Goal: Use online tool/utility: Utilize a website feature to perform a specific function

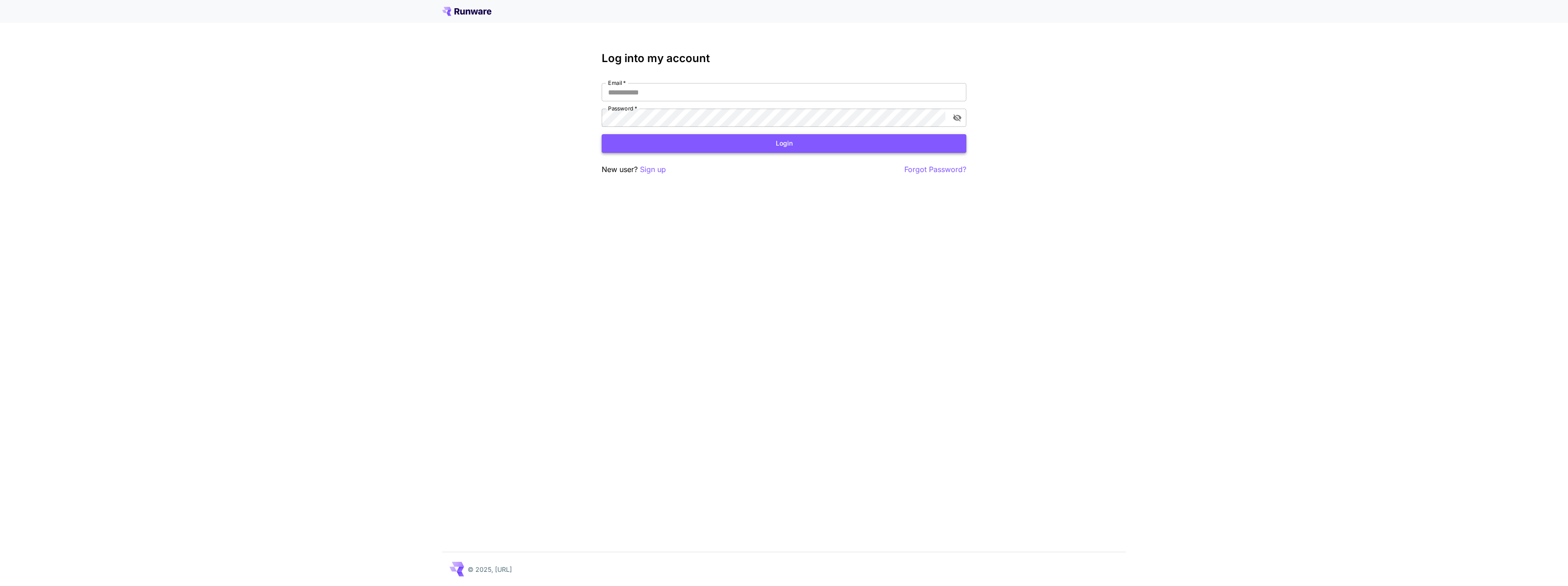
type input "**********"
click at [659, 147] on button "Login" at bounding box center [784, 143] width 364 height 19
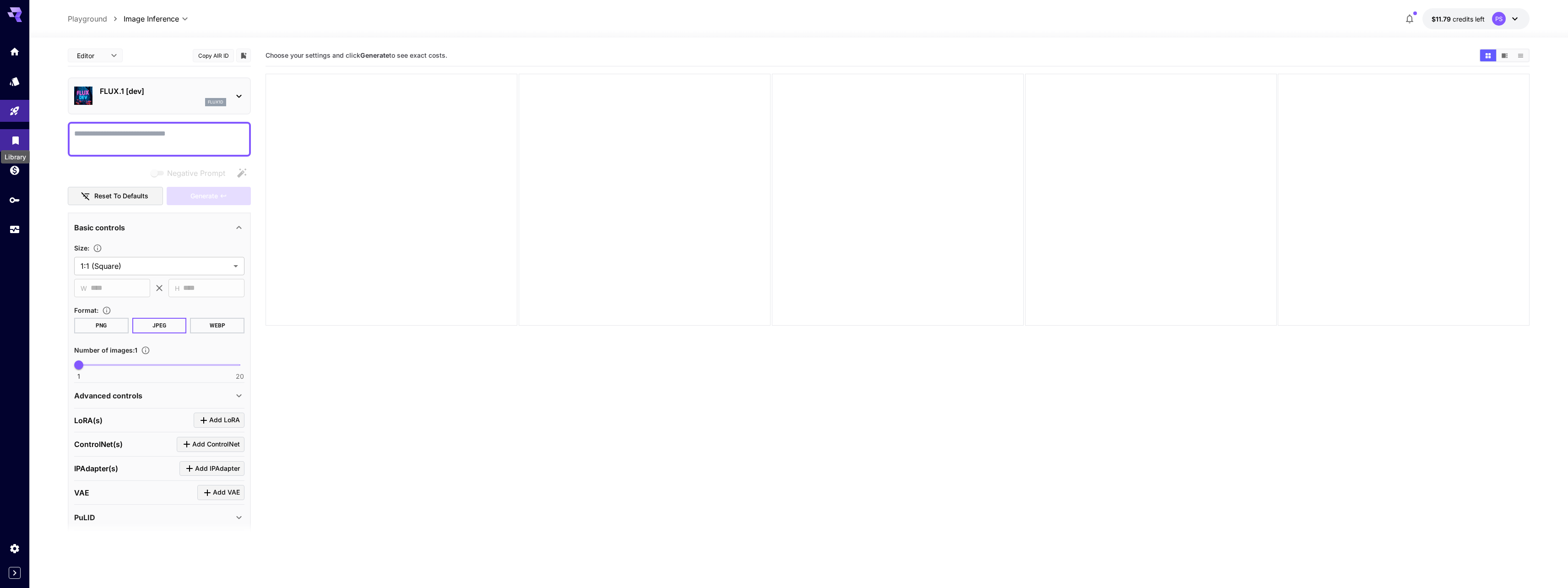
click at [19, 143] on icon "Library" at bounding box center [15, 137] width 11 height 11
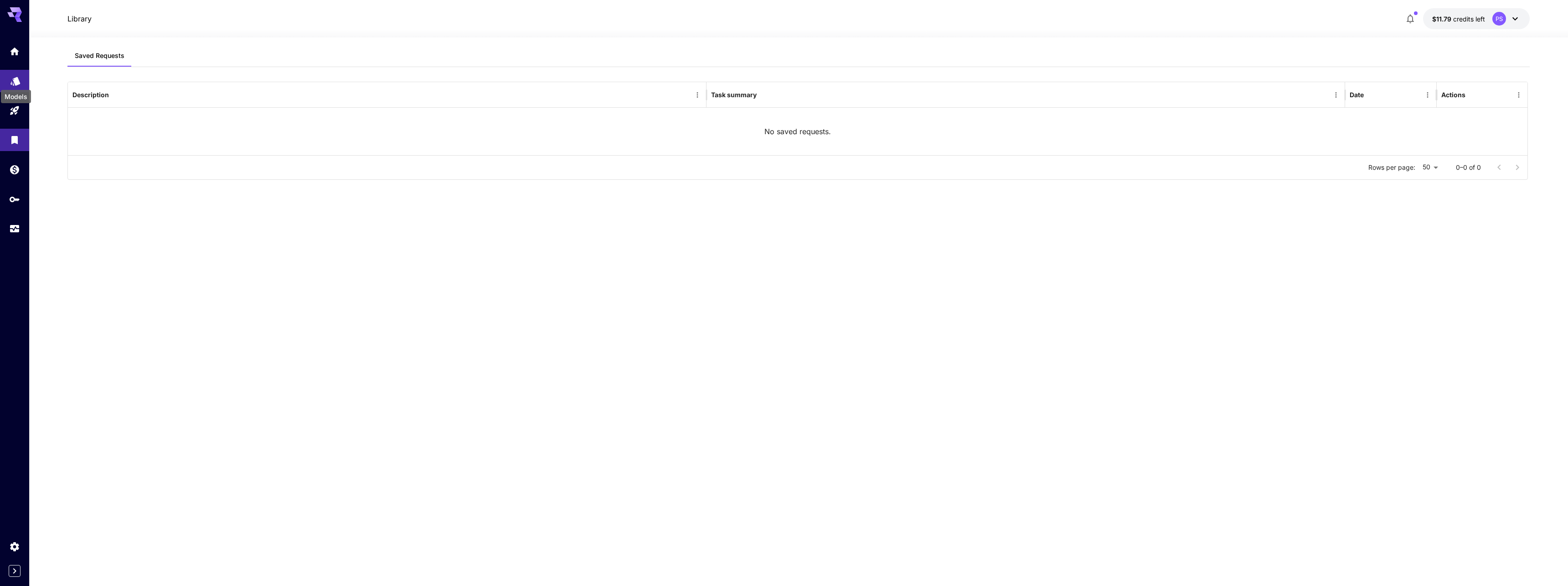
click at [12, 71] on link at bounding box center [14, 81] width 29 height 22
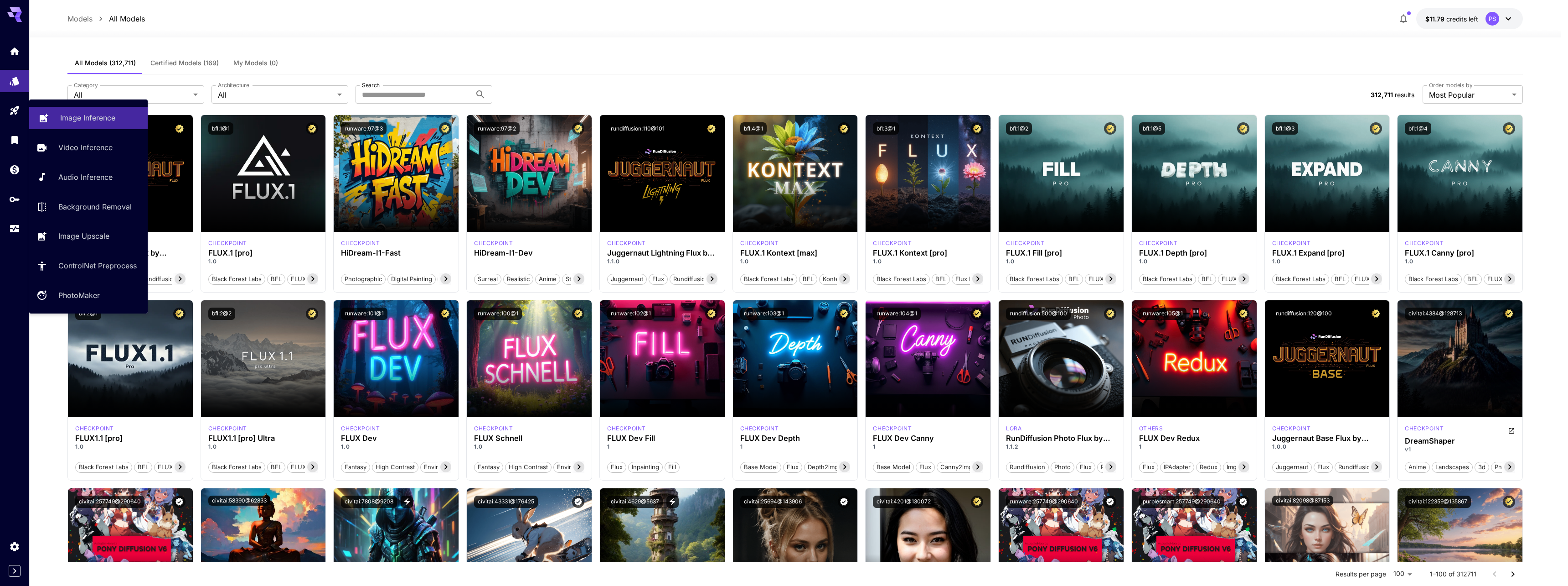
click at [73, 115] on p "Image Inference" at bounding box center [88, 117] width 55 height 11
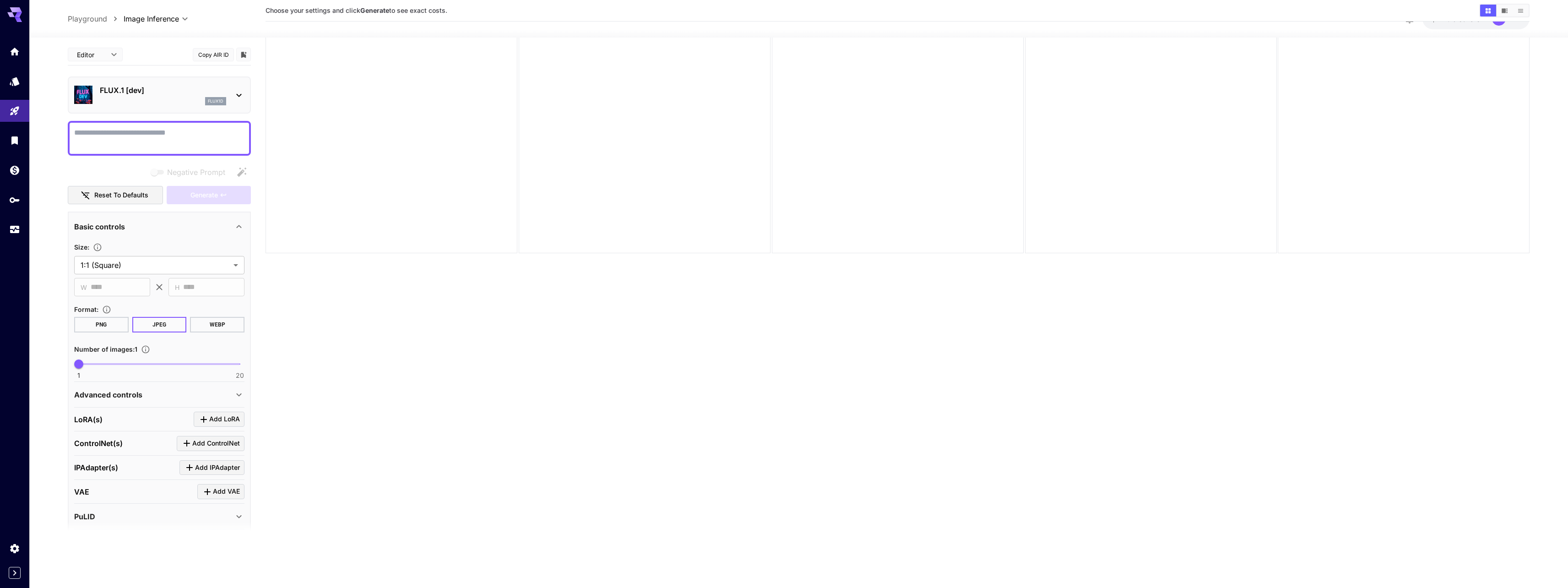
click at [142, 84] on div "FLUX.1 [dev] flux1d" at bounding box center [160, 94] width 171 height 28
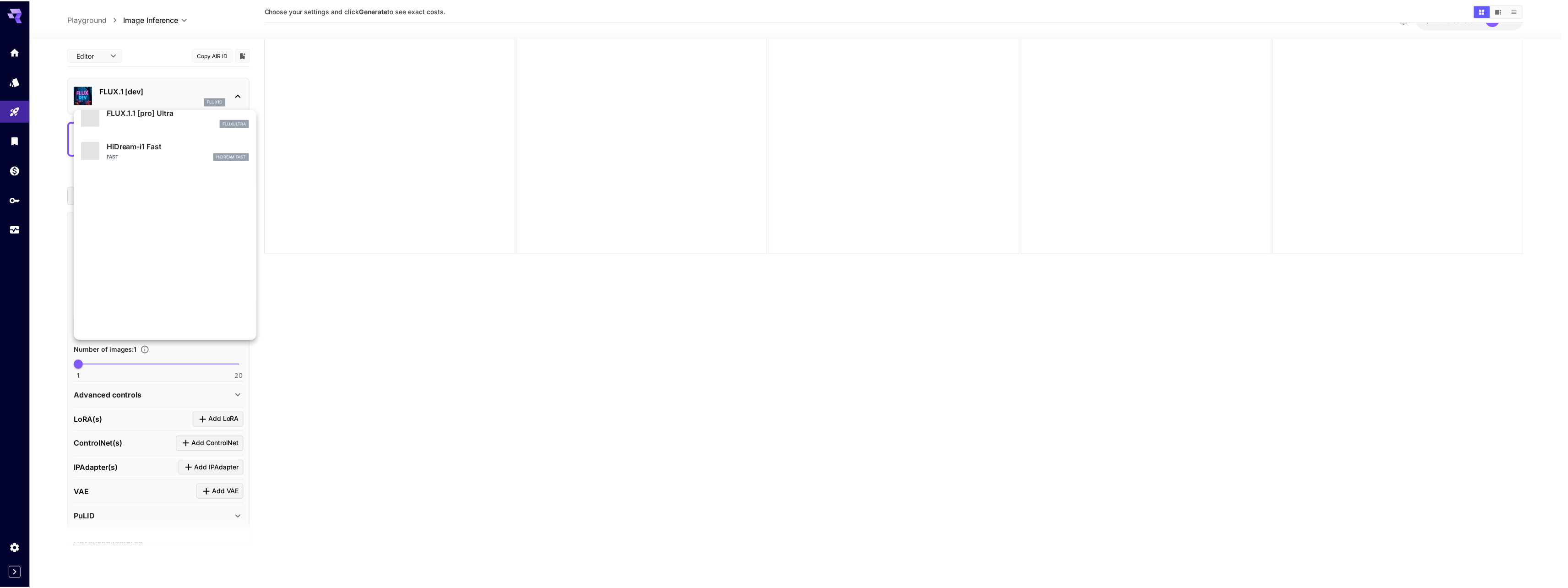
scroll to position [740, 0]
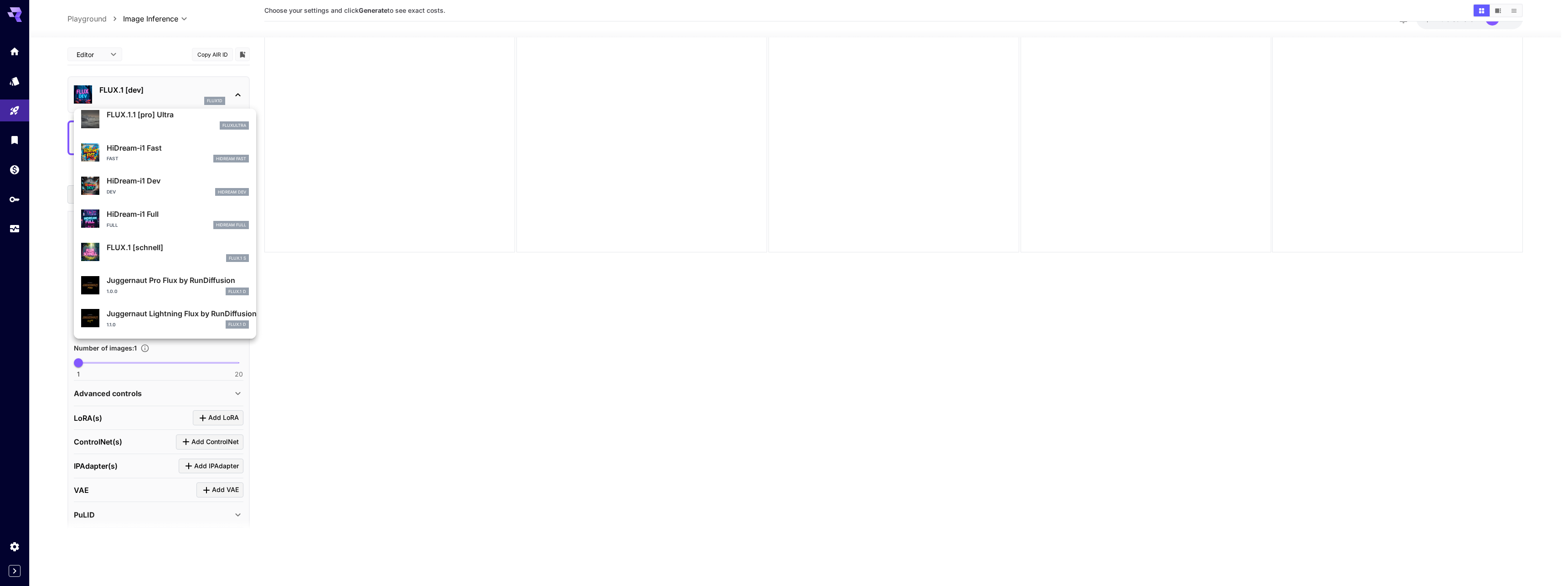
click at [166, 280] on p "Juggernaut Pro Flux by RunDiffusion" at bounding box center [177, 280] width 142 height 11
type input "**"
type input "*"
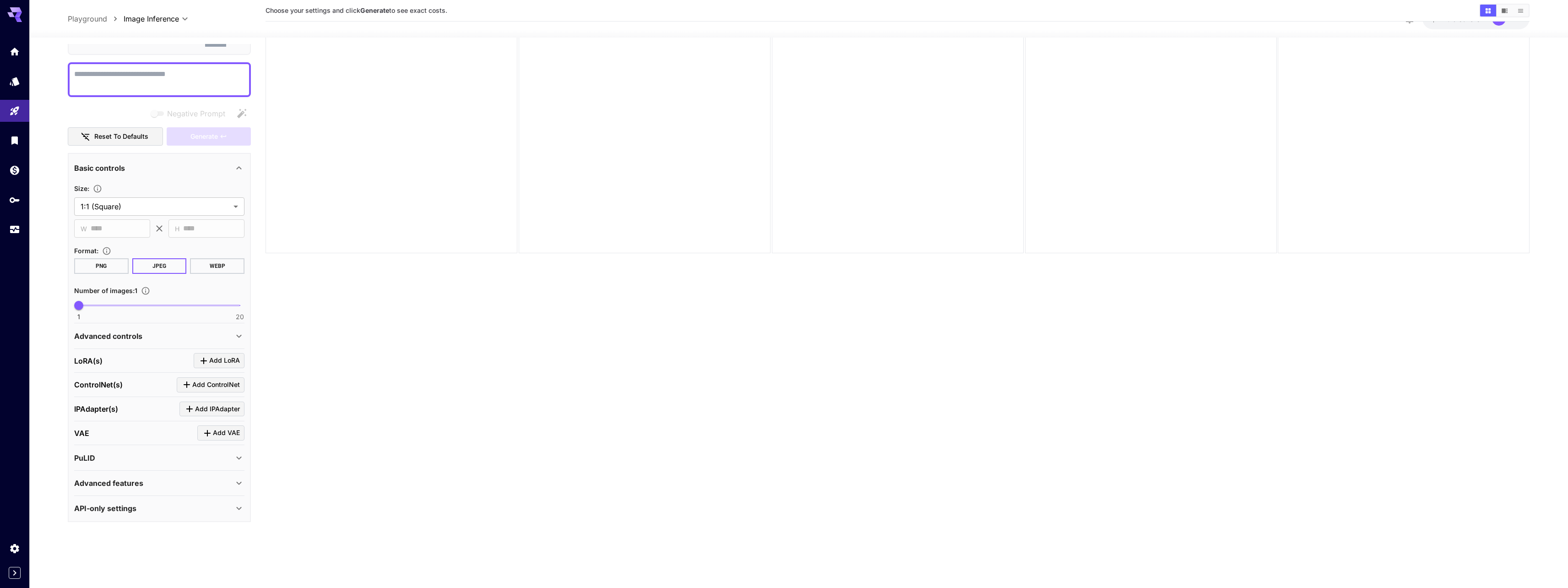
scroll to position [71, 0]
click at [170, 334] on div "Advanced controls" at bounding box center [154, 334] width 160 height 11
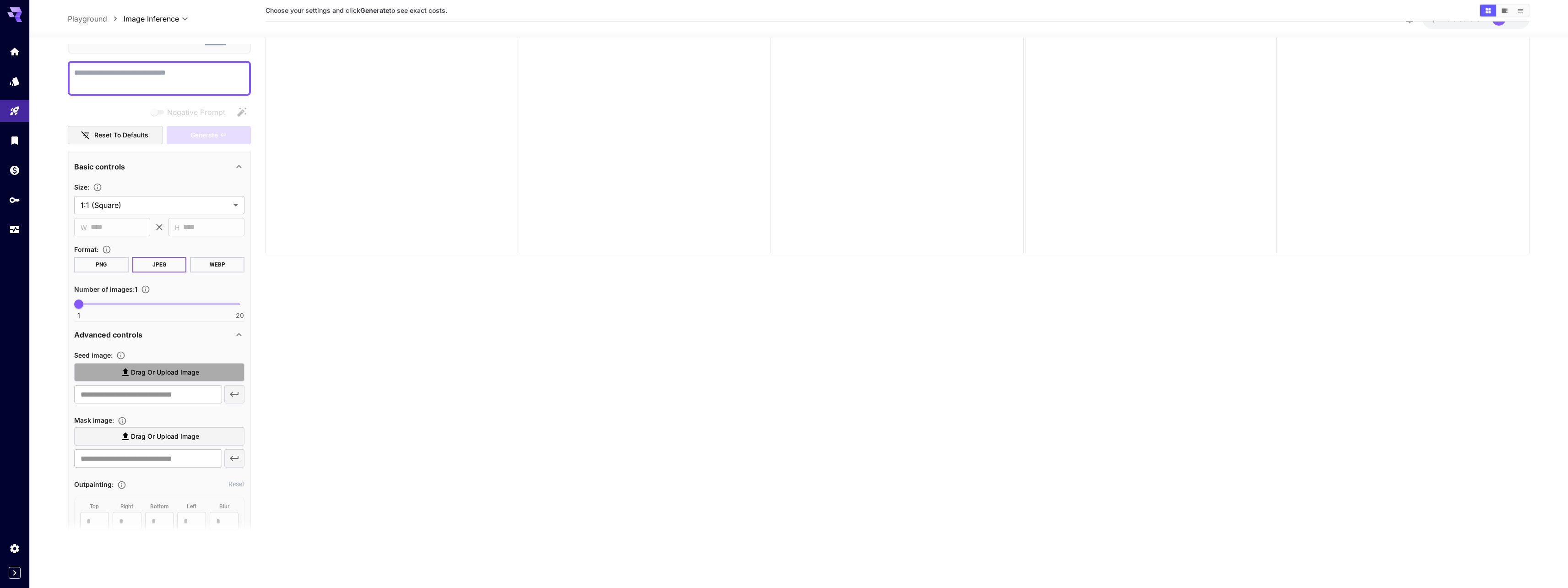
click at [143, 374] on span "Drag or upload image" at bounding box center [165, 372] width 68 height 12
click at [0, 0] on input "Drag or upload image" at bounding box center [0, 0] width 0 height 0
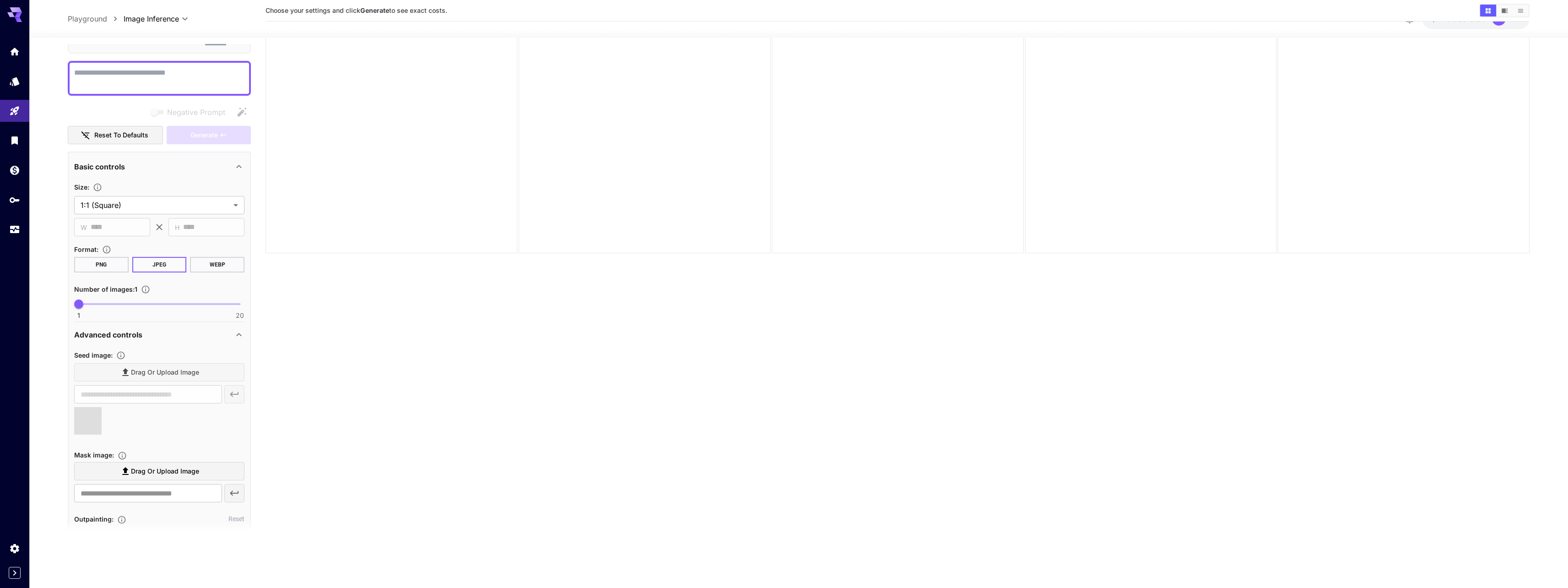
type input "**********"
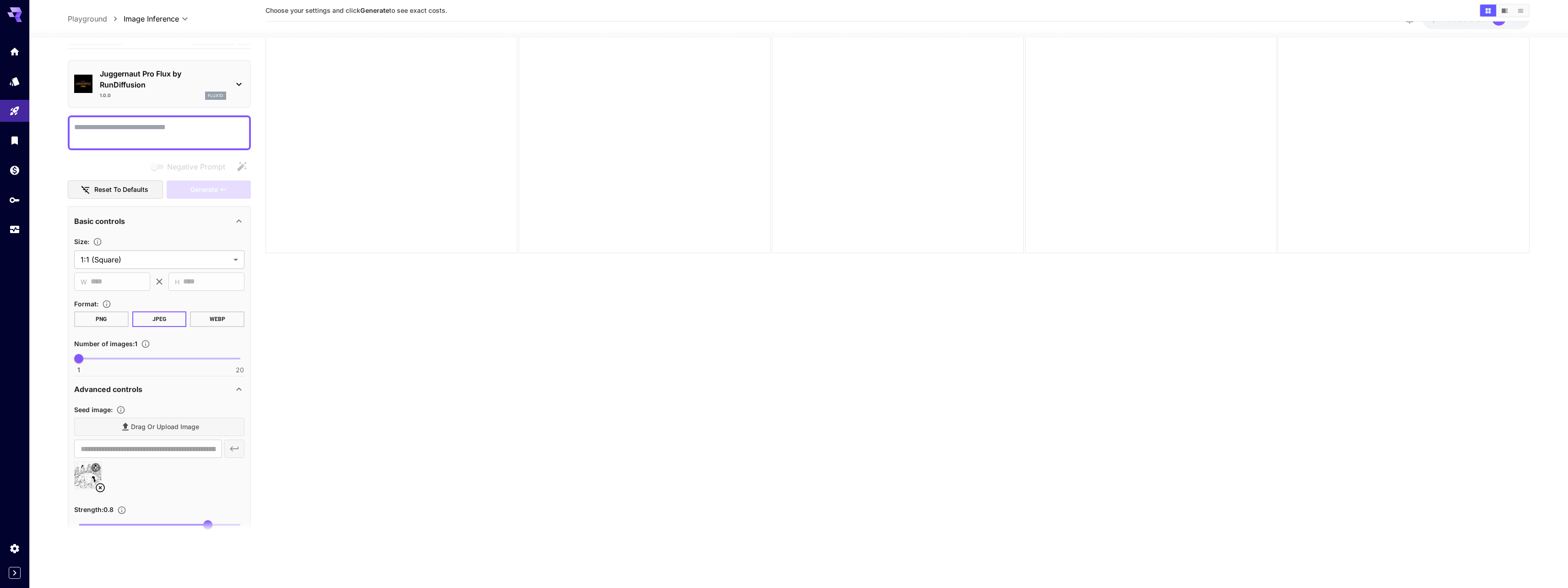
scroll to position [5, 0]
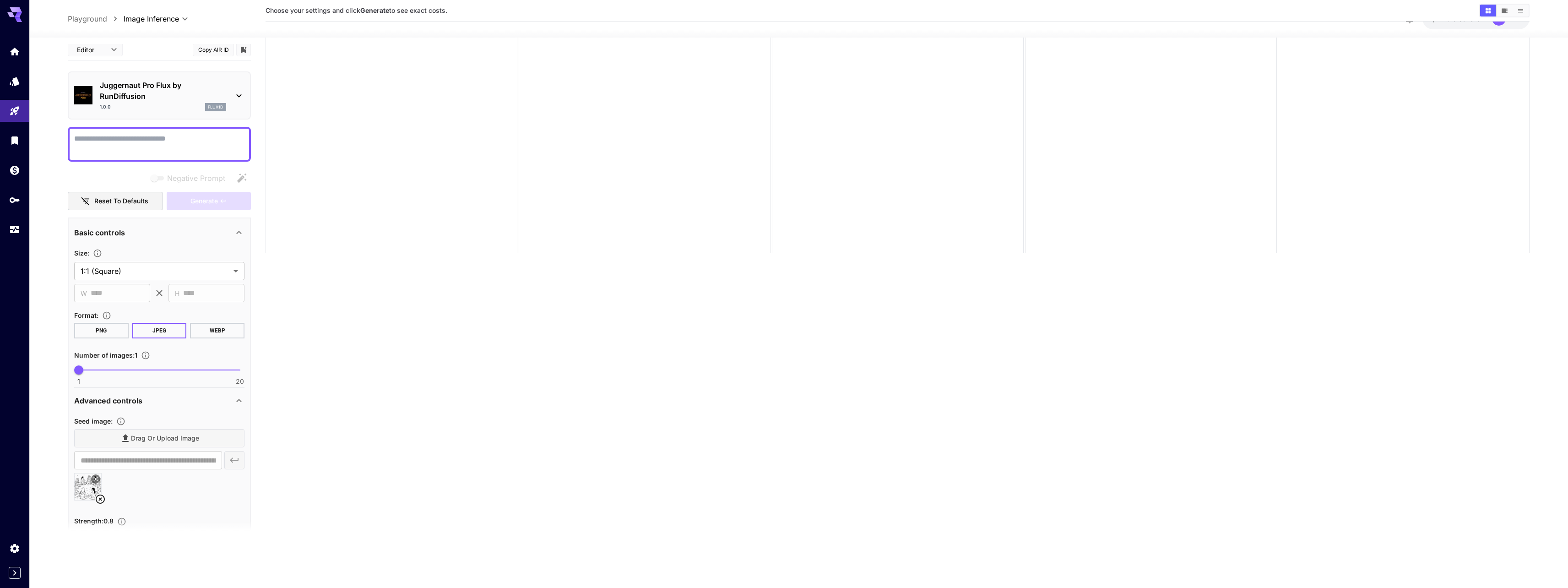
click at [131, 160] on div at bounding box center [159, 144] width 183 height 35
click at [138, 146] on textarea "Negative Prompt" at bounding box center [160, 145] width 171 height 22
click at [193, 193] on button "Generate" at bounding box center [208, 201] width 84 height 19
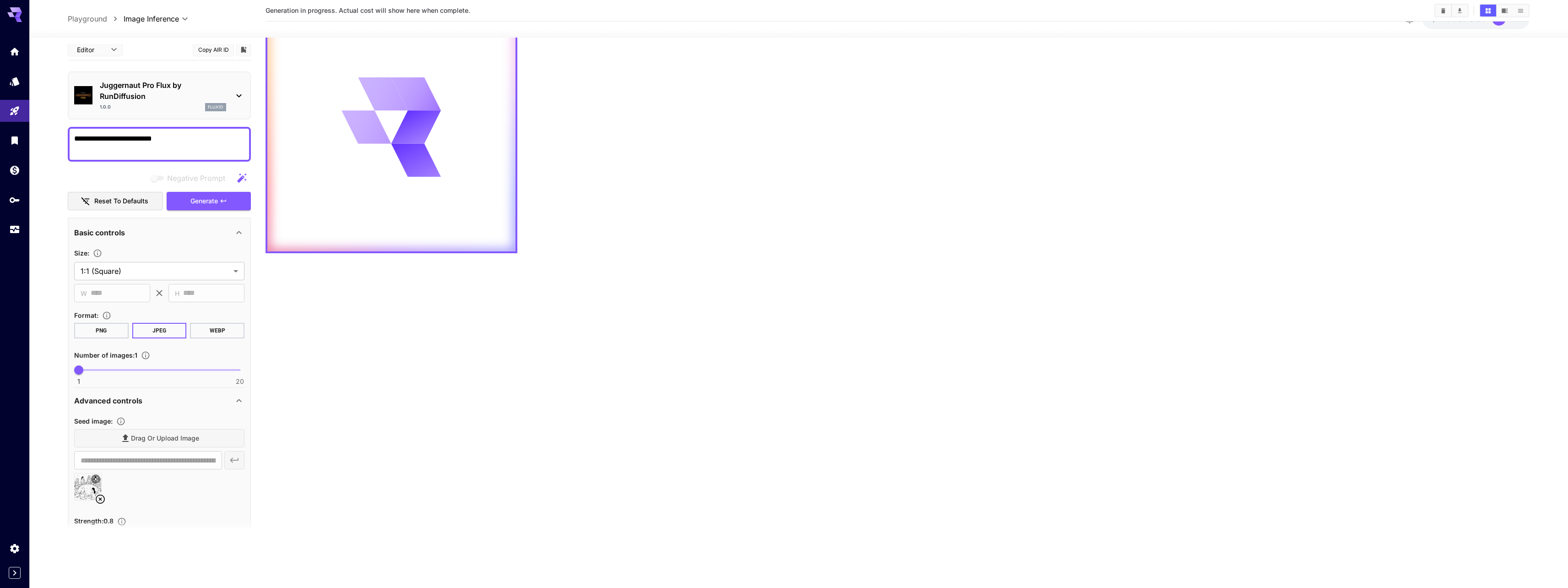
click at [194, 152] on textarea "**********" at bounding box center [160, 145] width 171 height 22
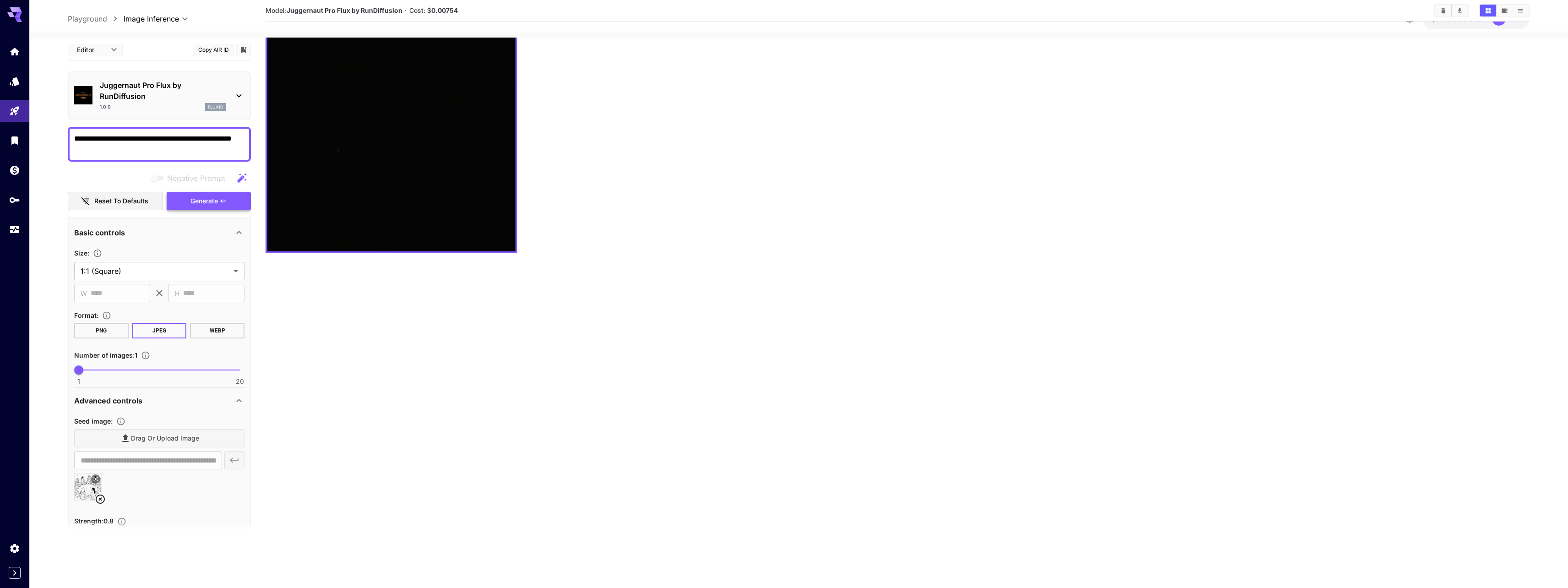
type textarea "**********"
click at [219, 201] on icon "button" at bounding box center [223, 201] width 7 height 7
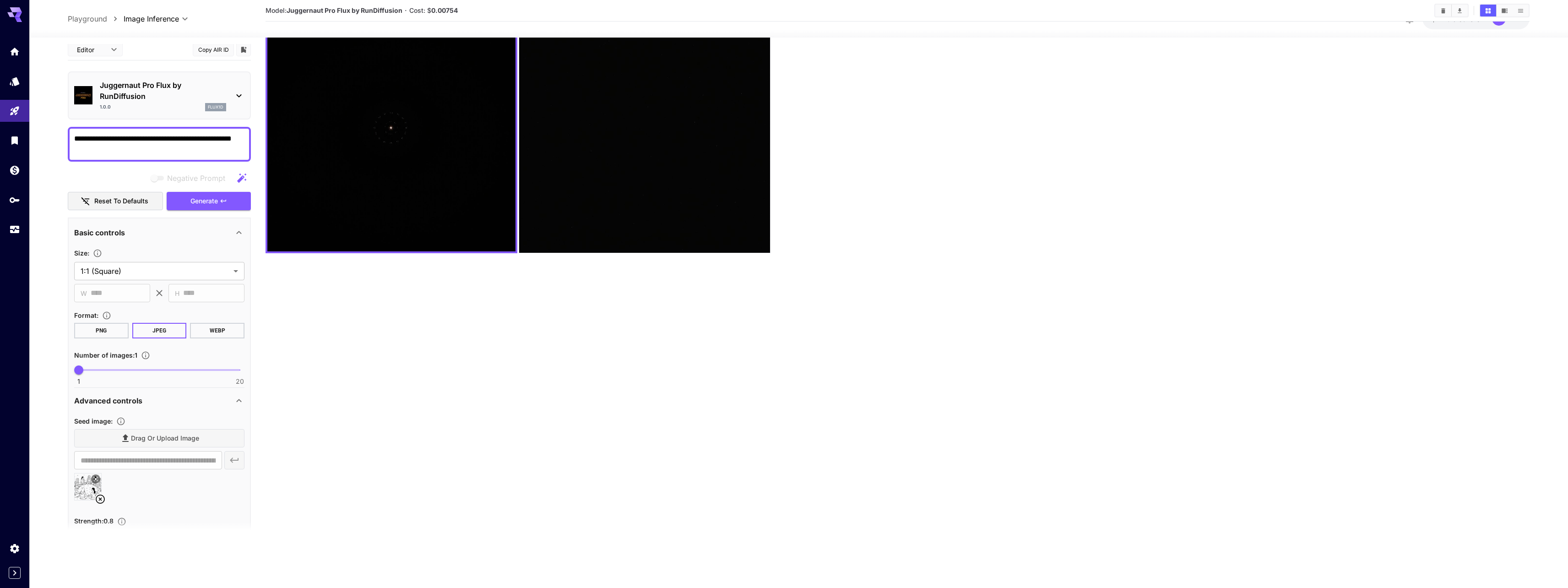
click at [110, 334] on button "PNG" at bounding box center [102, 331] width 55 height 16
click at [140, 437] on div "Drag or upload image" at bounding box center [160, 438] width 171 height 19
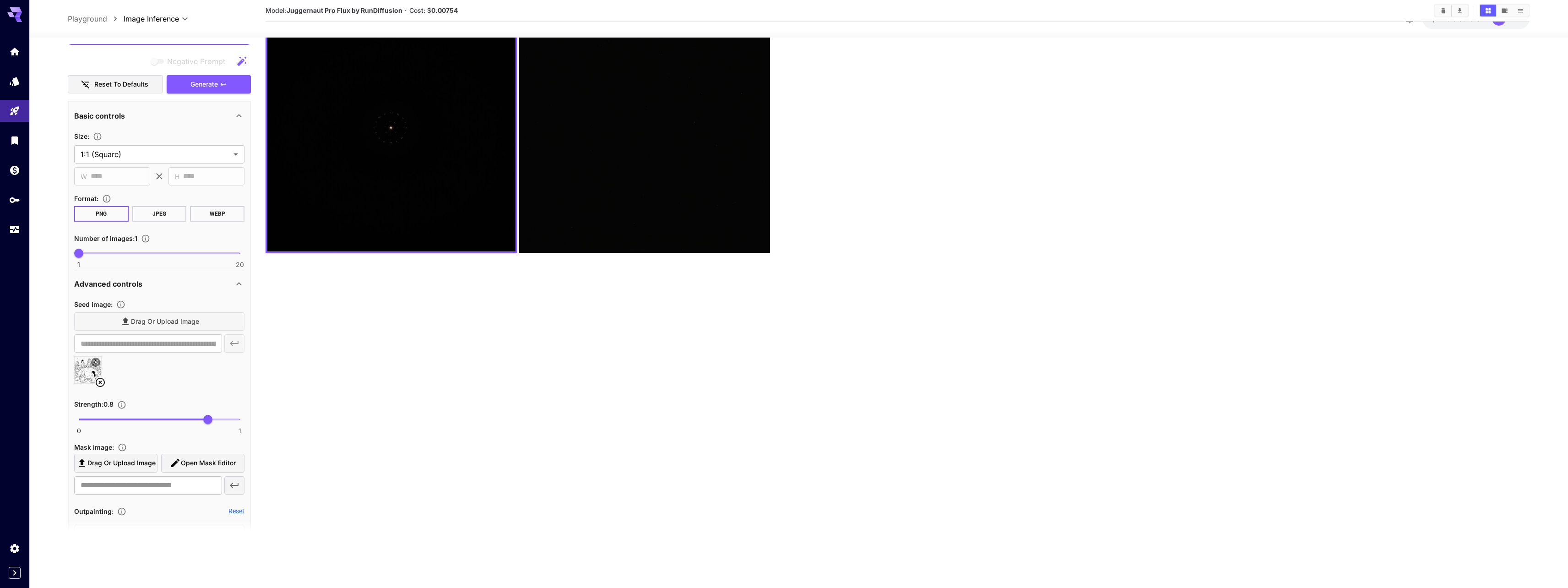
scroll to position [133, 0]
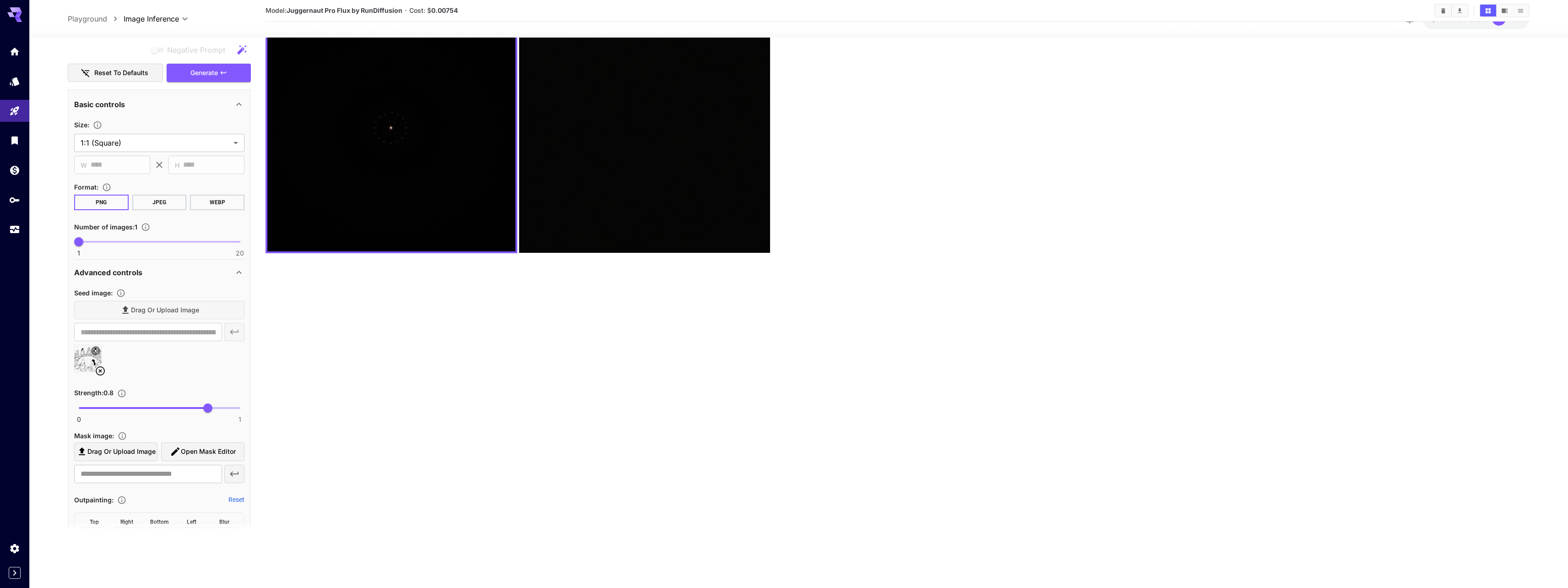
click at [161, 307] on div "Drag or upload image" at bounding box center [160, 310] width 171 height 19
click at [160, 308] on div "Drag or upload image" at bounding box center [160, 310] width 171 height 19
click at [100, 371] on icon at bounding box center [100, 371] width 11 height 11
click at [141, 315] on span "Drag or upload image" at bounding box center [165, 310] width 68 height 12
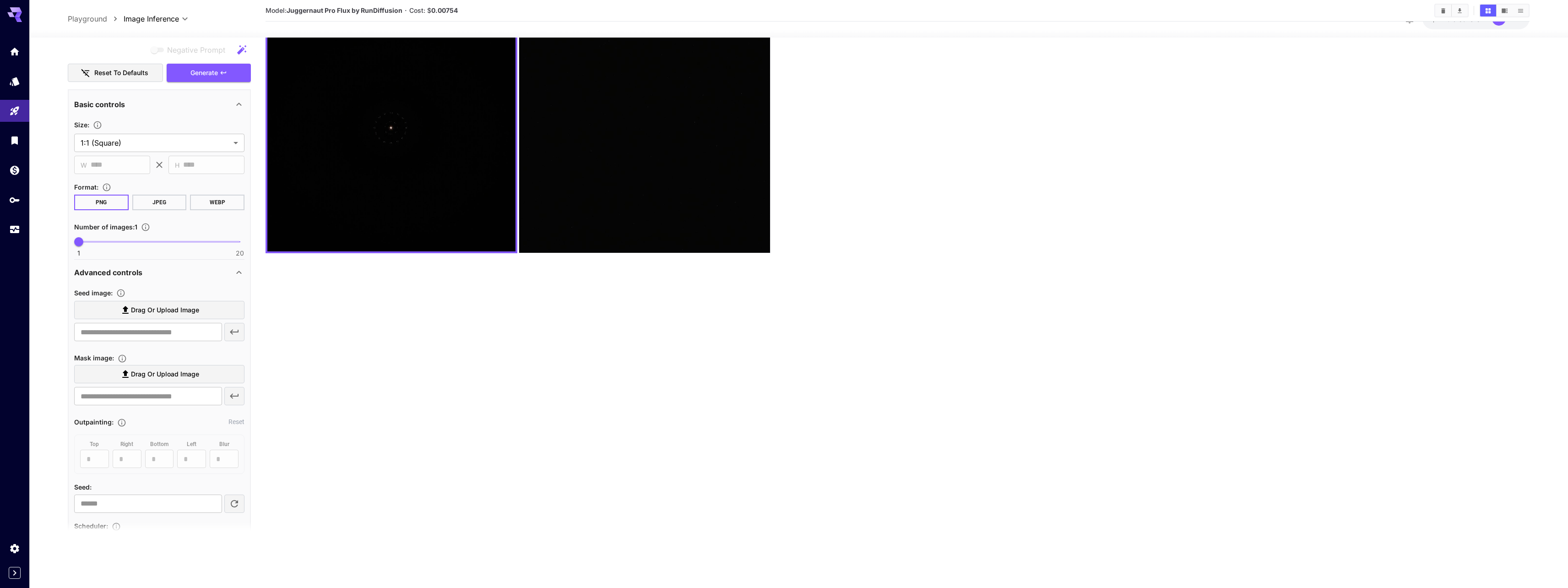
click at [0, 0] on input "Drag or upload image" at bounding box center [0, 0] width 0 height 0
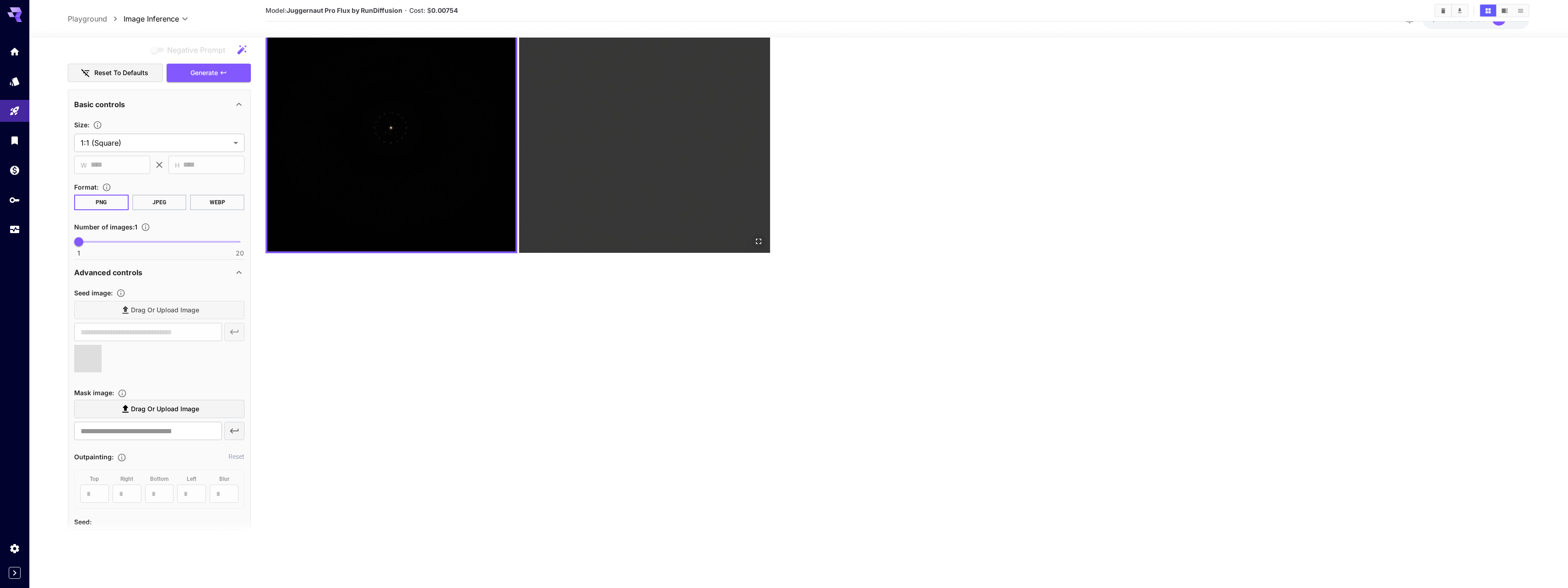
type input "**********"
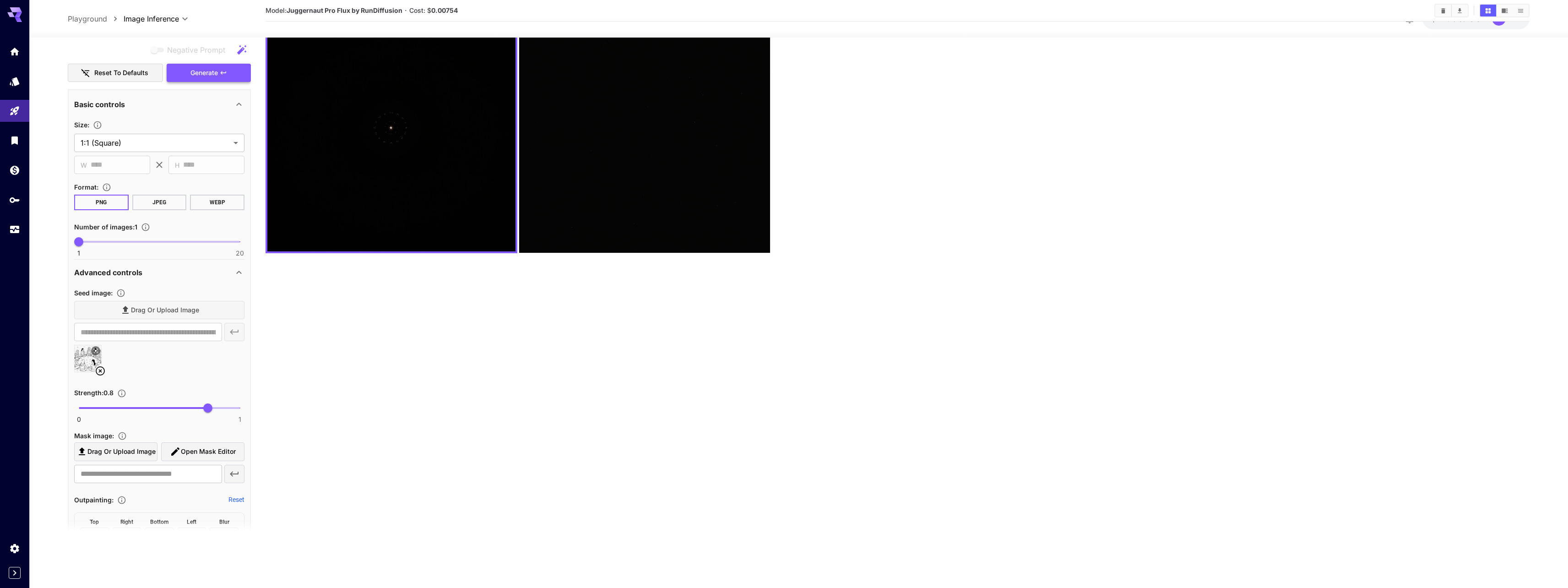
click at [200, 78] on span "Generate" at bounding box center [204, 73] width 27 height 12
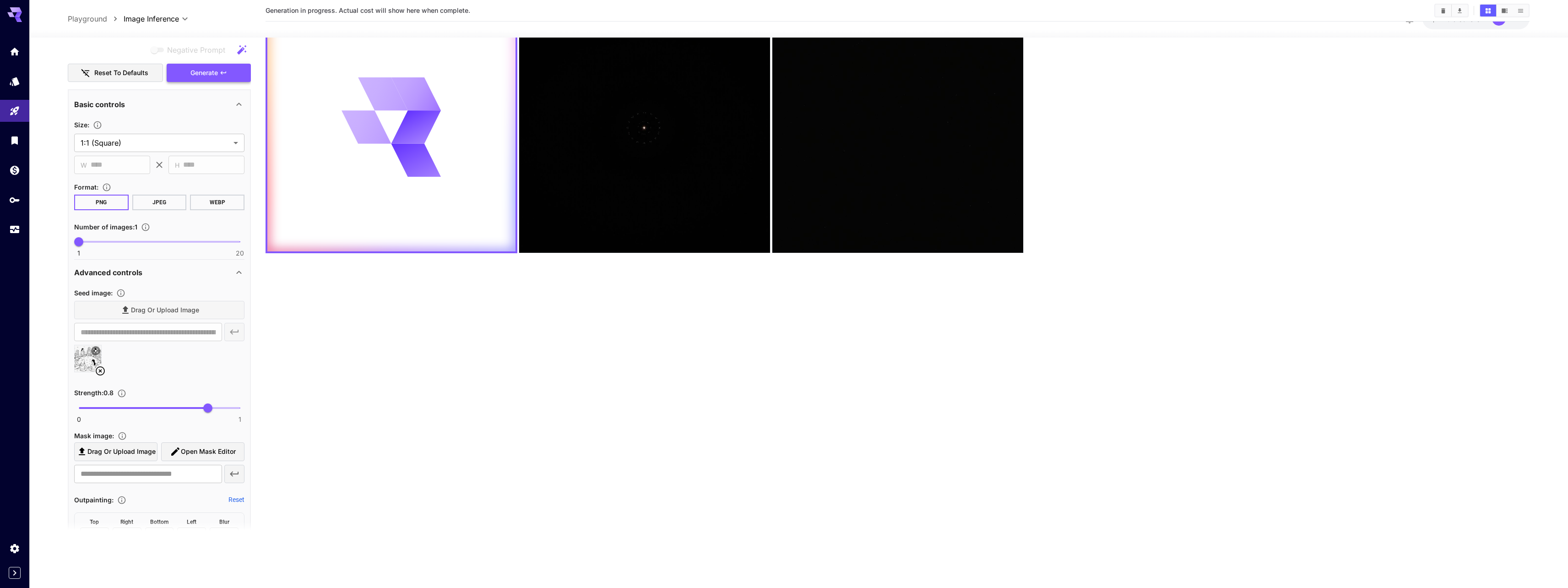
click at [200, 78] on span "Generate" at bounding box center [204, 73] width 27 height 12
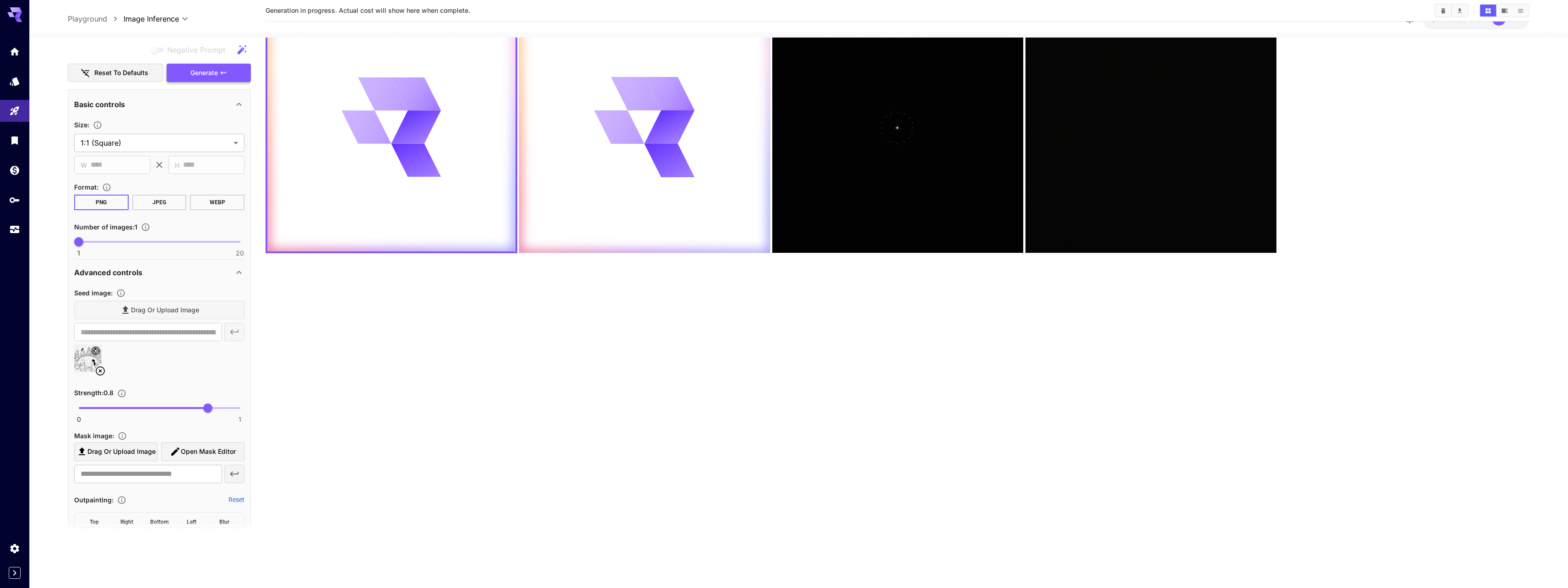
click at [200, 78] on span "Generate" at bounding box center [204, 73] width 27 height 12
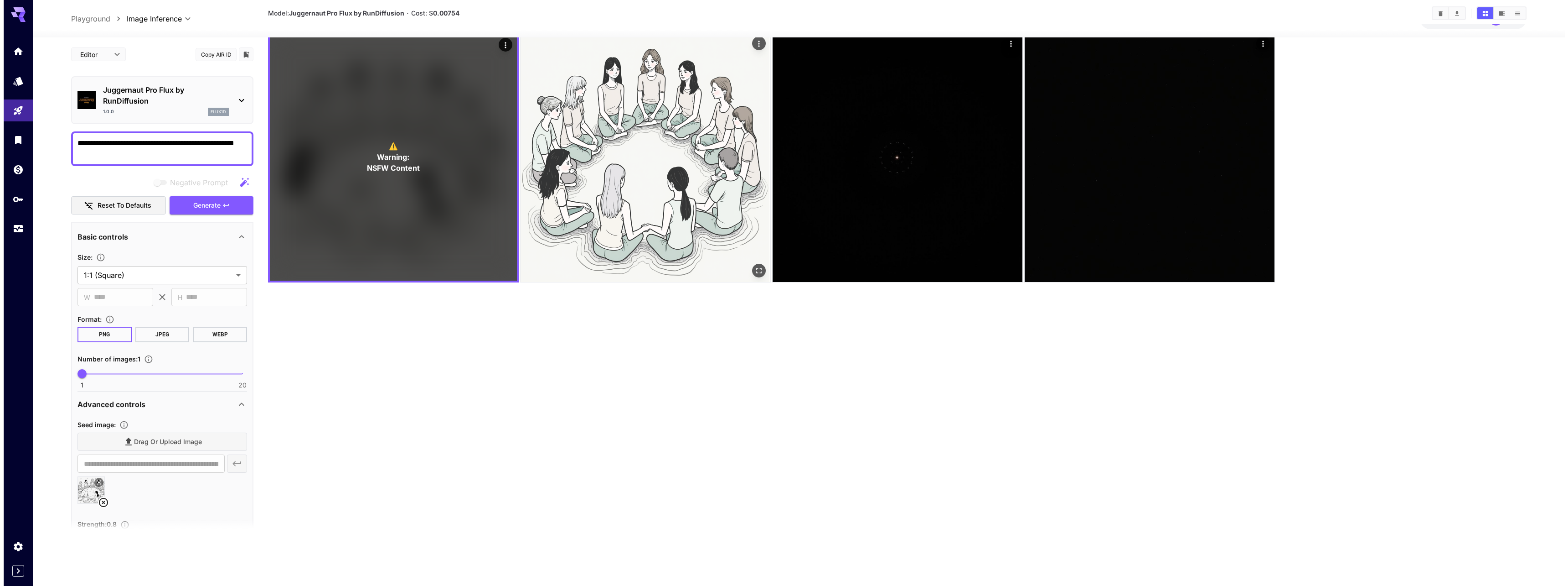
scroll to position [0, 0]
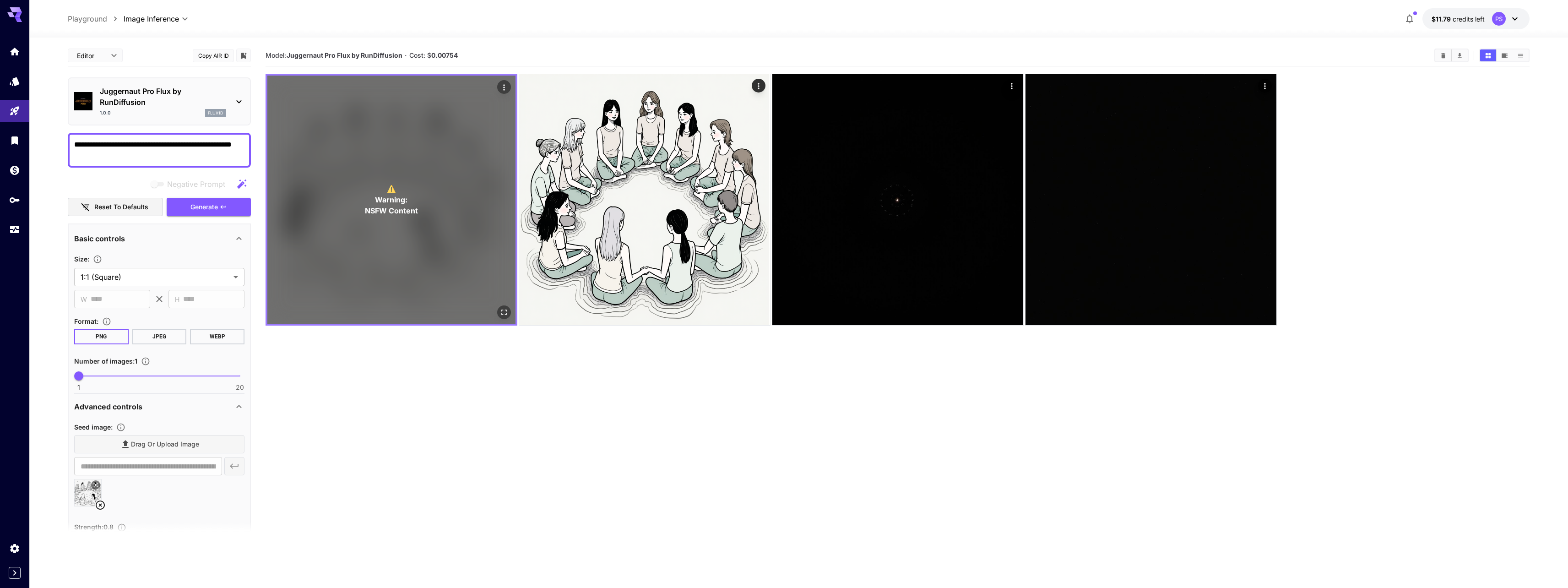
click at [397, 179] on div "⚠️ Warning: NSFW Content" at bounding box center [391, 199] width 248 height 248
click at [403, 204] on span "Warning:" at bounding box center [391, 199] width 33 height 11
click at [406, 210] on span "NSFW Content" at bounding box center [391, 210] width 53 height 11
click at [309, 234] on div "⚠️ Warning: NSFW Content" at bounding box center [391, 199] width 248 height 248
click at [434, 215] on div "⚠️ Warning: NSFW Content" at bounding box center [391, 199] width 248 height 248
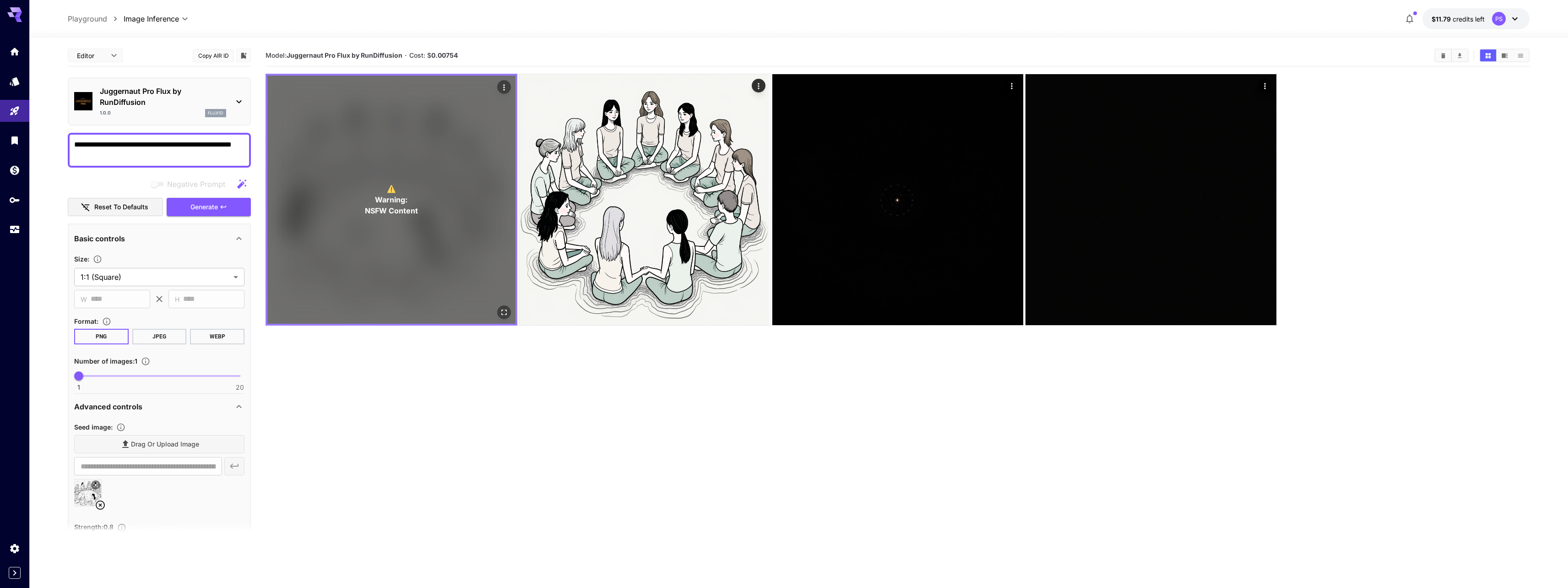
click at [434, 214] on div "⚠️ Warning: NSFW Content" at bounding box center [391, 199] width 248 height 248
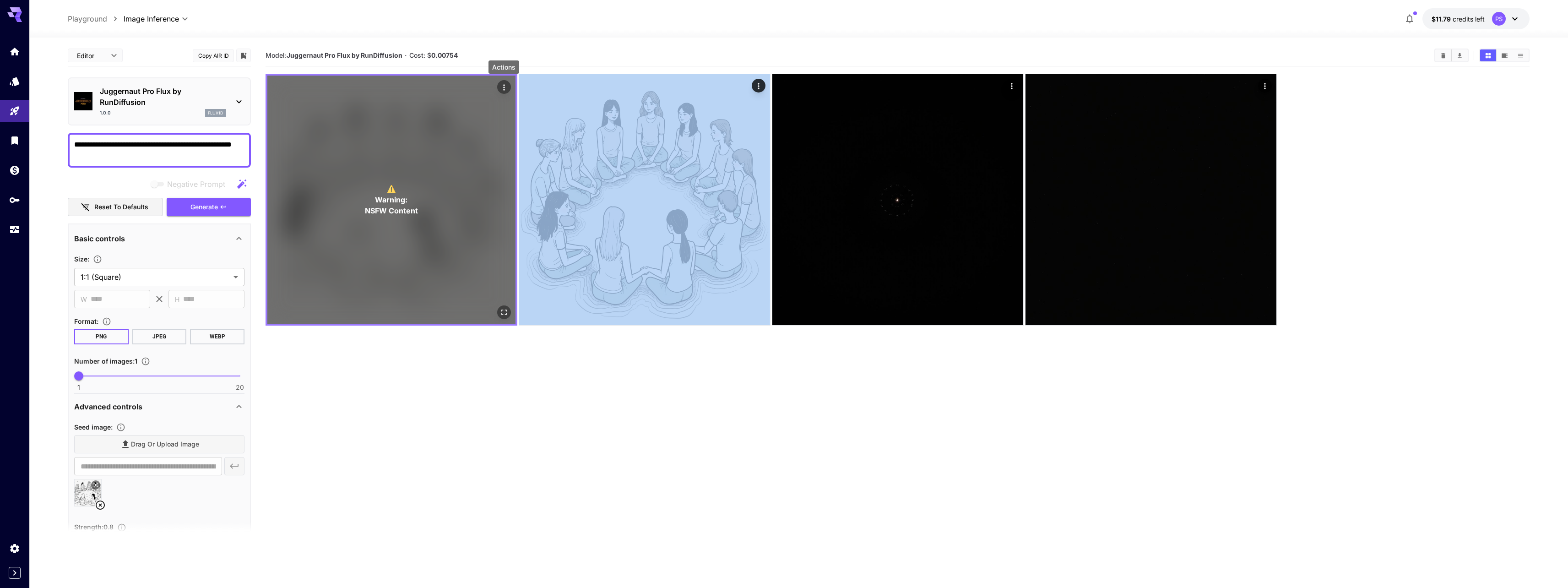
click at [503, 89] on icon "Actions" at bounding box center [504, 87] width 9 height 9
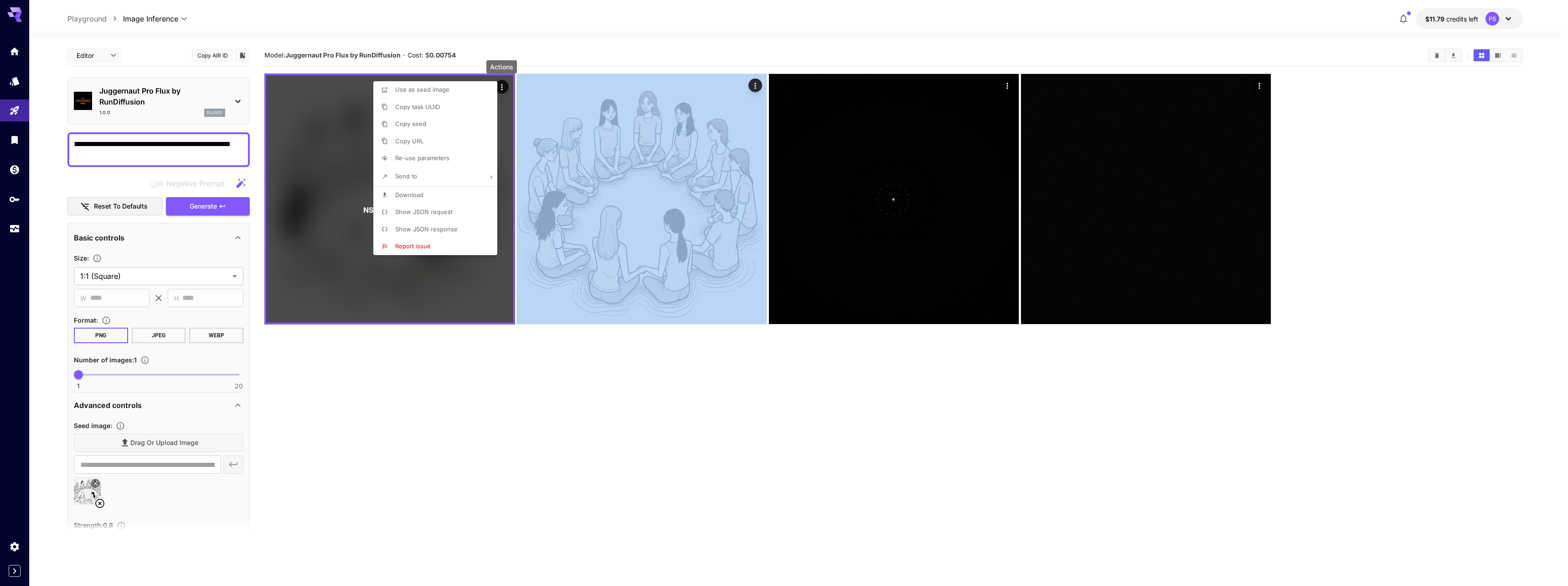
click at [437, 193] on li "Download" at bounding box center [438, 195] width 130 height 18
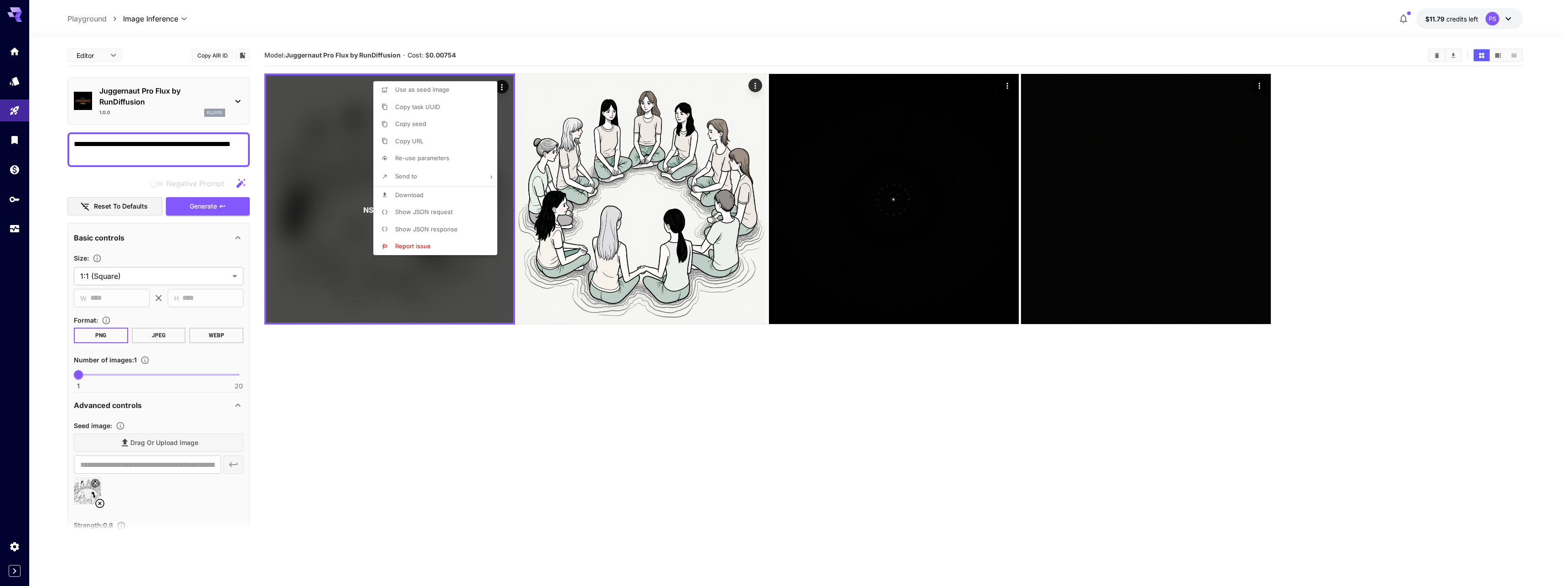
click at [163, 103] on div at bounding box center [784, 293] width 1568 height 586
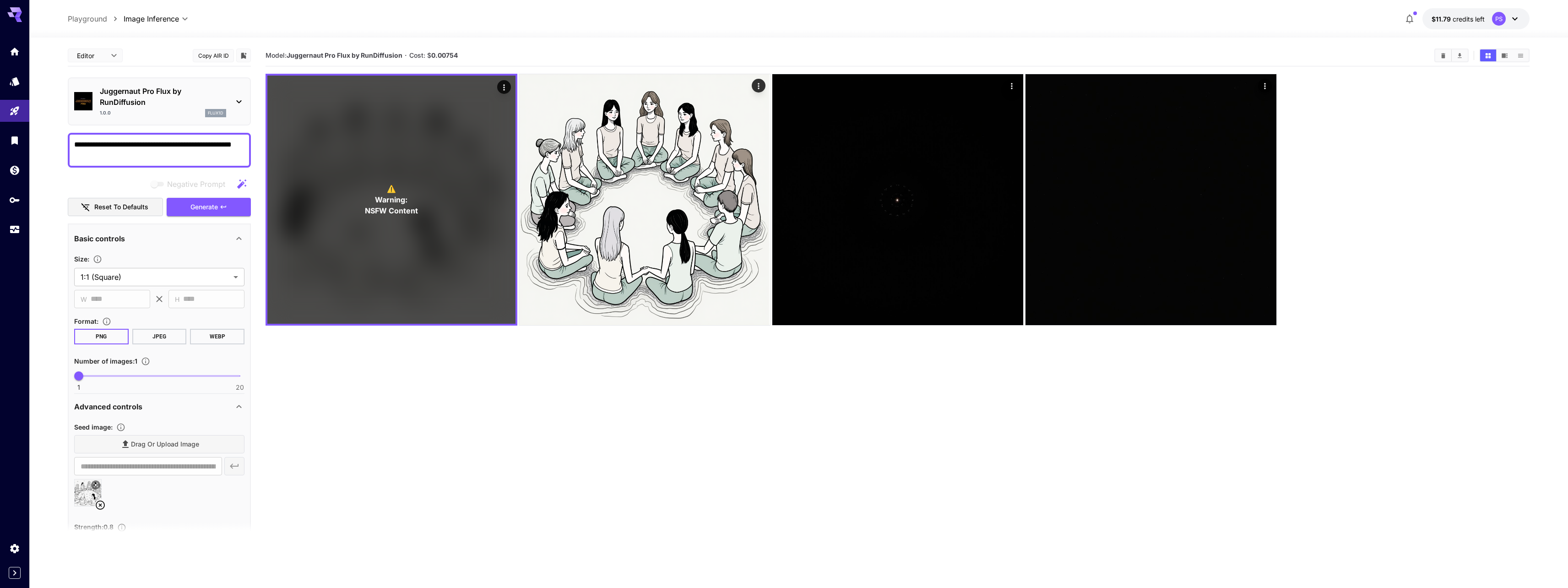
click at [171, 104] on p "Juggernaut Pro Flux by RunDiffusion" at bounding box center [163, 96] width 126 height 22
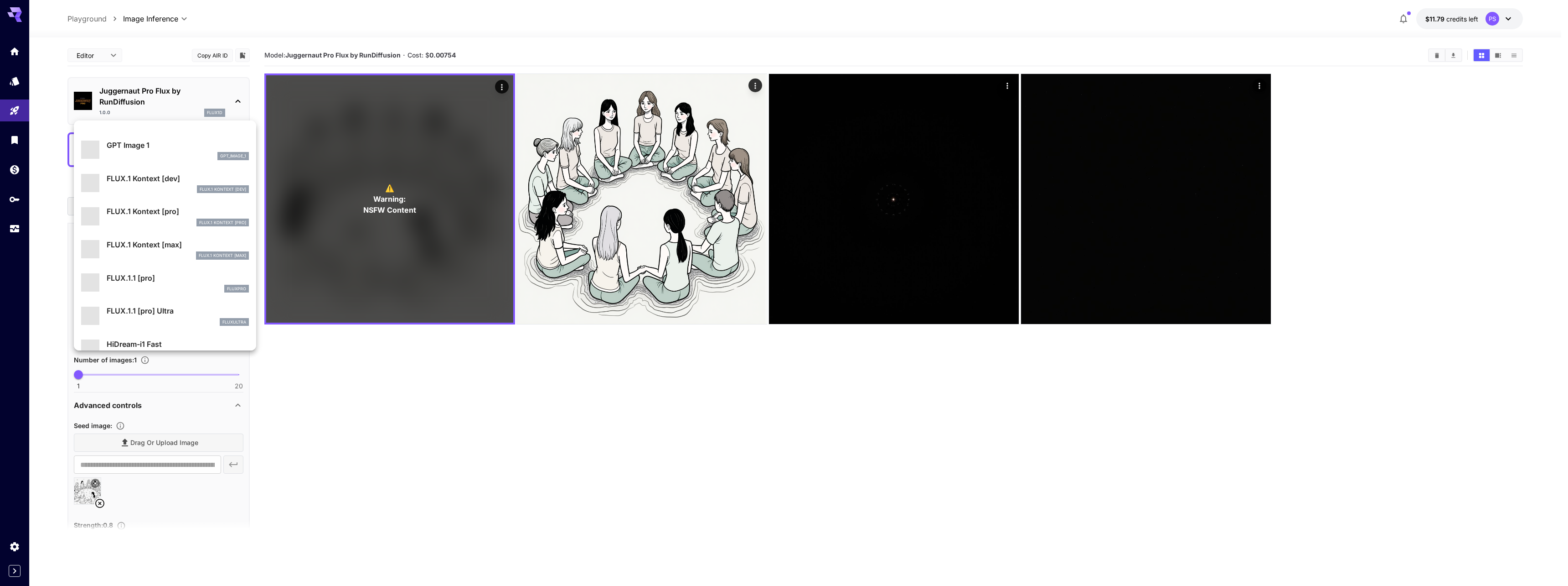
scroll to position [738, 0]
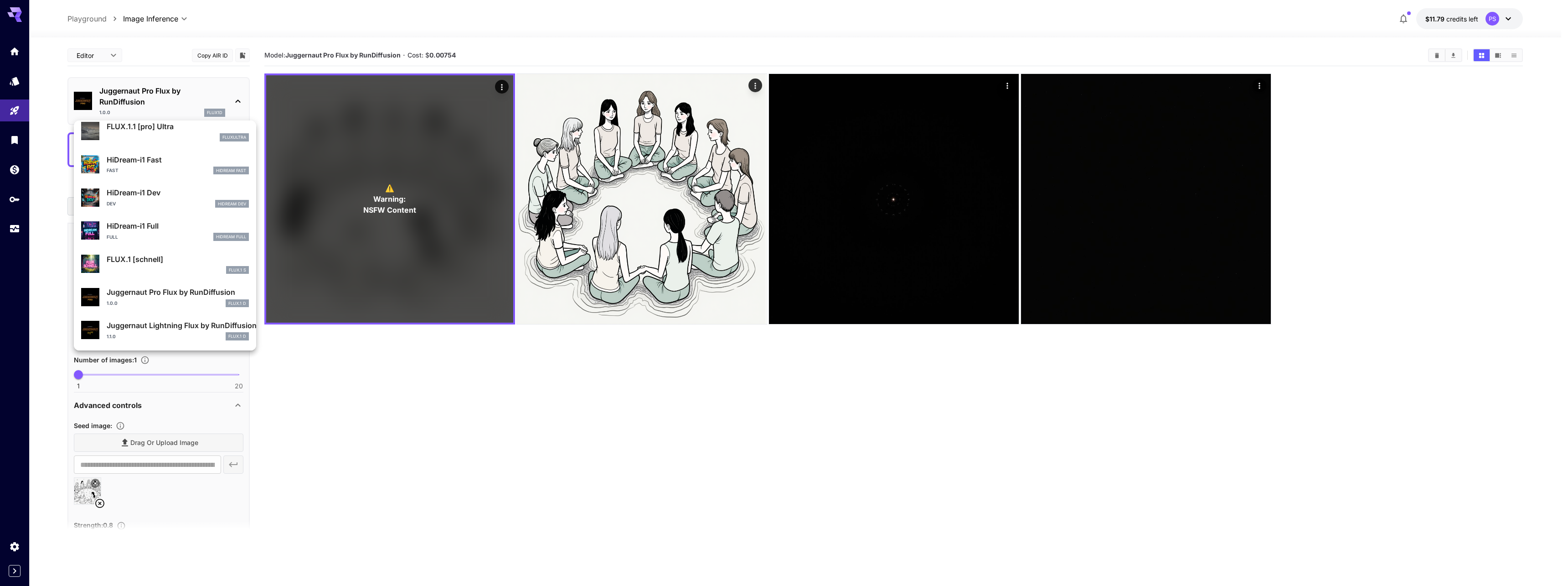
click at [192, 260] on p "FLUX.1 [schnell]" at bounding box center [177, 259] width 142 height 11
type input "*"
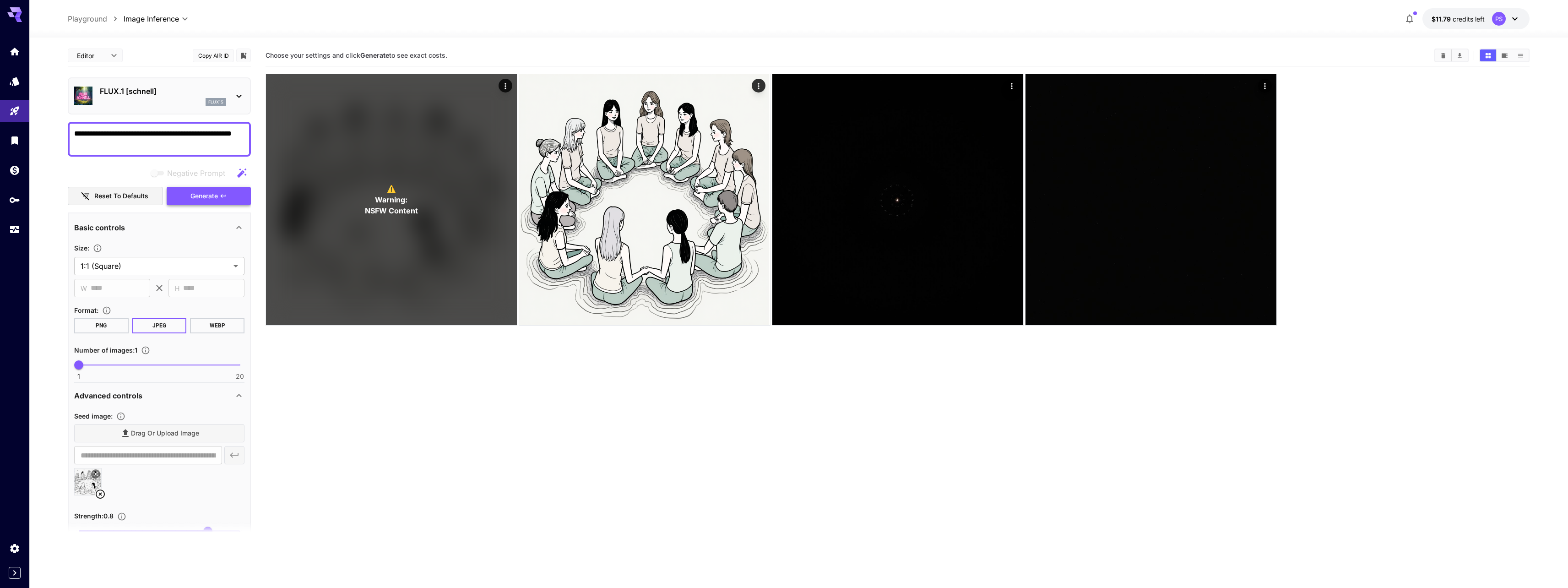
click at [205, 197] on span "Generate" at bounding box center [204, 196] width 27 height 12
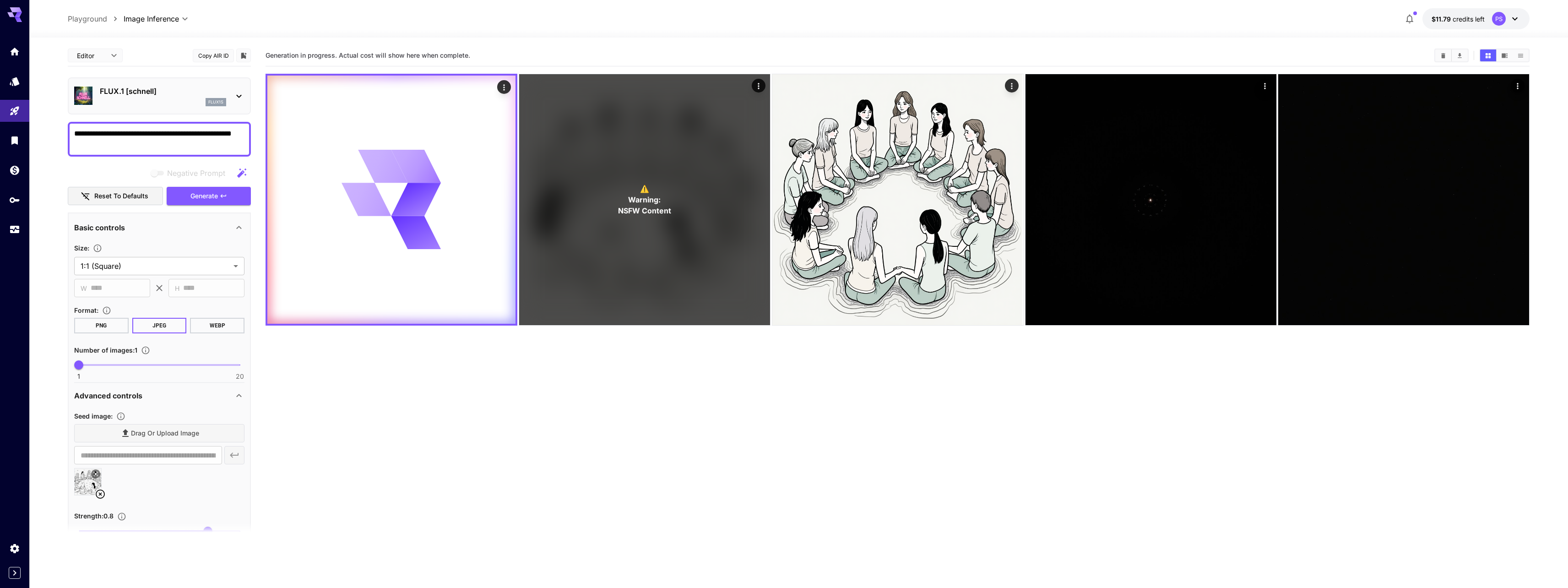
click at [117, 320] on button "PNG" at bounding box center [102, 326] width 55 height 16
click at [209, 196] on span "Generate" at bounding box center [204, 196] width 27 height 12
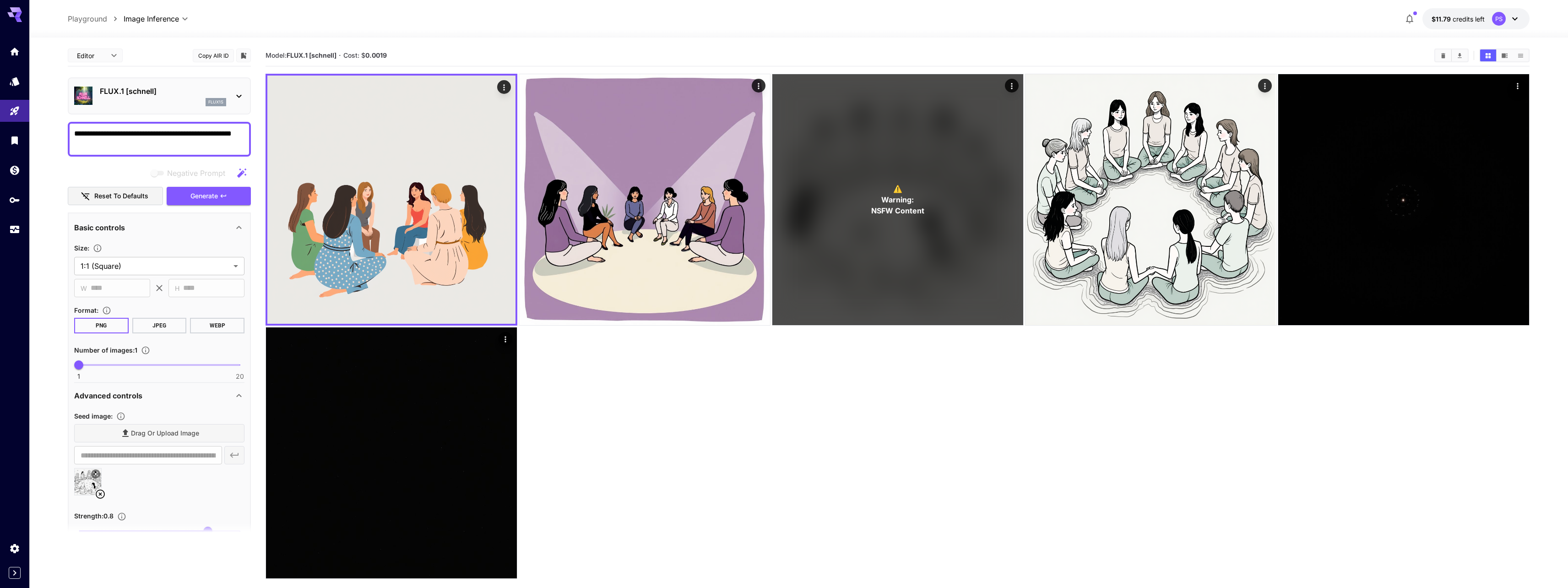
click at [184, 96] on p "FLUX.1 [schnell]" at bounding box center [163, 91] width 126 height 11
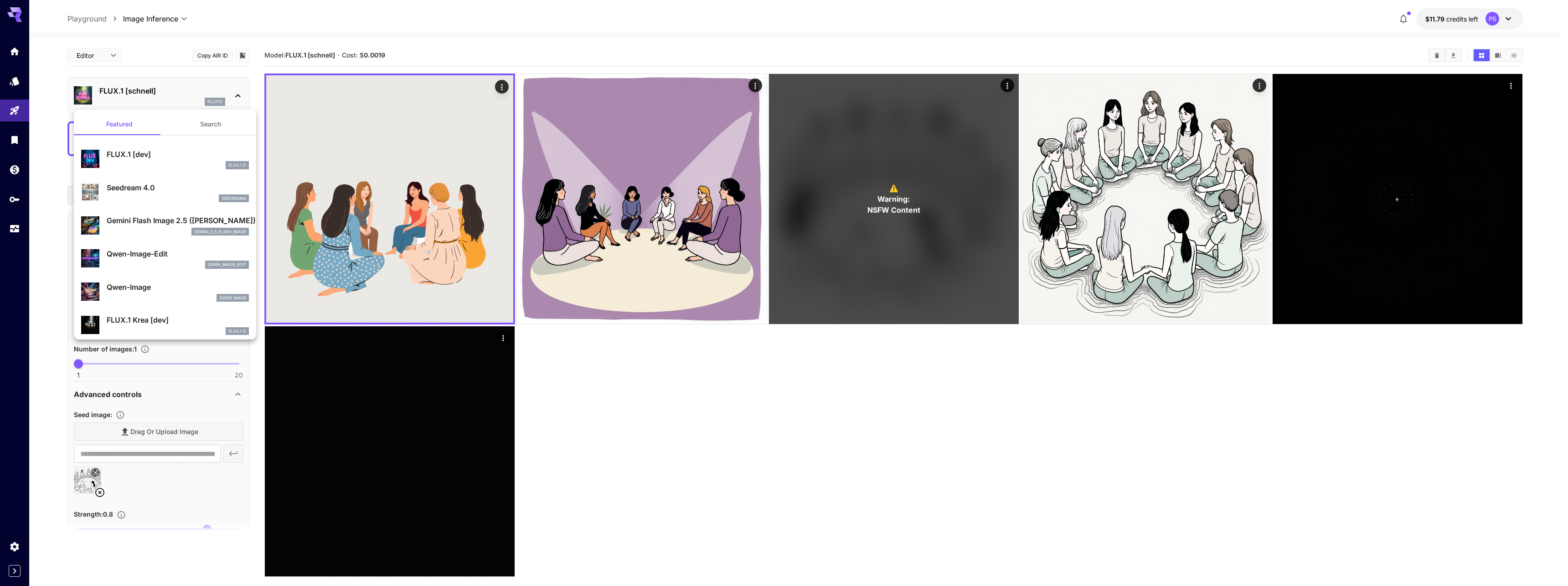
click at [177, 192] on p "Seedream 4.0" at bounding box center [177, 187] width 142 height 11
type input "**********"
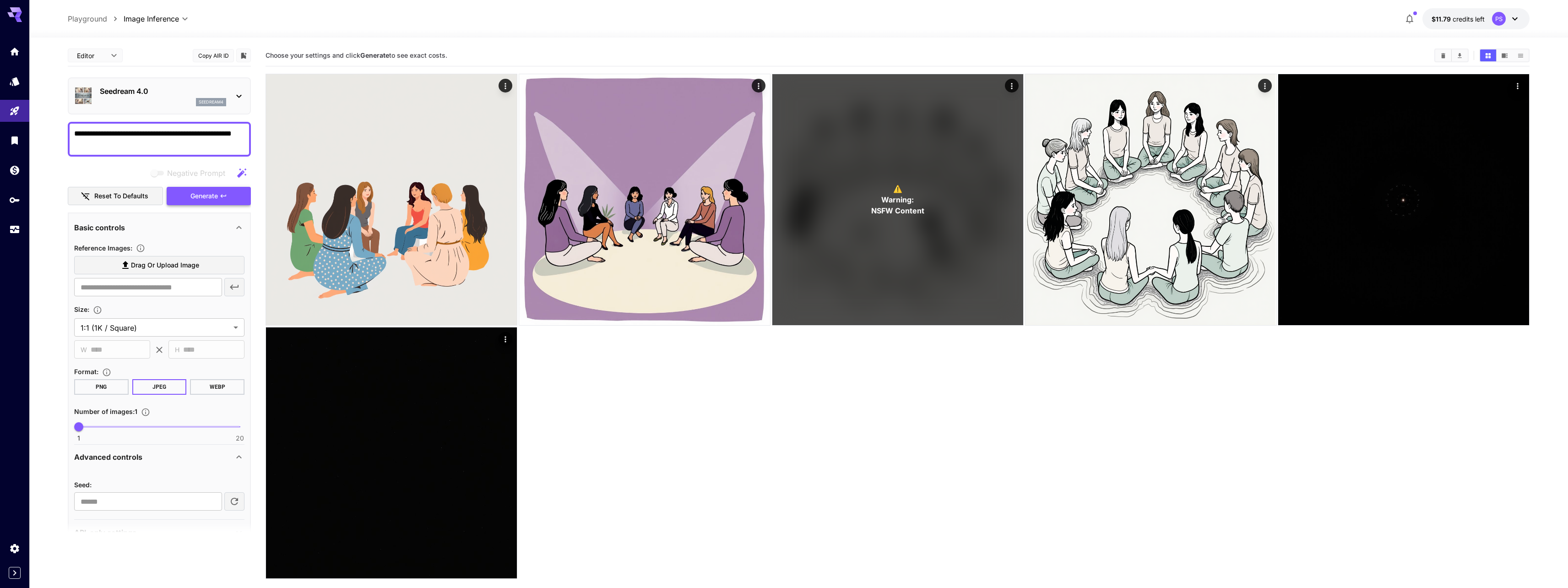
click at [191, 197] on span "Generate" at bounding box center [204, 196] width 27 height 12
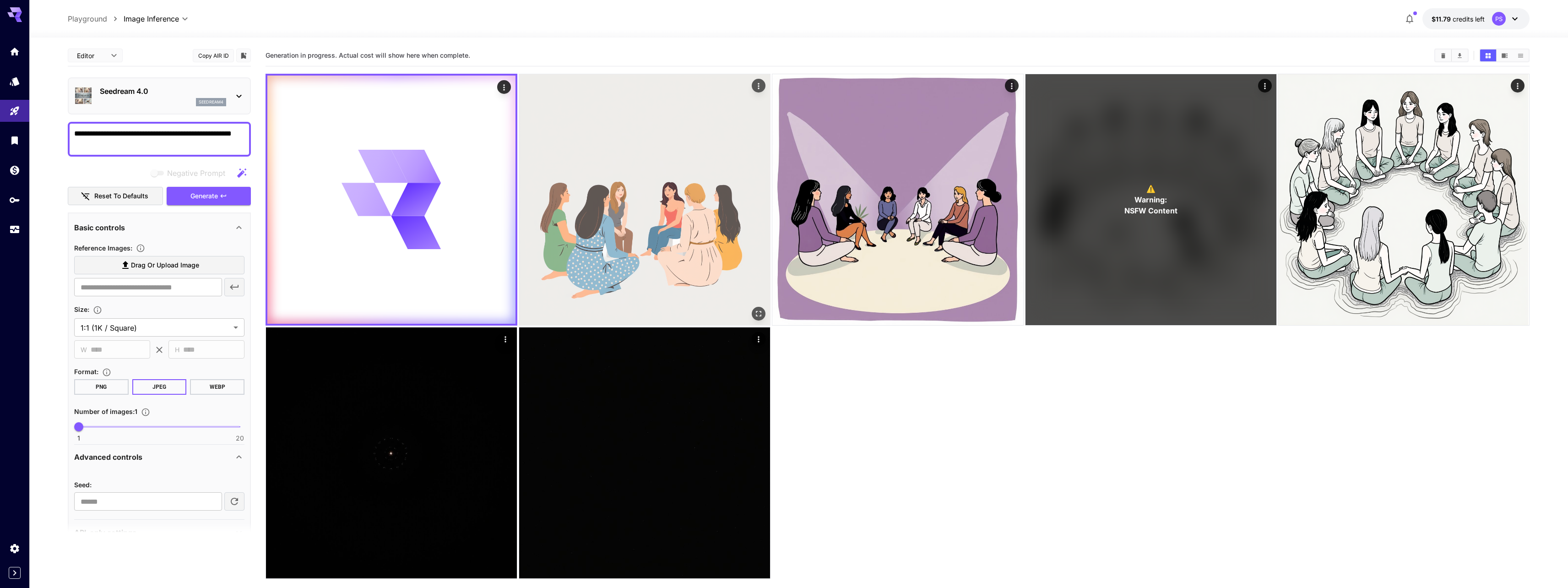
click at [665, 209] on img at bounding box center [644, 199] width 251 height 251
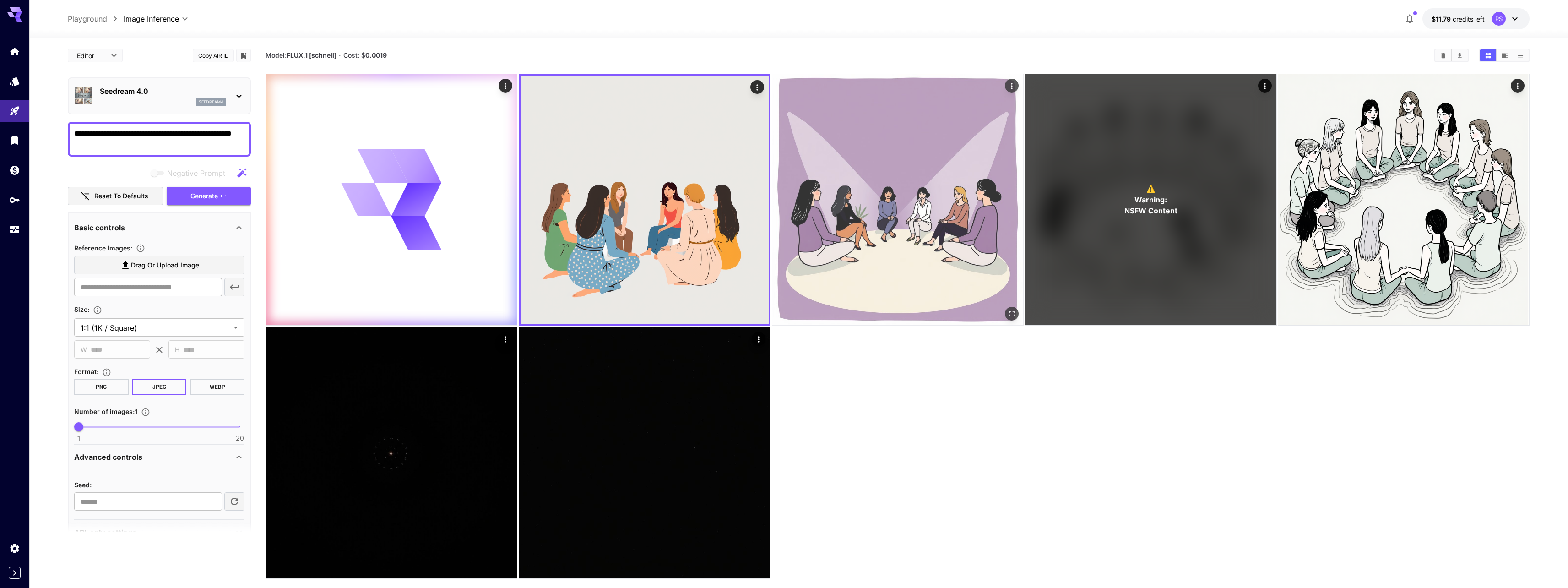
click at [919, 204] on img at bounding box center [897, 199] width 251 height 251
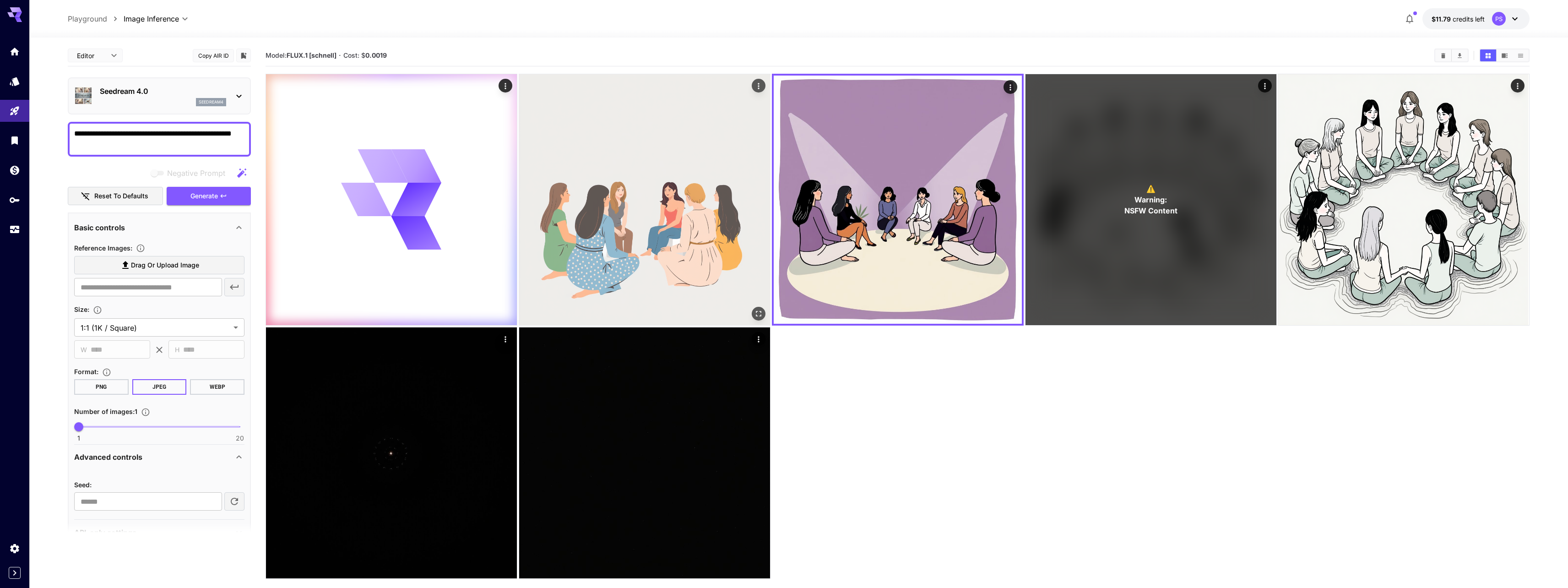
click at [581, 212] on img at bounding box center [644, 199] width 251 height 251
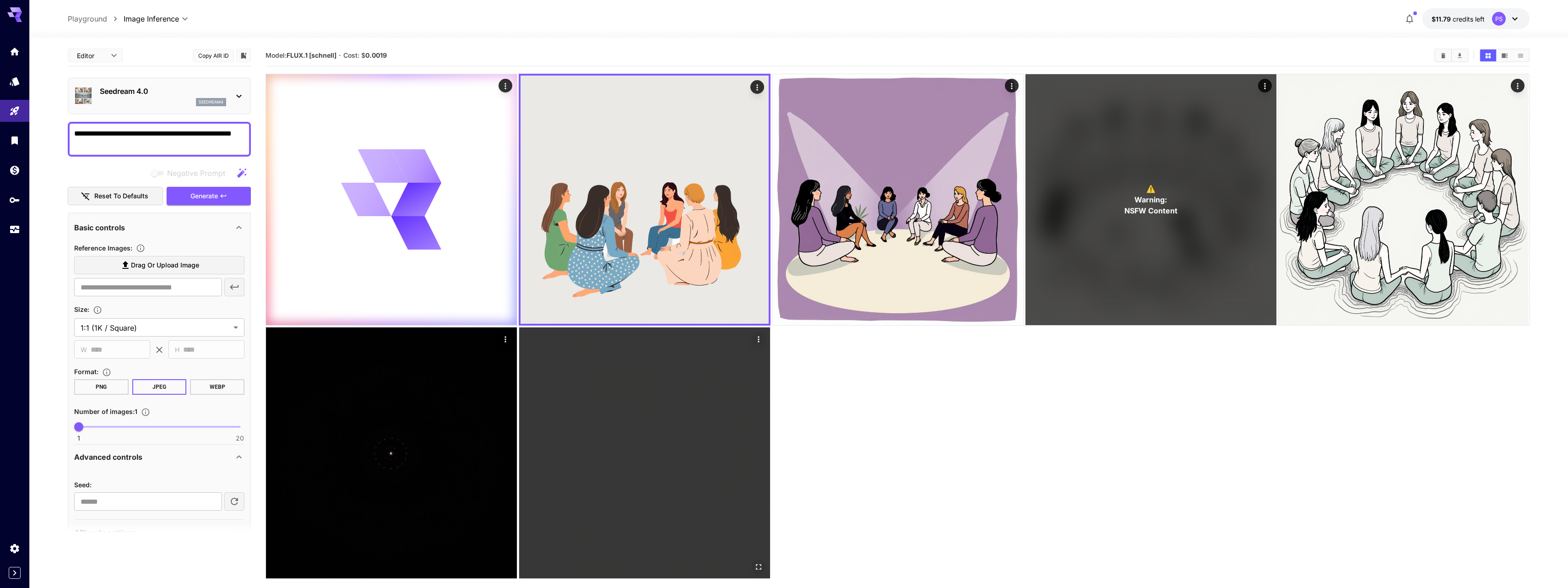
click at [621, 352] on img at bounding box center [644, 453] width 251 height 251
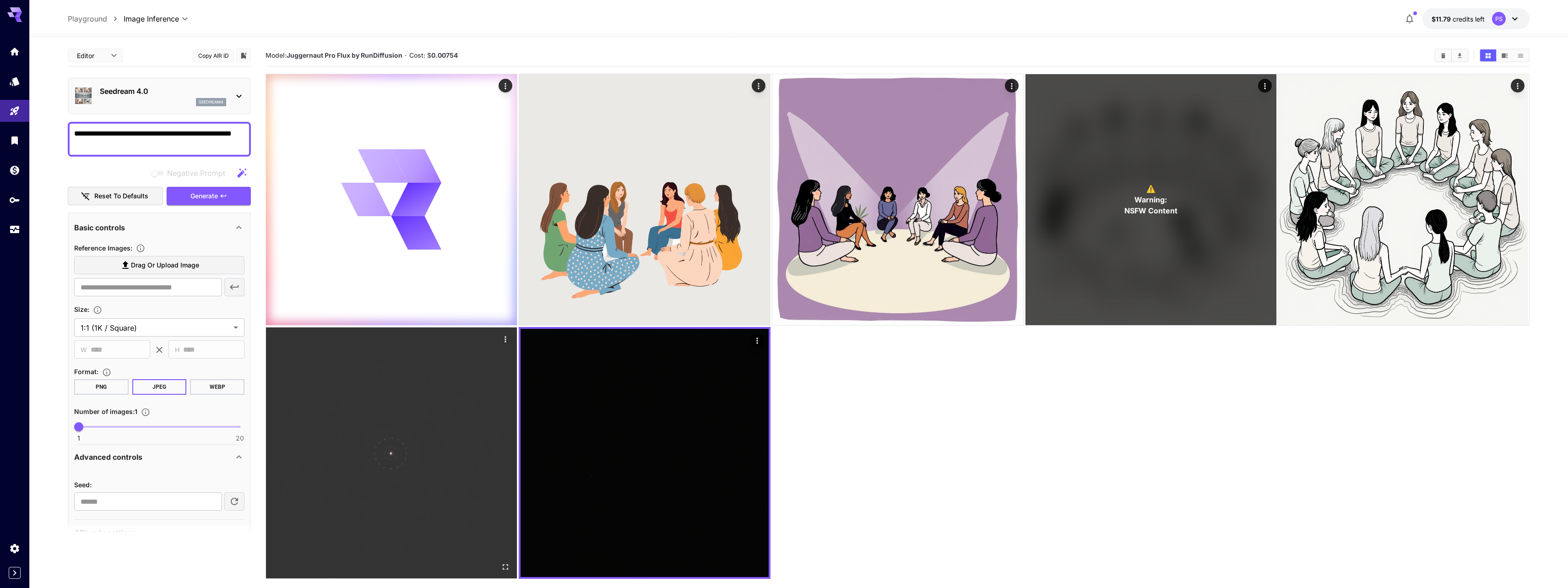
click at [437, 378] on img at bounding box center [391, 453] width 251 height 251
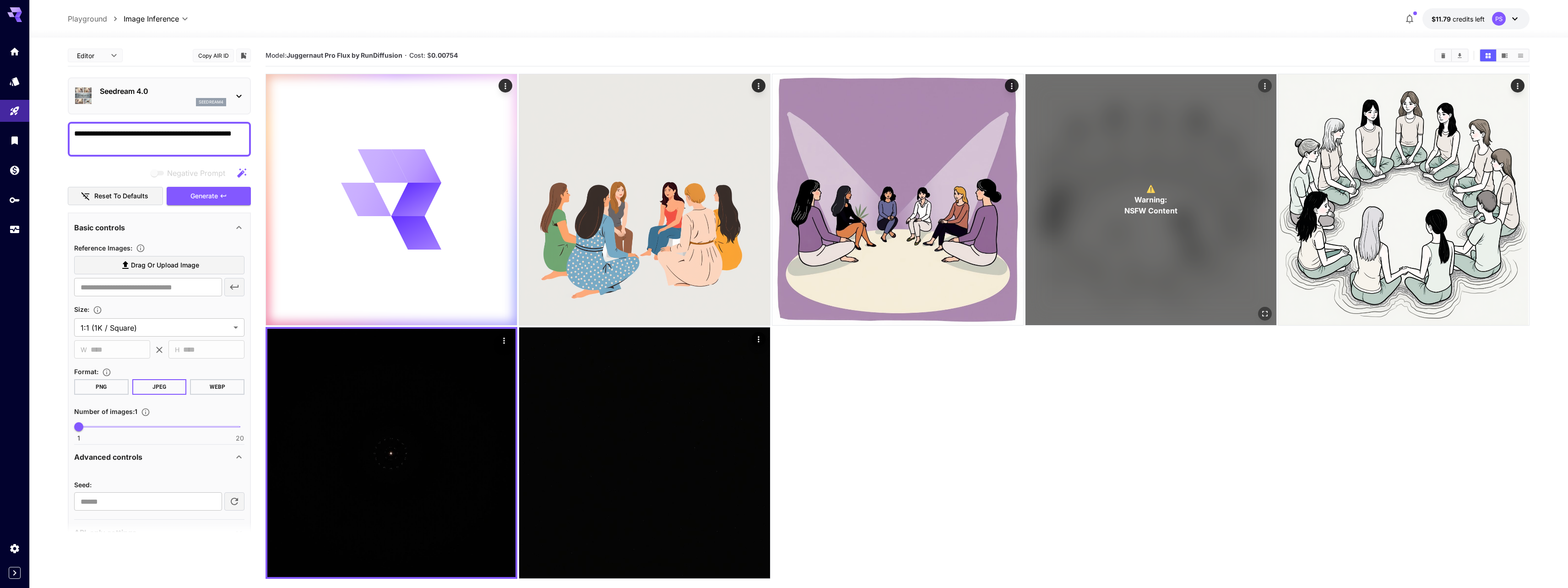
click at [1089, 212] on div "⚠️ Warning: NSFW Content" at bounding box center [1151, 199] width 251 height 251
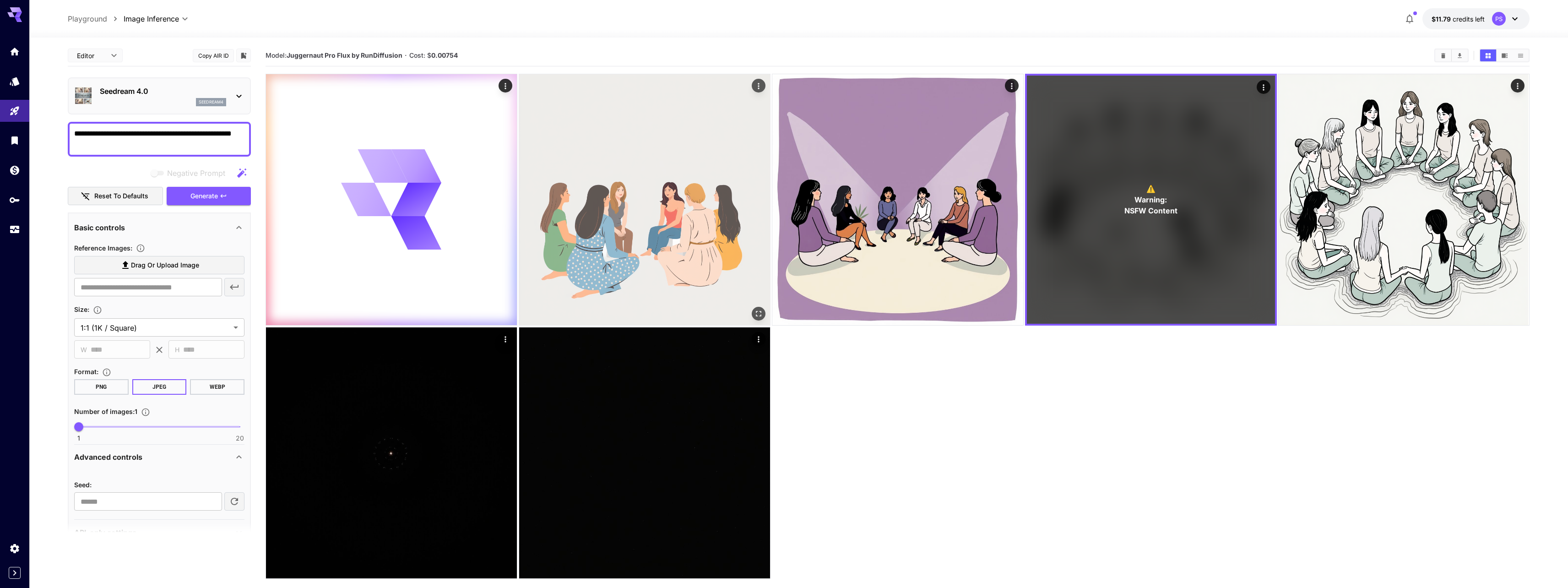
click at [679, 201] on img at bounding box center [644, 199] width 251 height 251
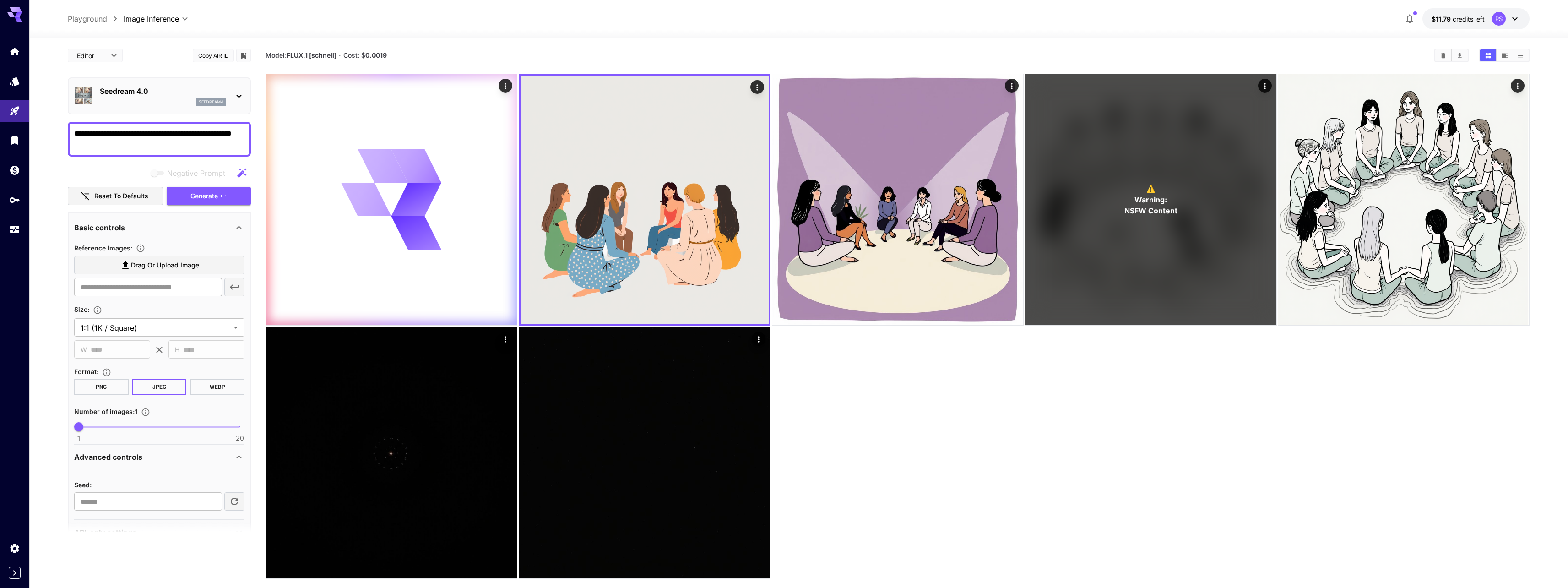
click at [182, 135] on textarea "**********" at bounding box center [160, 139] width 171 height 22
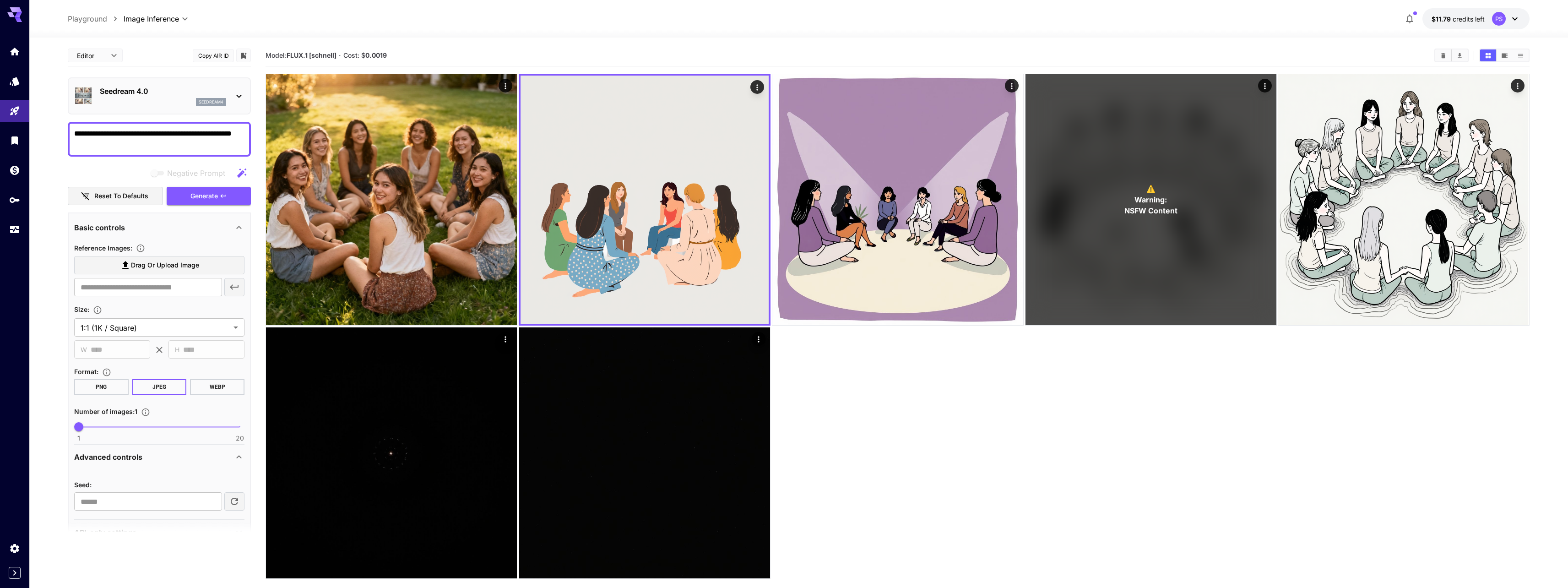
click at [125, 167] on div "Negative Prompt" at bounding box center [159, 173] width 183 height 18
click at [169, 262] on span "Drag or upload image" at bounding box center [165, 266] width 68 height 12
click at [0, 0] on input "Drag or upload image" at bounding box center [0, 0] width 0 height 0
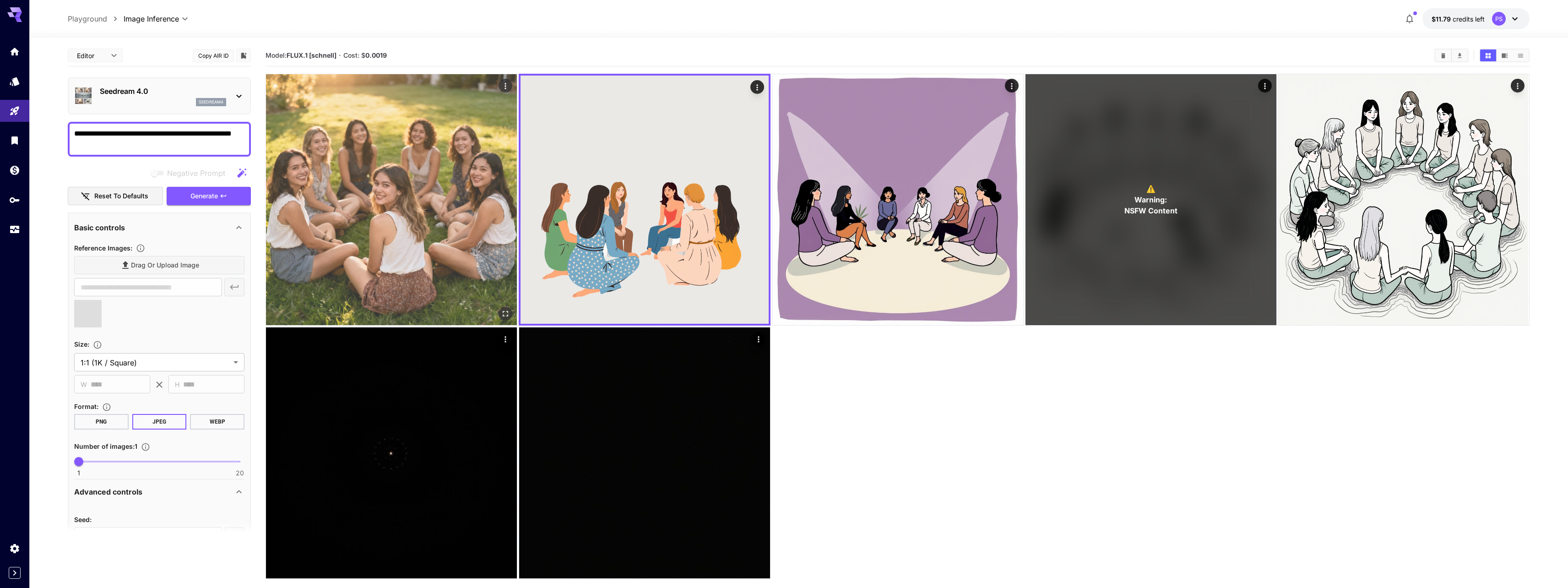
type input "**********"
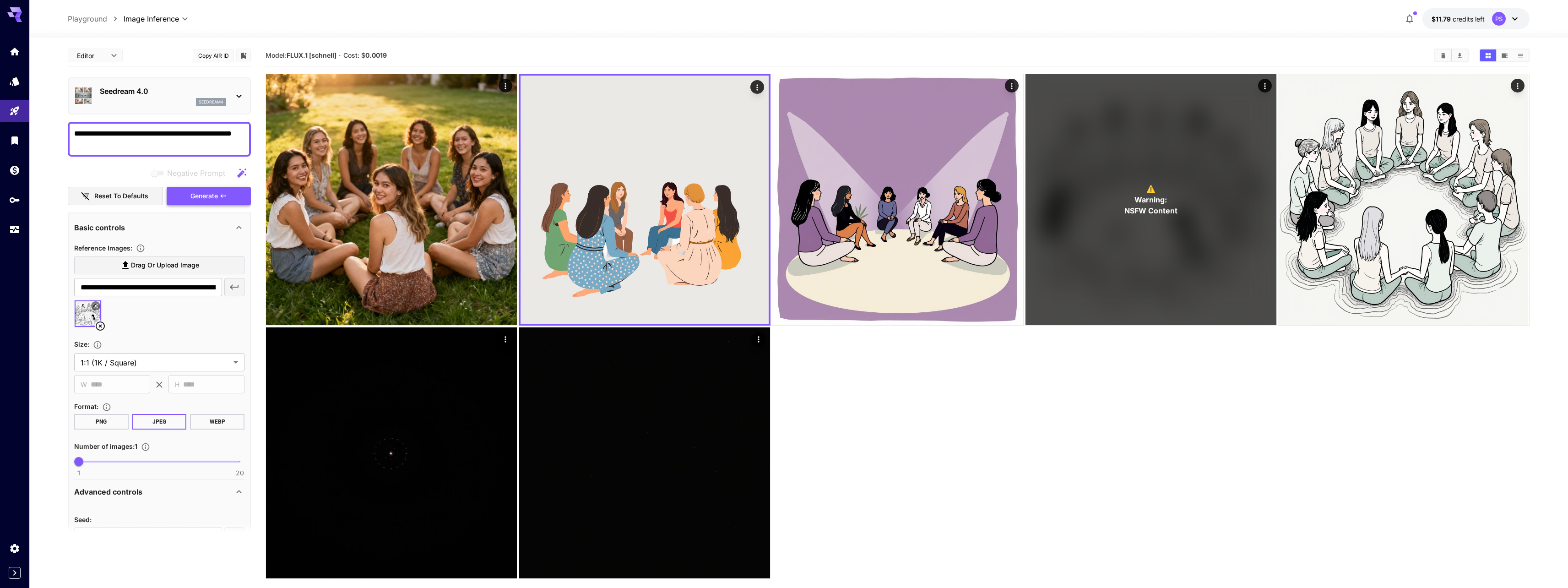
click at [202, 200] on span "Generate" at bounding box center [204, 196] width 27 height 12
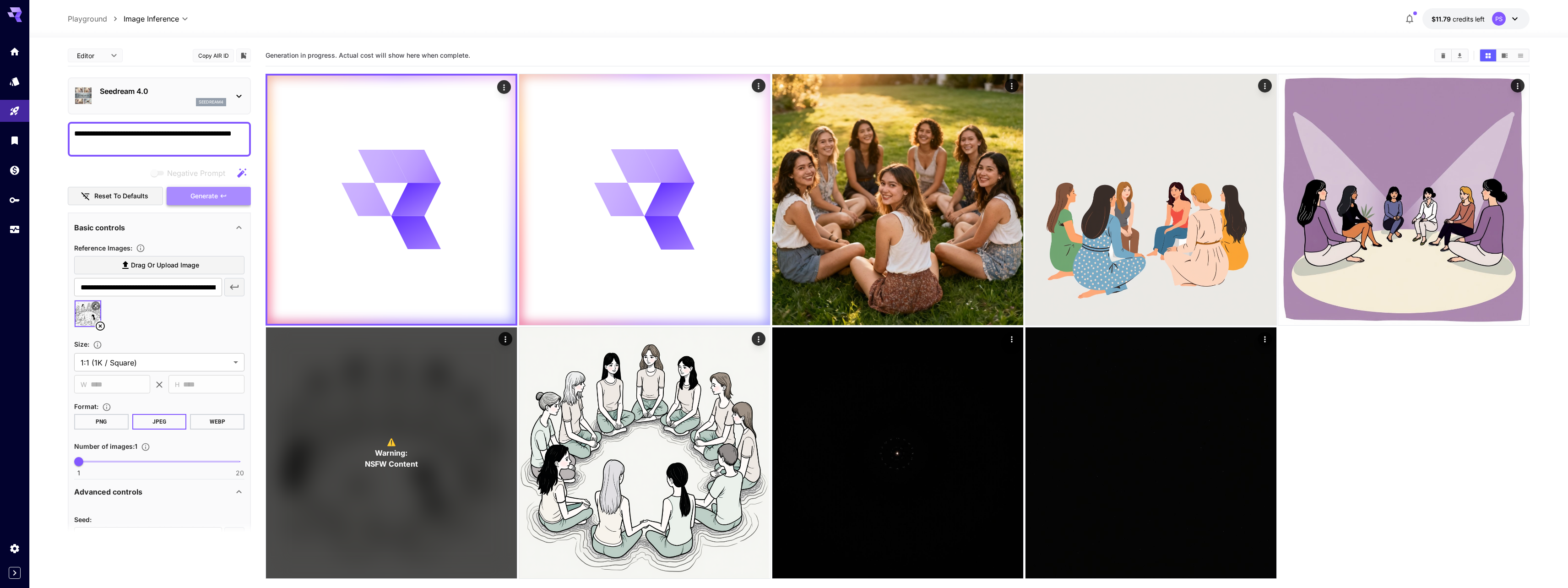
click at [202, 200] on span "Generate" at bounding box center [204, 196] width 27 height 12
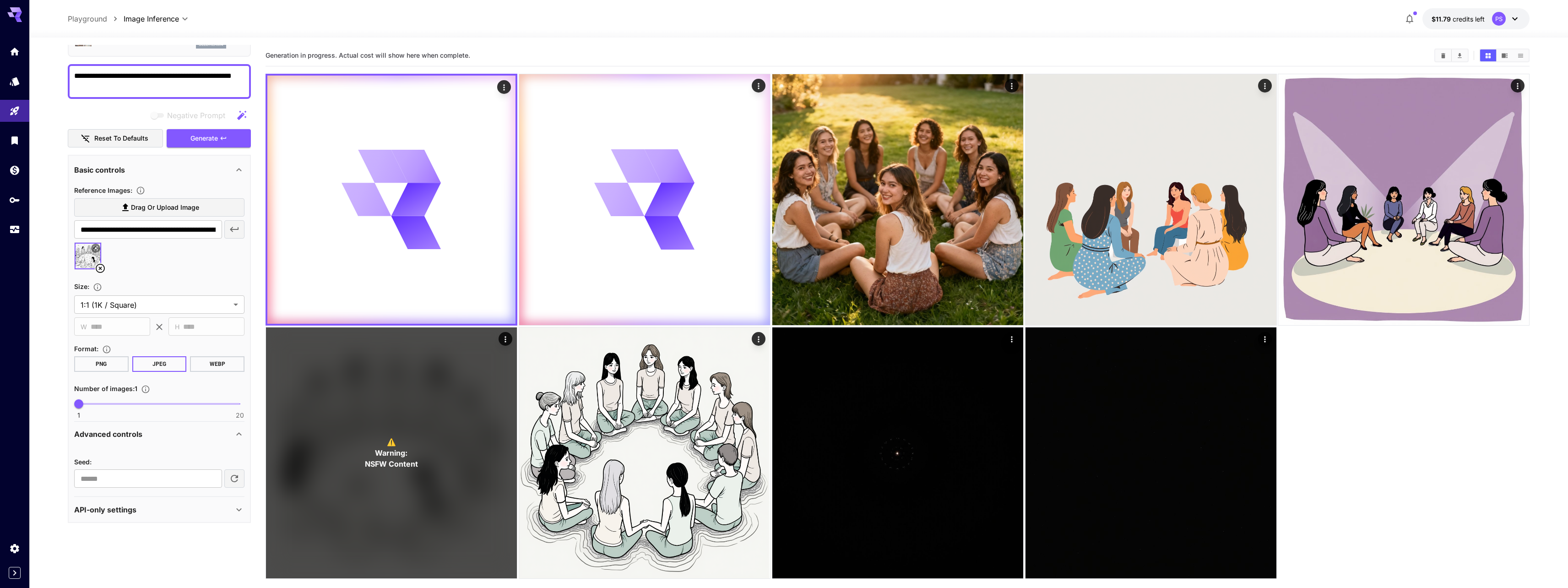
scroll to position [59, 0]
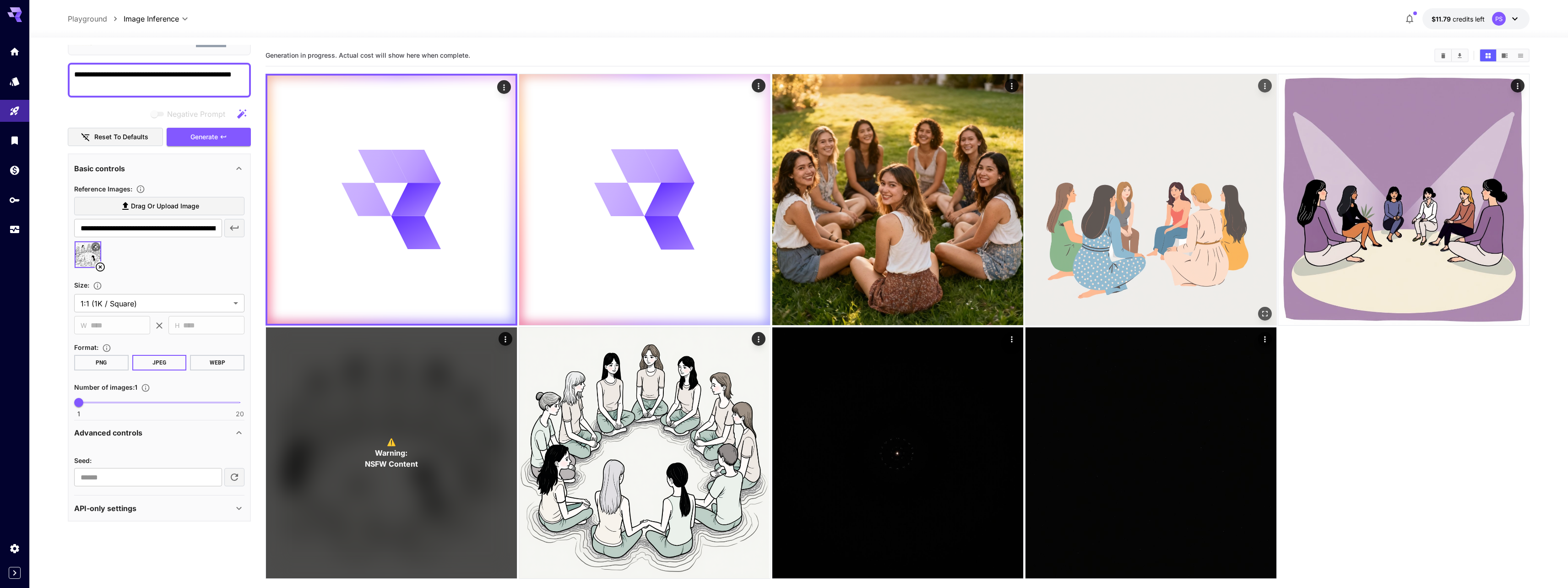
click at [1100, 184] on img at bounding box center [1151, 199] width 251 height 251
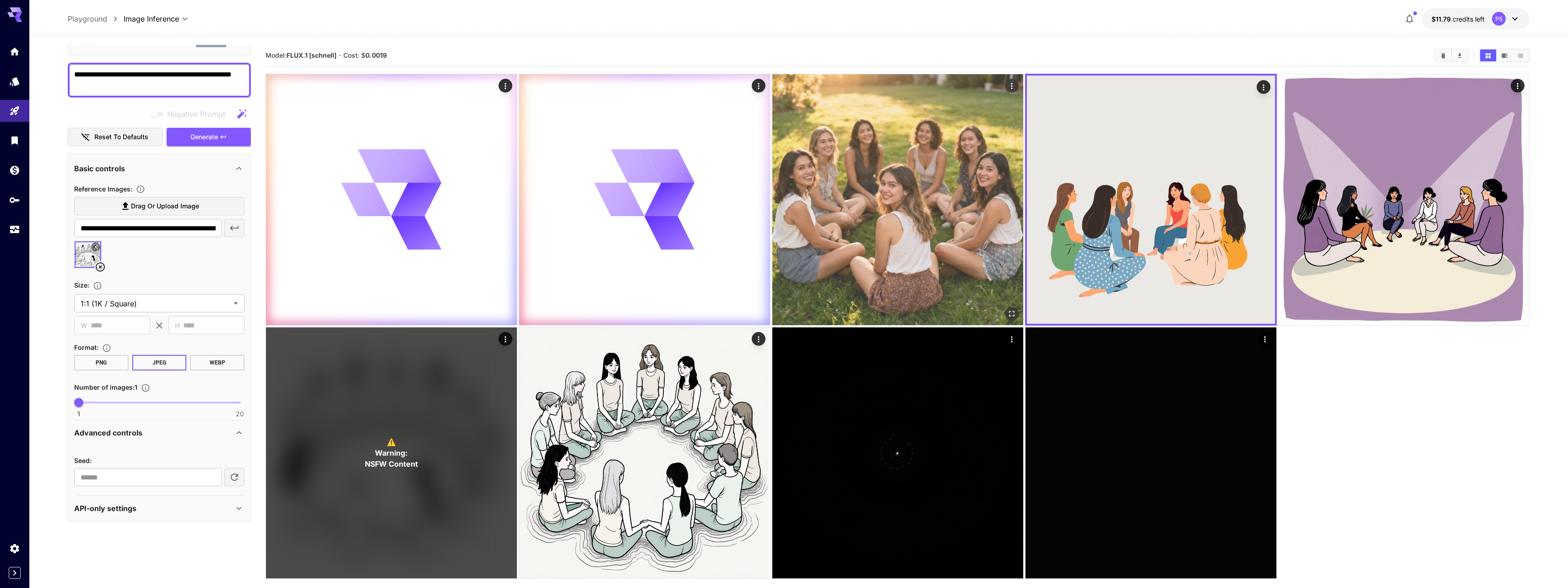
click at [867, 184] on img at bounding box center [897, 199] width 251 height 251
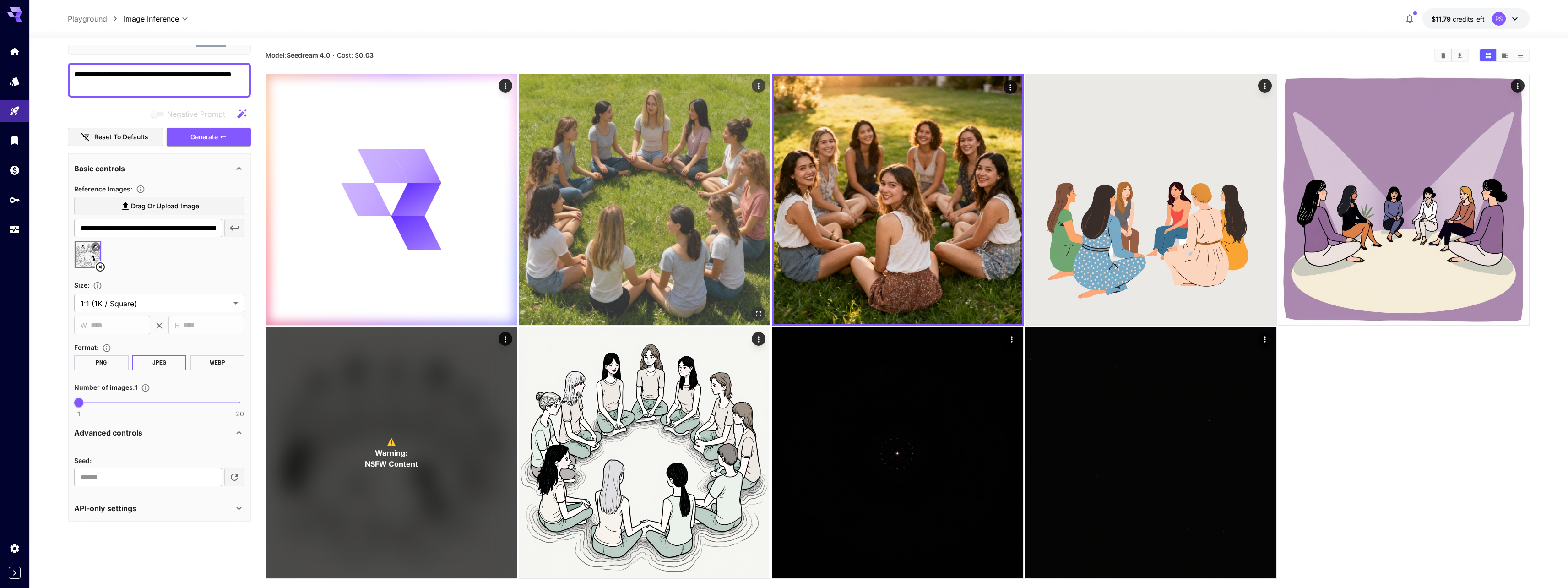
click at [634, 210] on img at bounding box center [644, 199] width 251 height 251
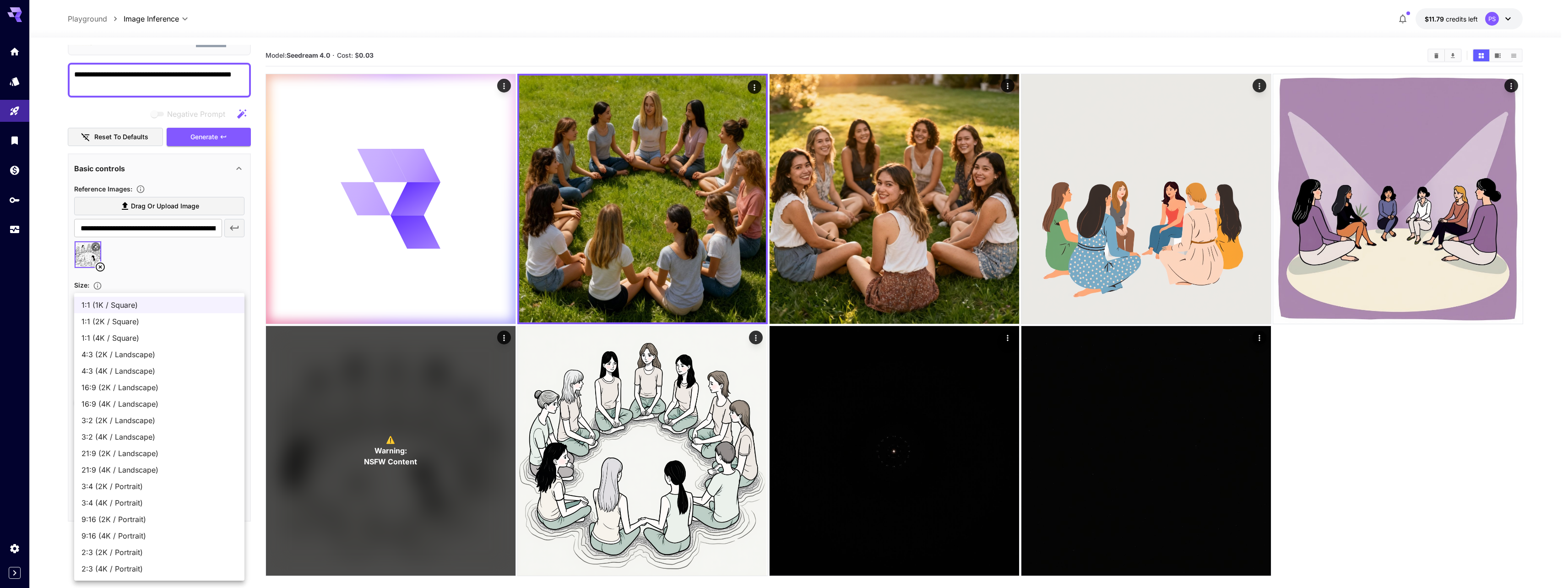
click at [132, 306] on body "**********" at bounding box center [784, 330] width 1568 height 660
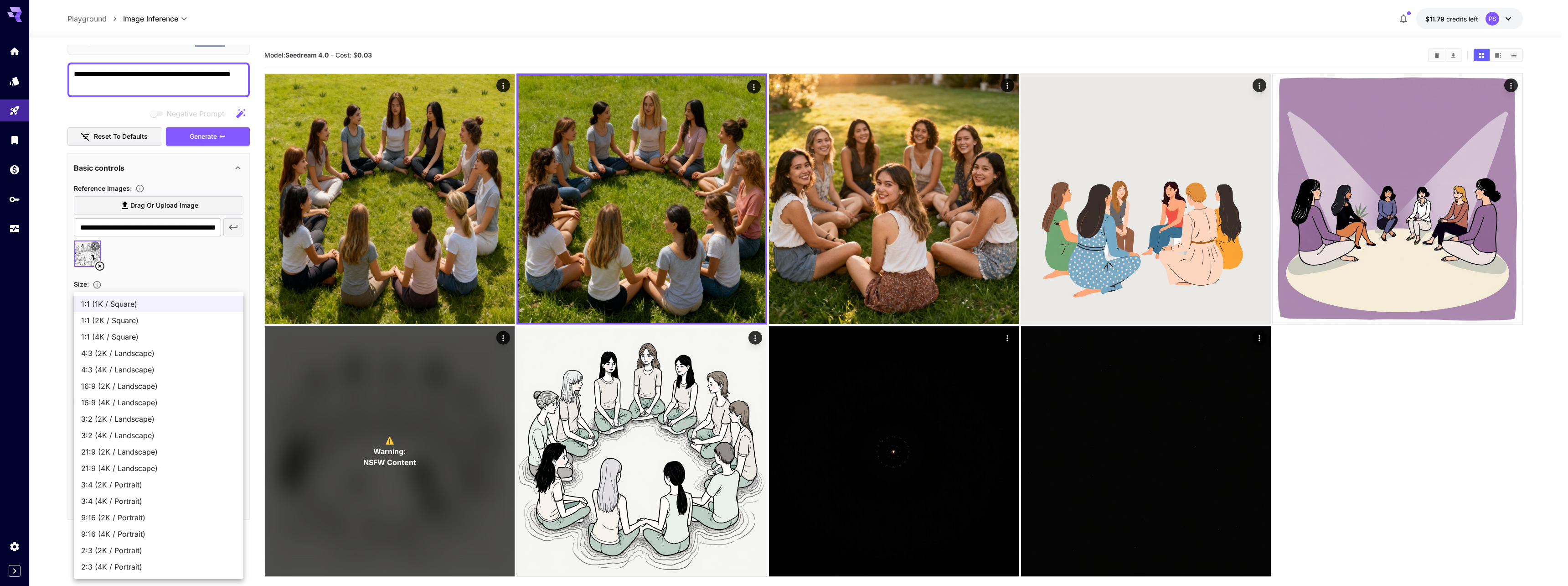
click at [131, 305] on span "1:1 (1K / Square)" at bounding box center [158, 304] width 155 height 11
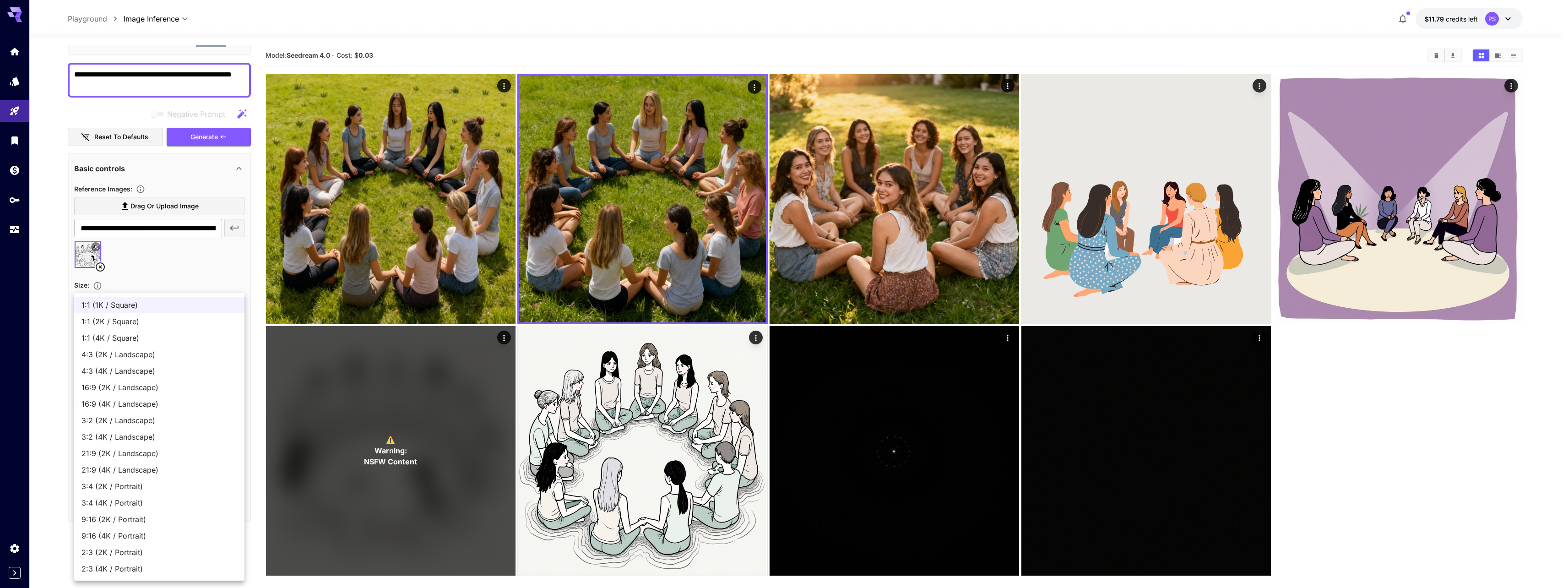
click at [138, 303] on body "**********" at bounding box center [784, 330] width 1568 height 660
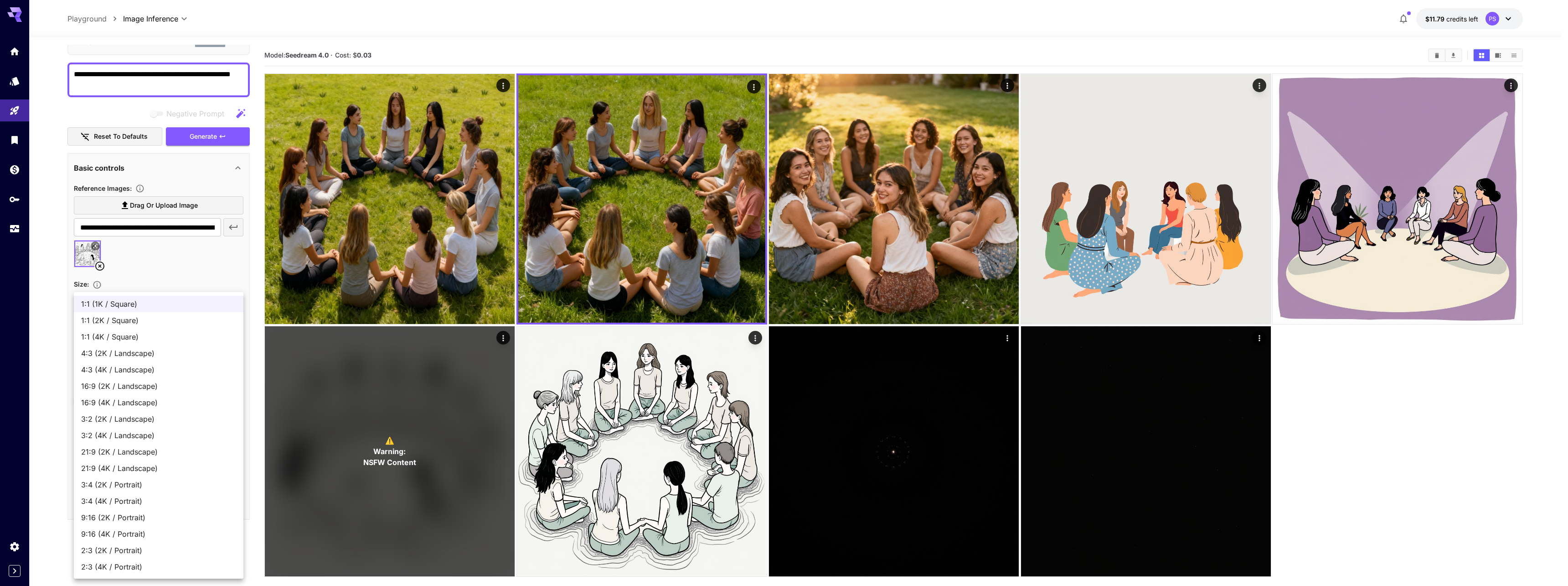
click at [133, 324] on span "1:1 (2K / Square)" at bounding box center [158, 320] width 155 height 11
type input "**********"
type input "****"
click at [147, 299] on body "**********" at bounding box center [784, 329] width 1568 height 658
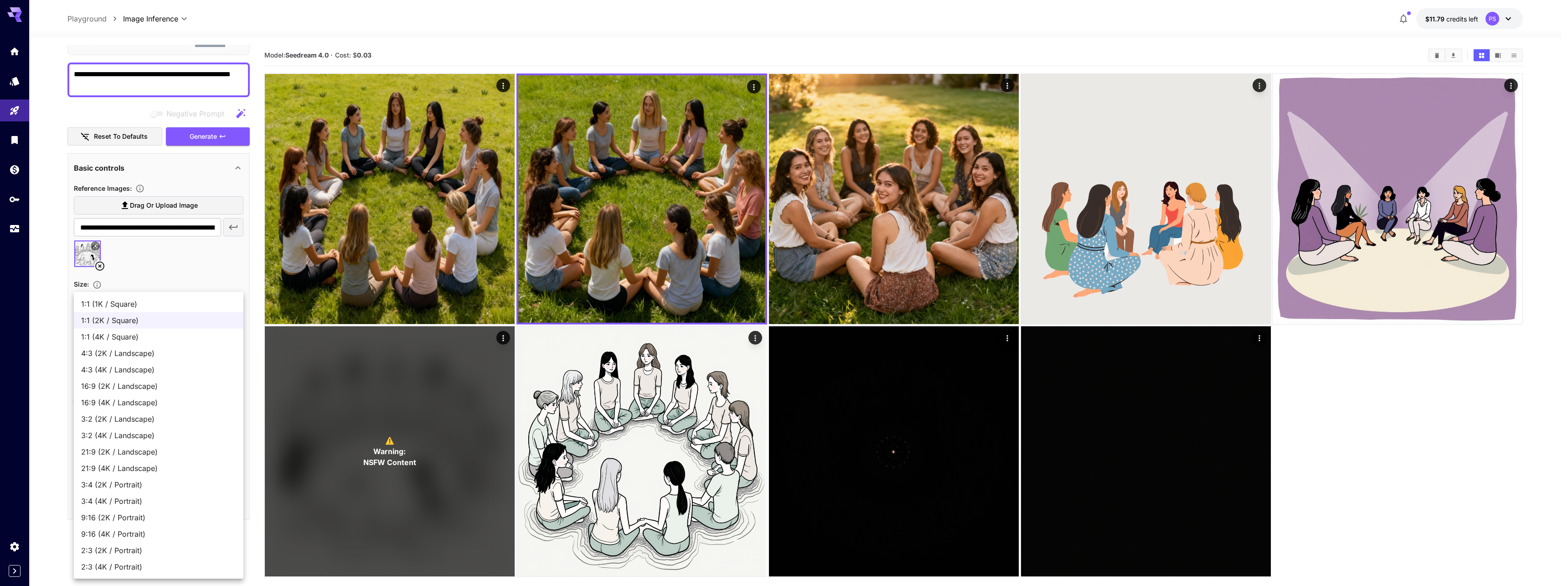
click at [134, 350] on span "4:3 (2K / Landscape)" at bounding box center [158, 353] width 155 height 11
type input "**********"
type input "****"
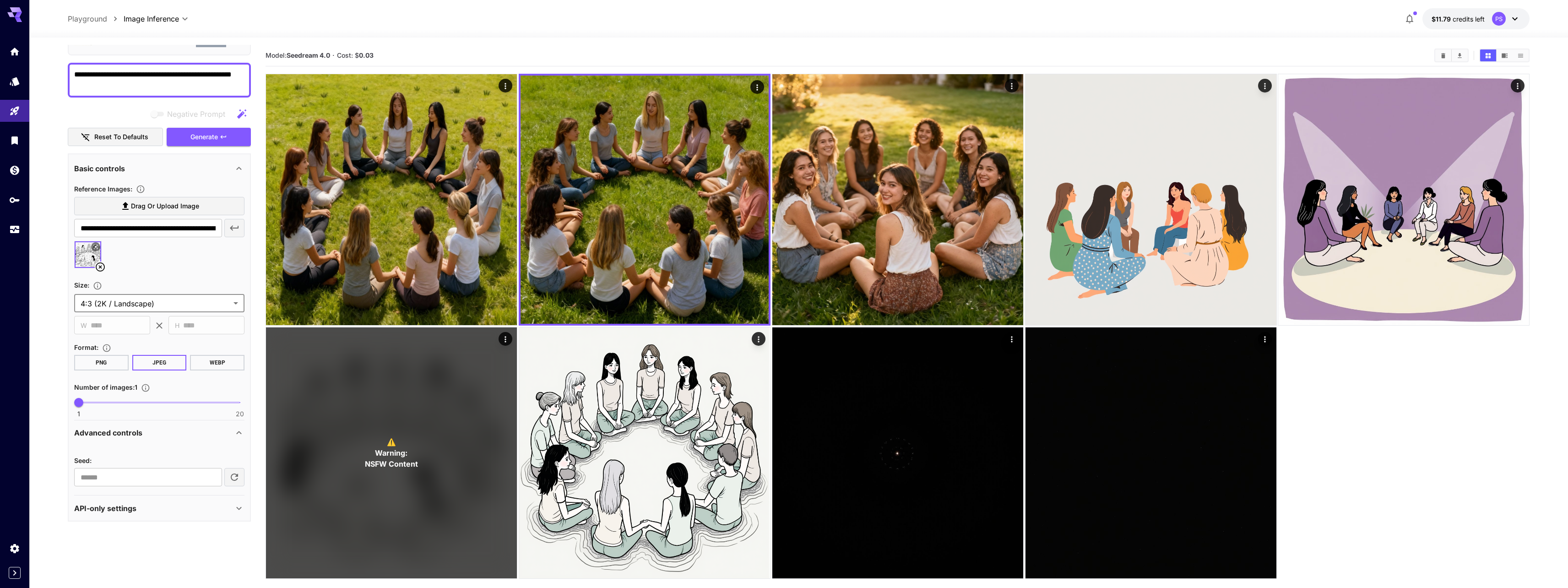
click at [141, 292] on section "**********" at bounding box center [160, 296] width 171 height 33
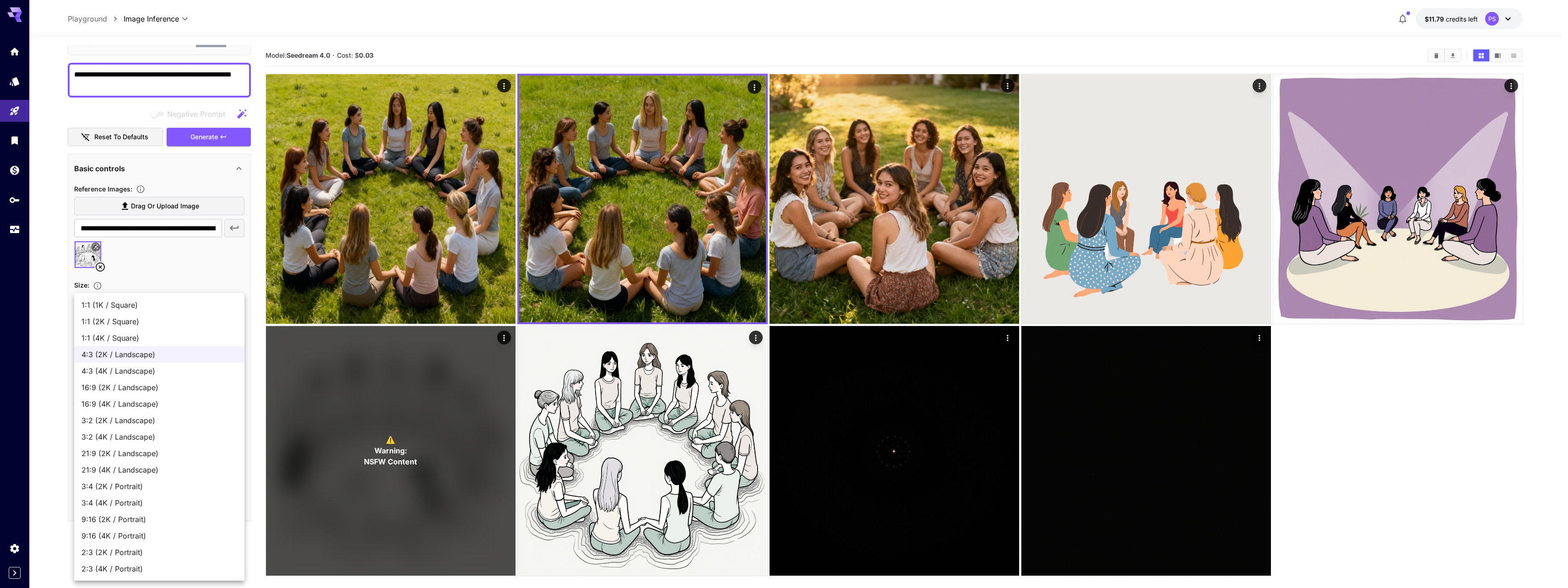
click at [141, 306] on body "**********" at bounding box center [784, 330] width 1568 height 660
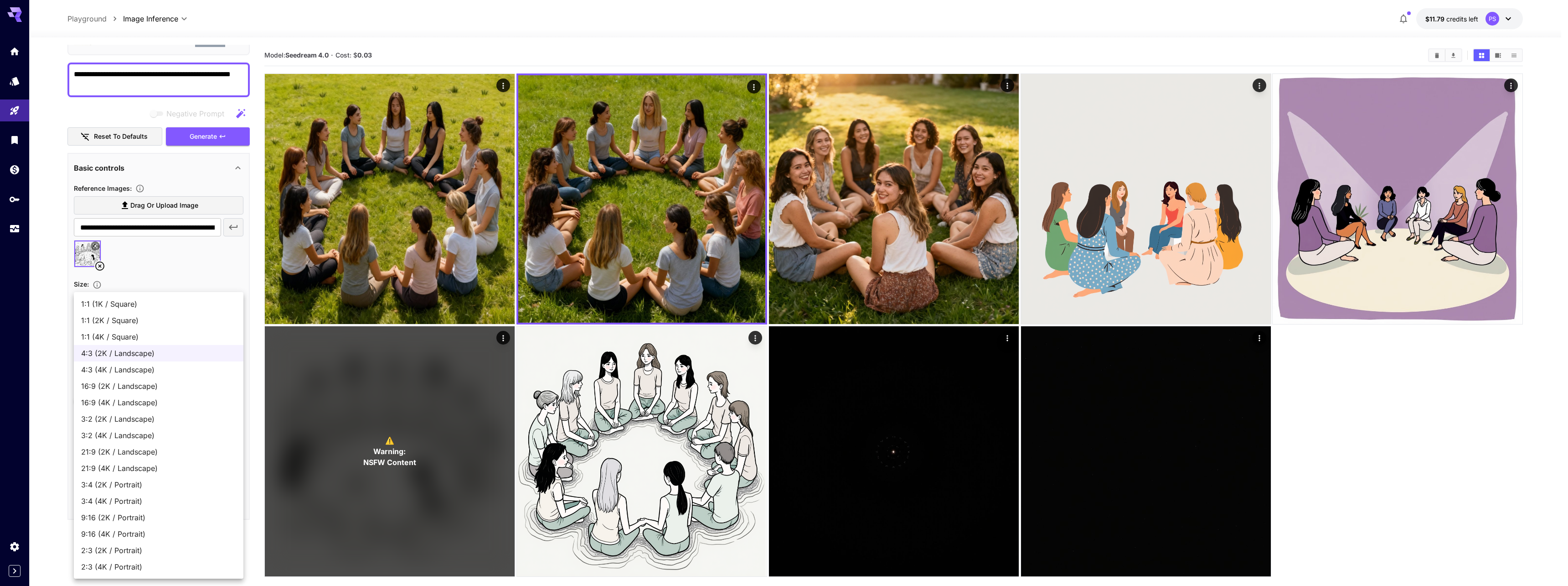
click at [108, 351] on span "4:3 (2K / Landscape)" at bounding box center [158, 353] width 155 height 11
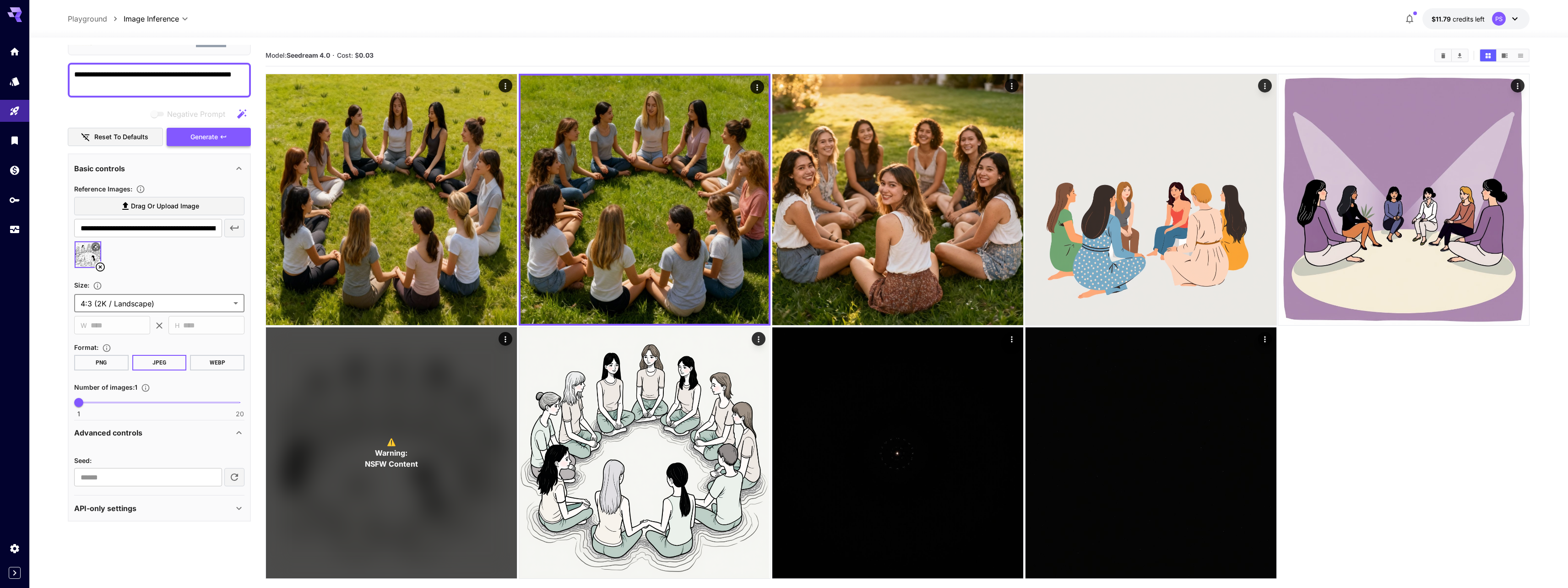
click at [208, 141] on span "Generate" at bounding box center [204, 137] width 27 height 12
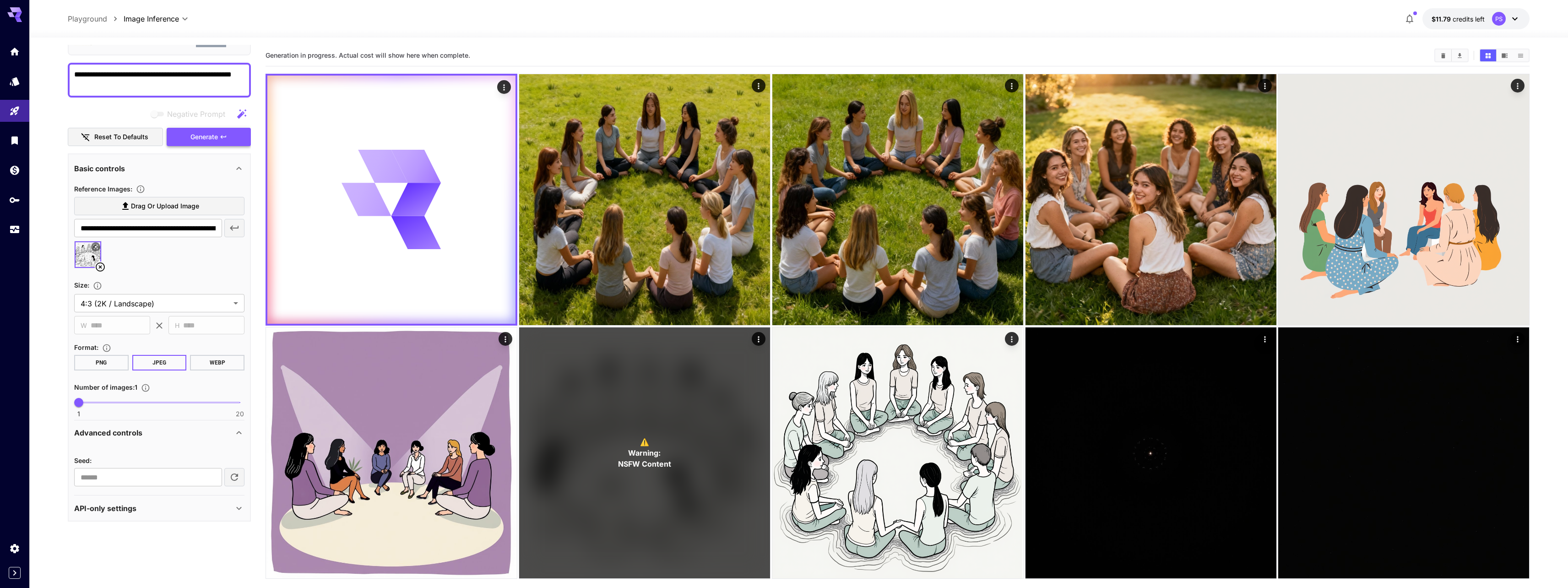
click at [208, 139] on span "Generate" at bounding box center [204, 137] width 27 height 12
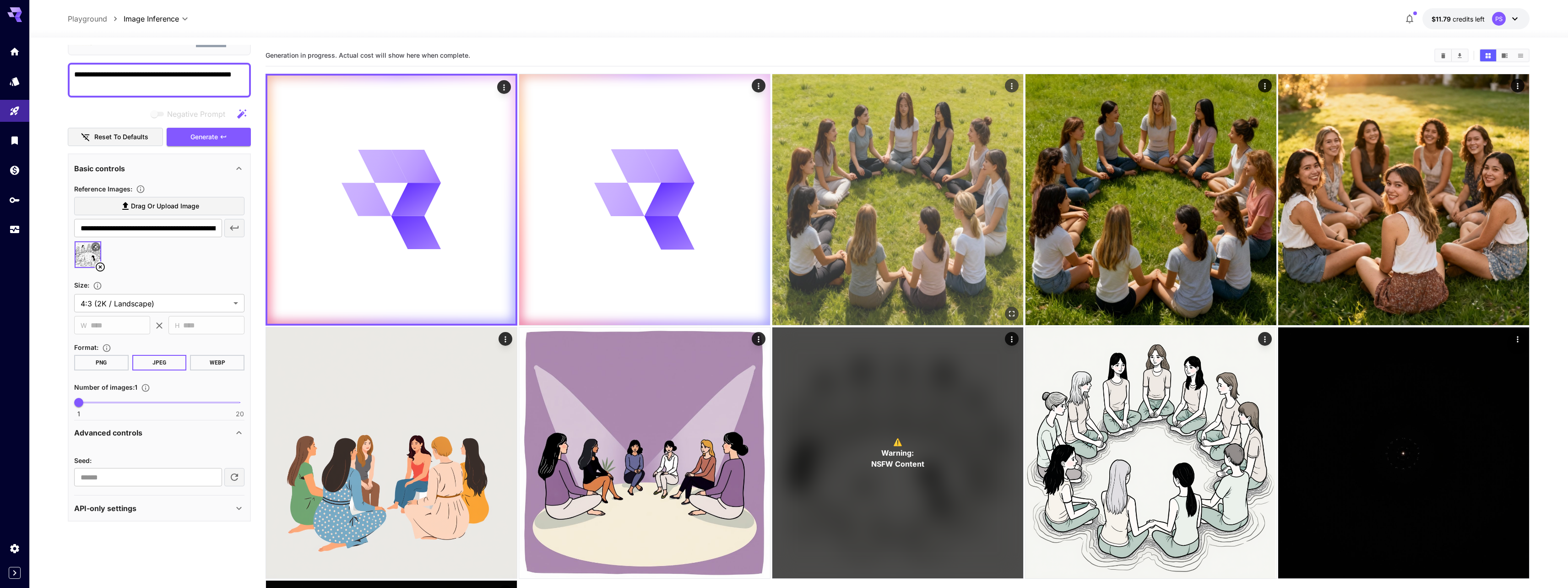
click at [919, 153] on img at bounding box center [897, 199] width 251 height 251
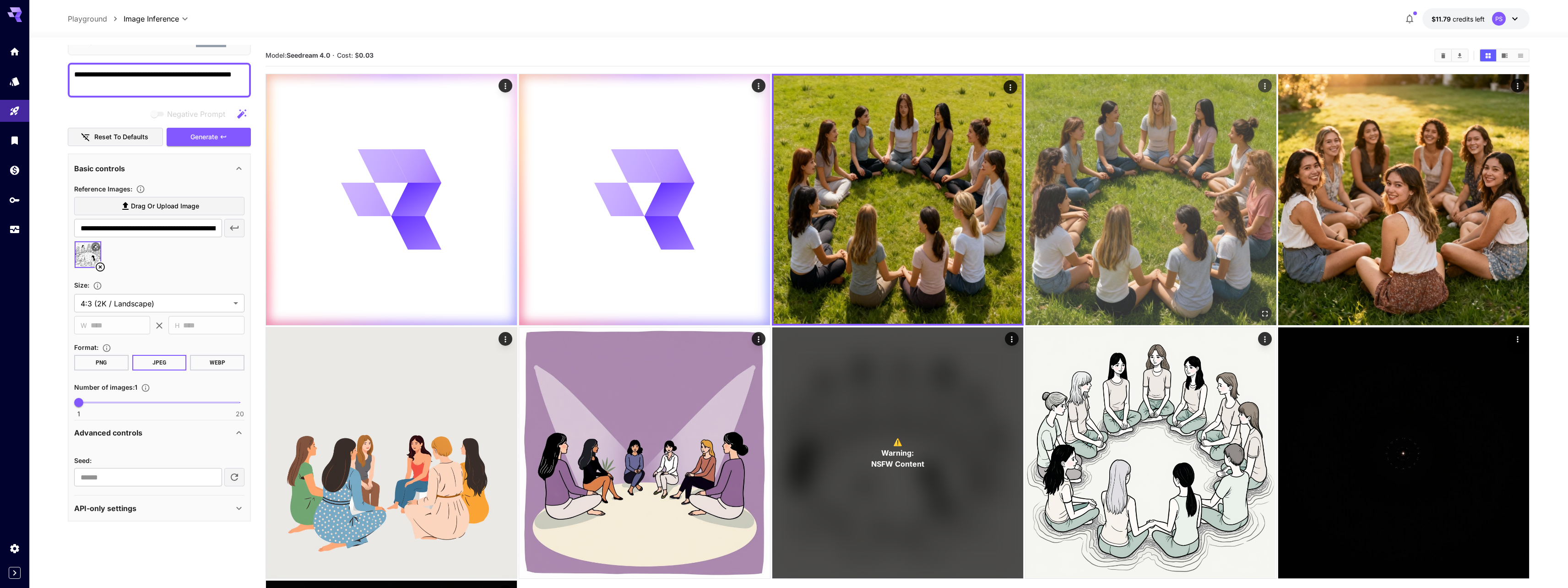
click at [1121, 234] on img at bounding box center [1151, 199] width 251 height 251
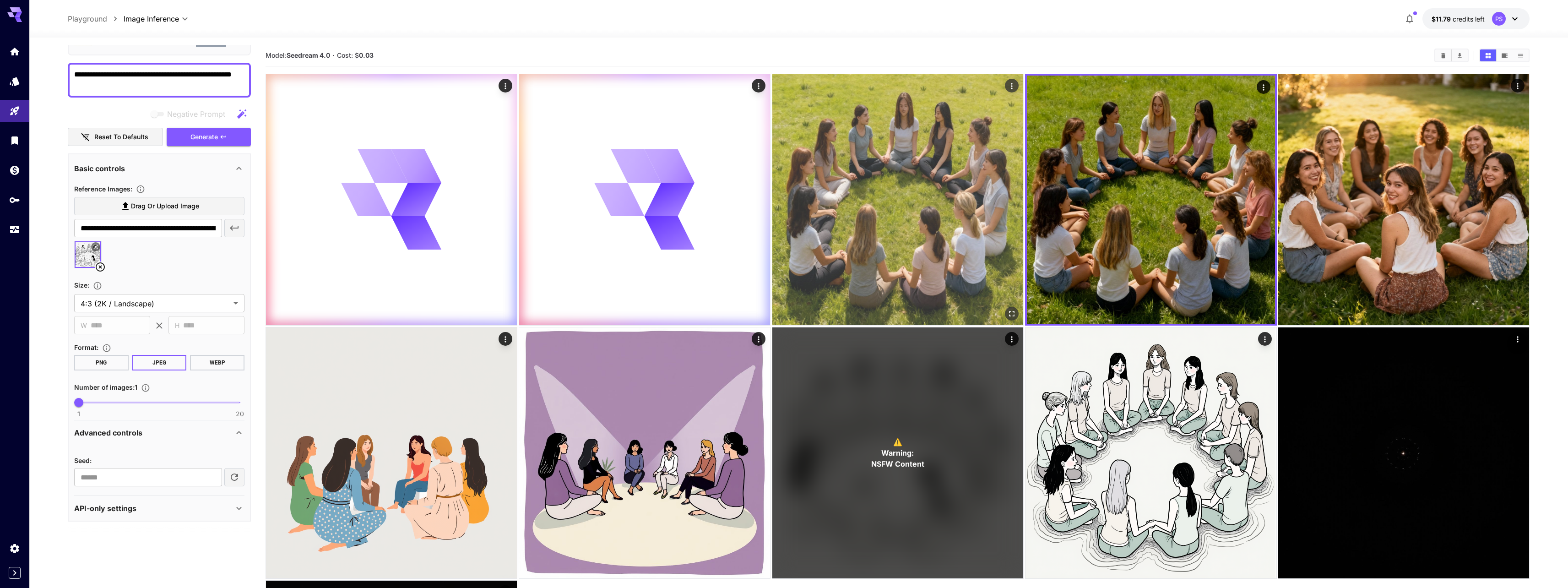
click at [1001, 219] on img at bounding box center [897, 199] width 251 height 251
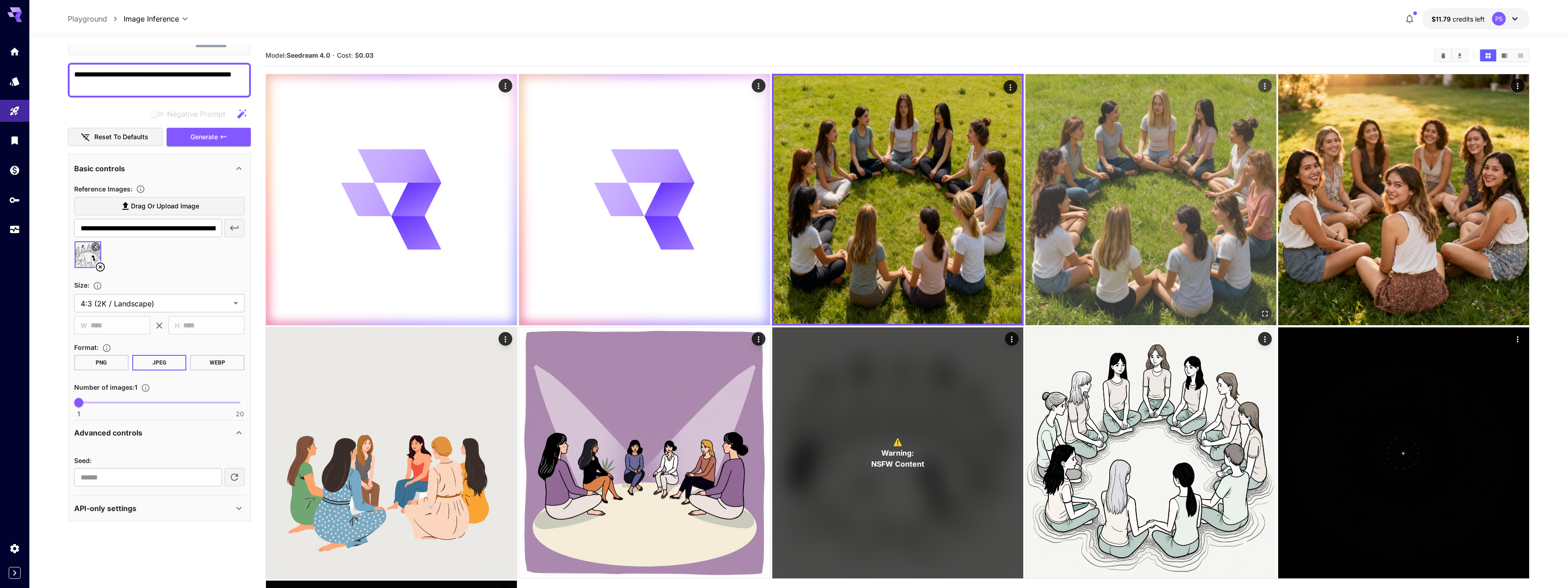
click at [1064, 195] on img at bounding box center [1151, 199] width 251 height 251
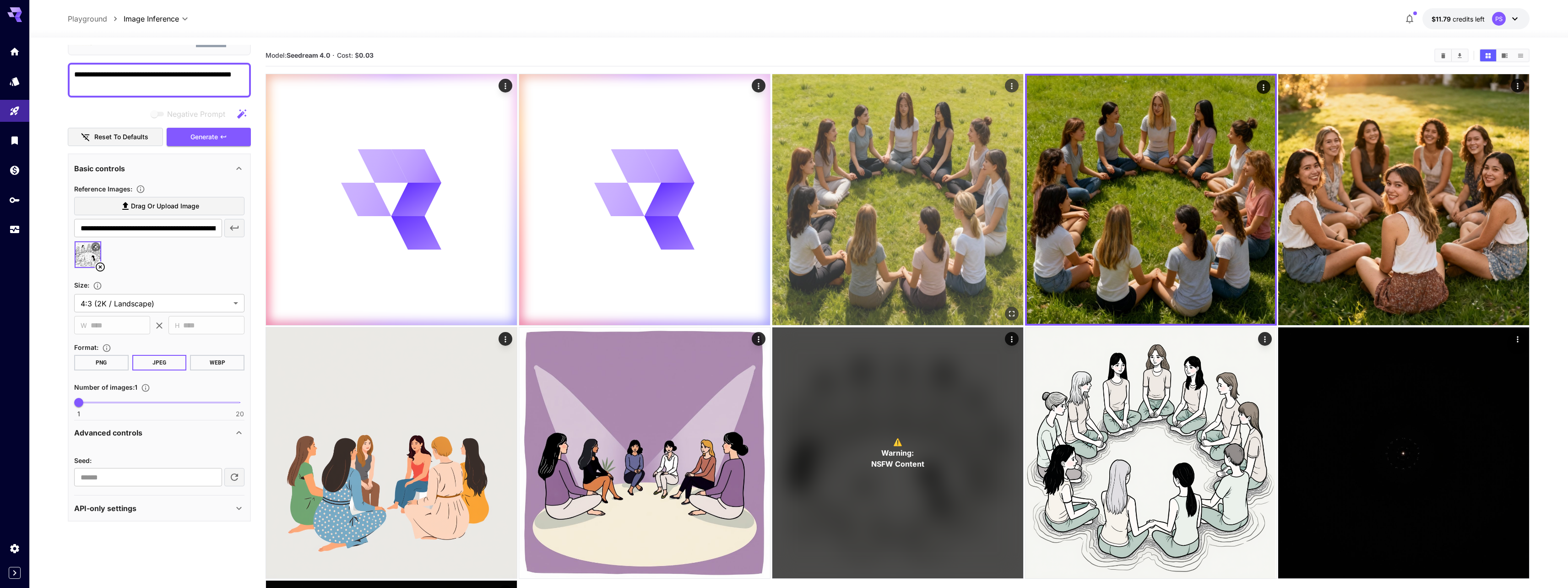
click at [925, 205] on img at bounding box center [897, 199] width 251 height 251
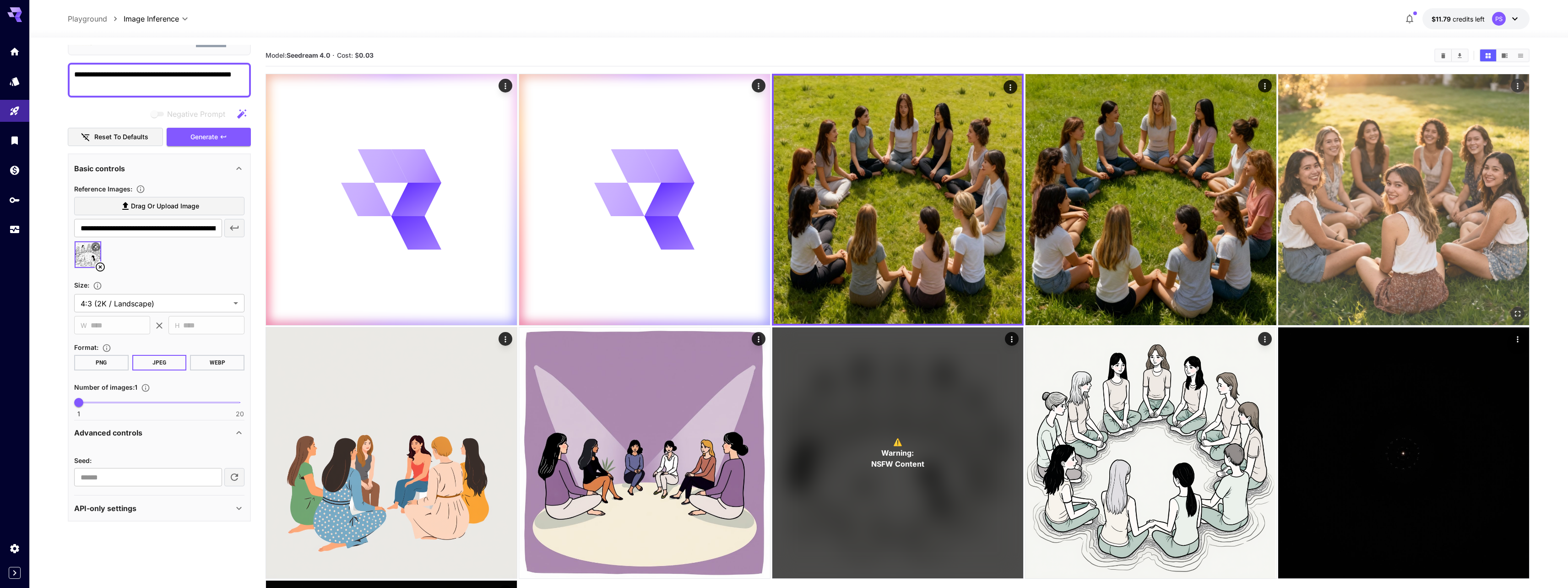
click at [1360, 171] on img at bounding box center [1403, 199] width 251 height 251
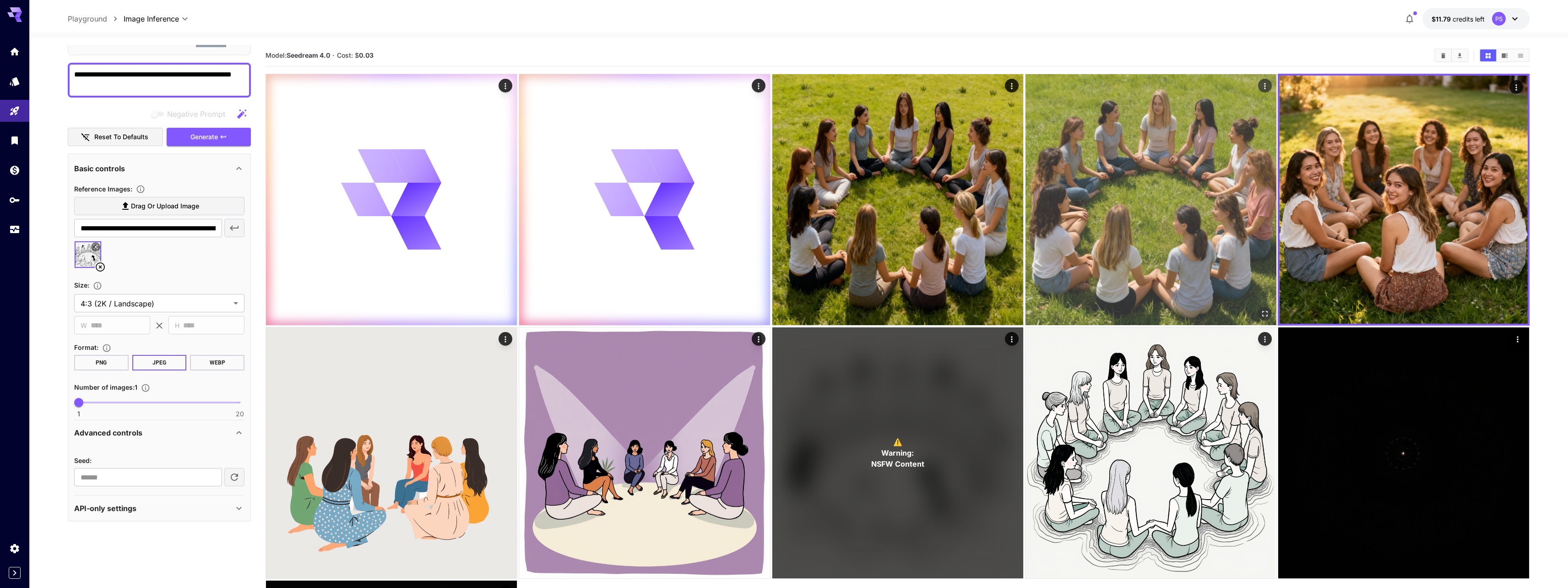
click at [1197, 176] on img at bounding box center [1151, 199] width 251 height 251
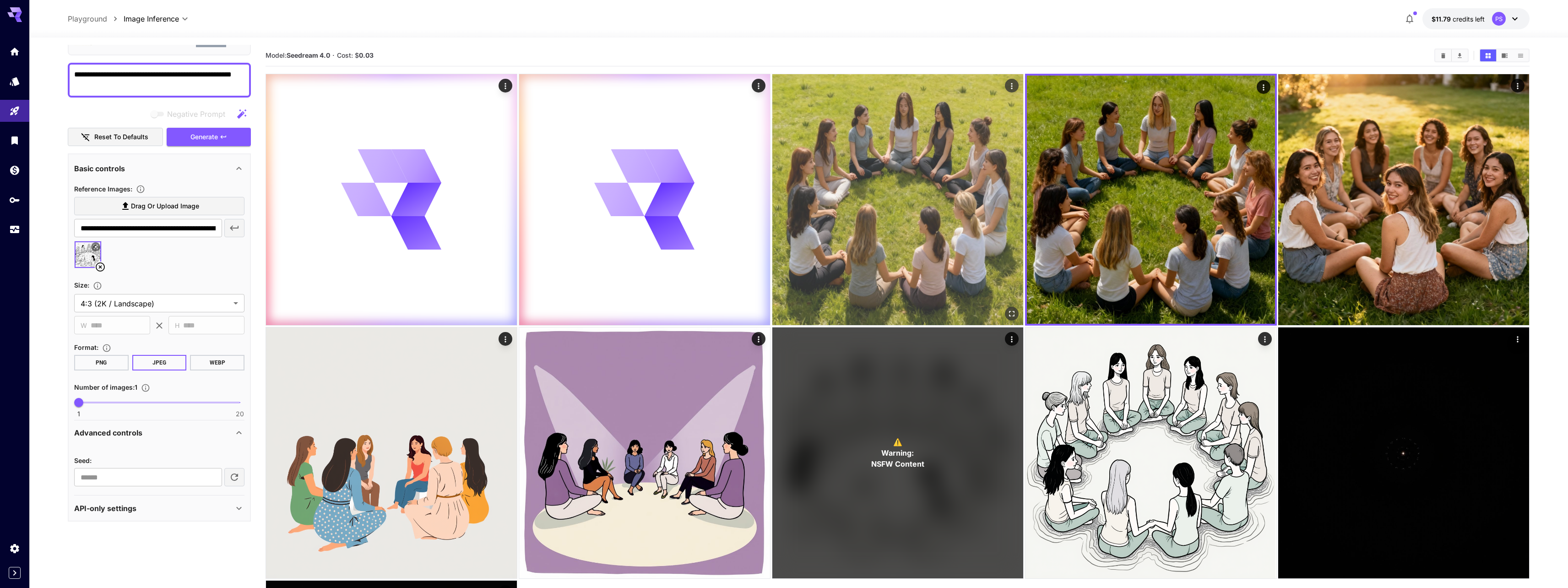
click at [987, 177] on img at bounding box center [897, 199] width 251 height 251
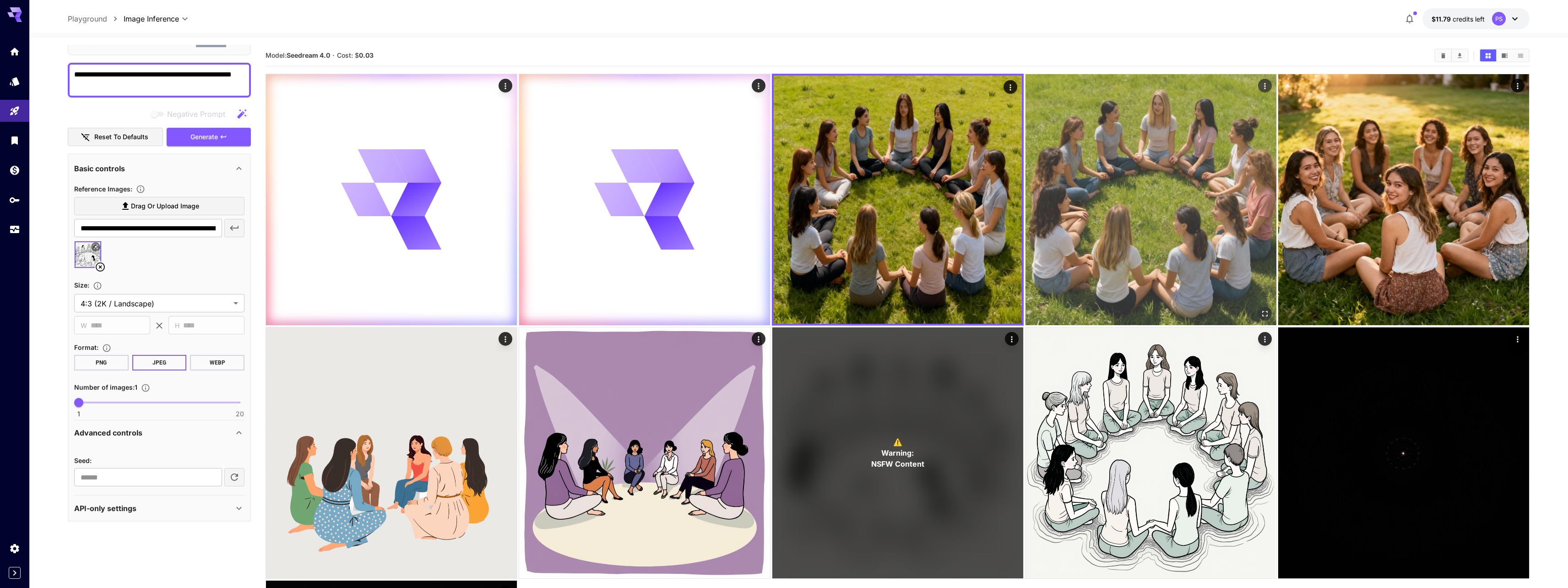
click at [1084, 197] on img at bounding box center [1151, 199] width 251 height 251
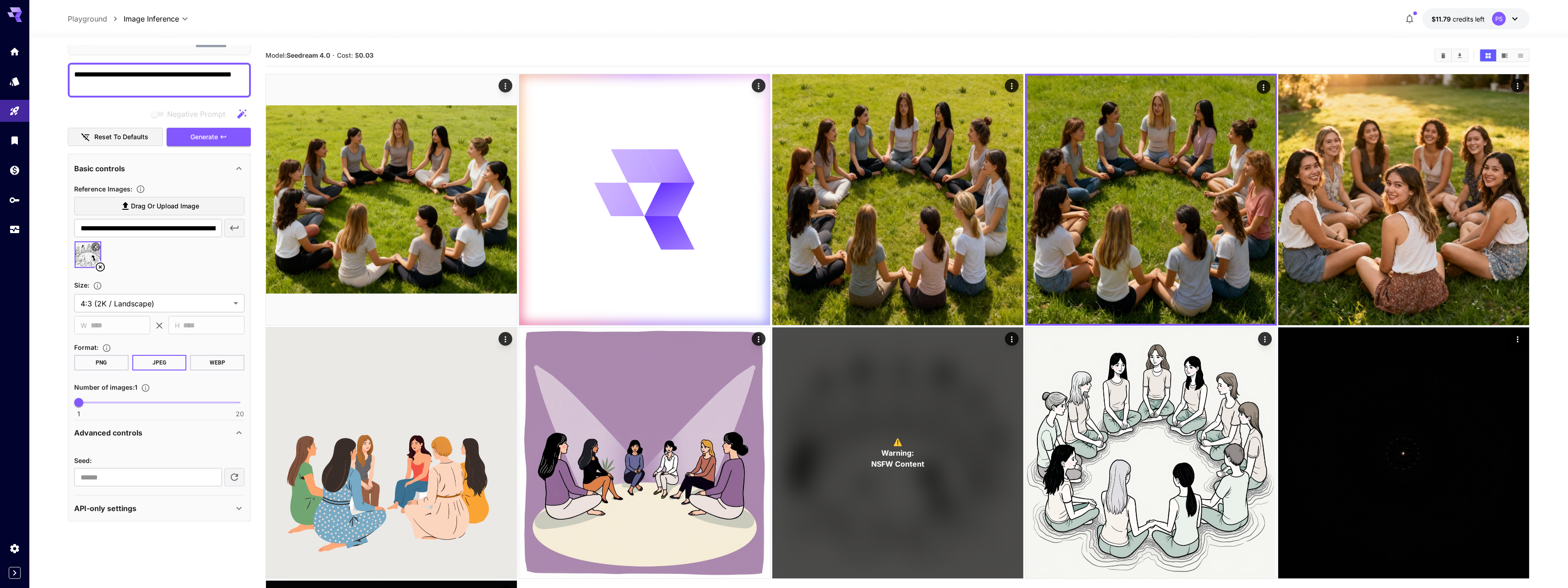
click at [154, 91] on textarea "**********" at bounding box center [160, 80] width 171 height 22
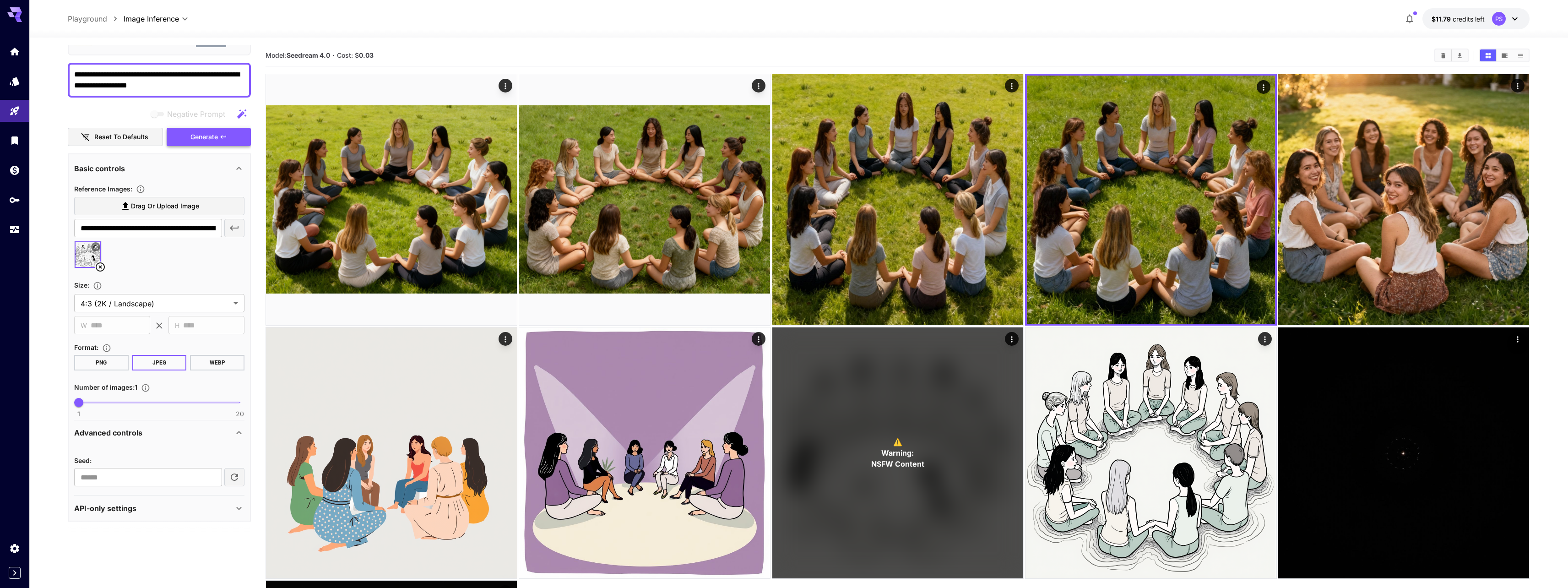
type textarea "**********"
click at [203, 143] on span "Generate" at bounding box center [204, 137] width 27 height 12
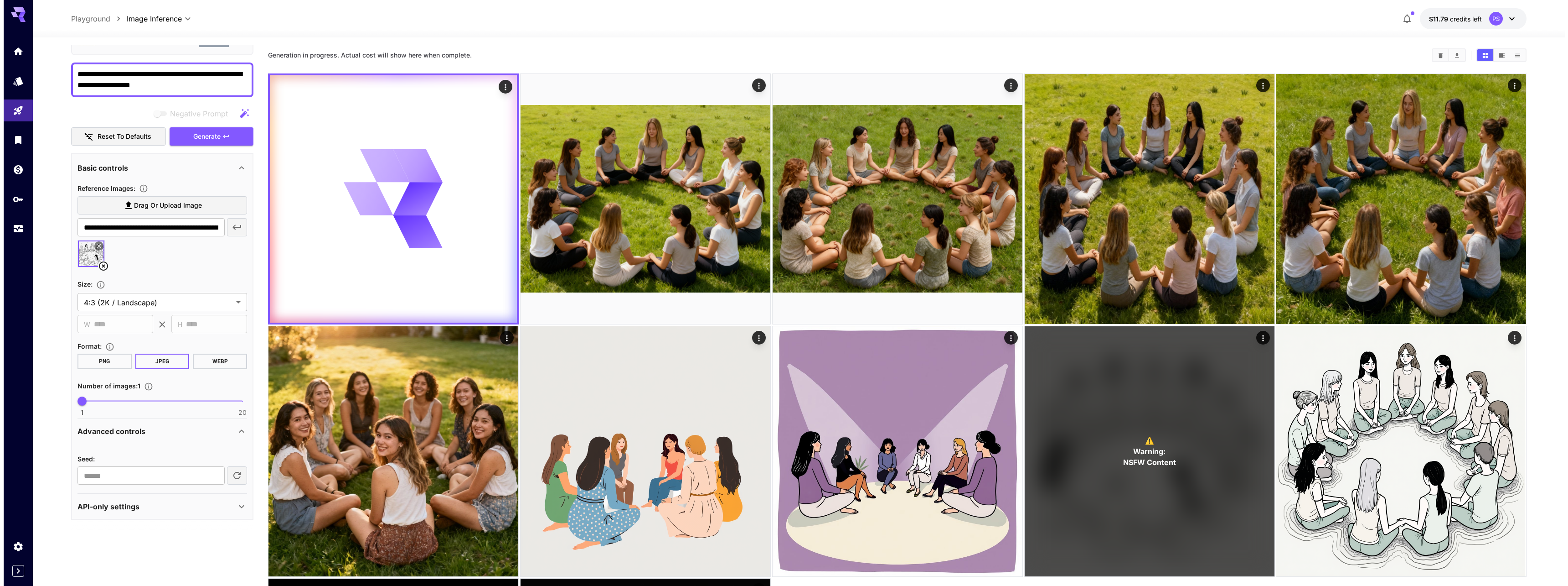
scroll to position [0, 0]
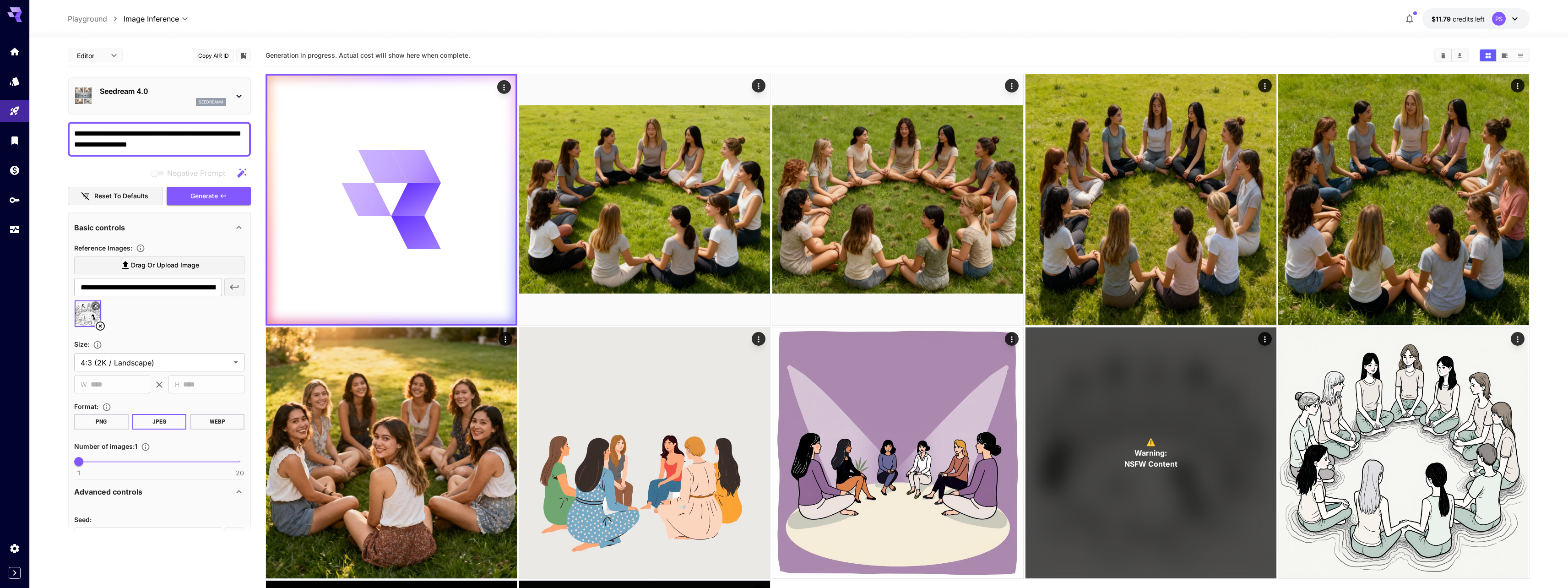
click at [130, 98] on div "seedream4" at bounding box center [163, 102] width 126 height 8
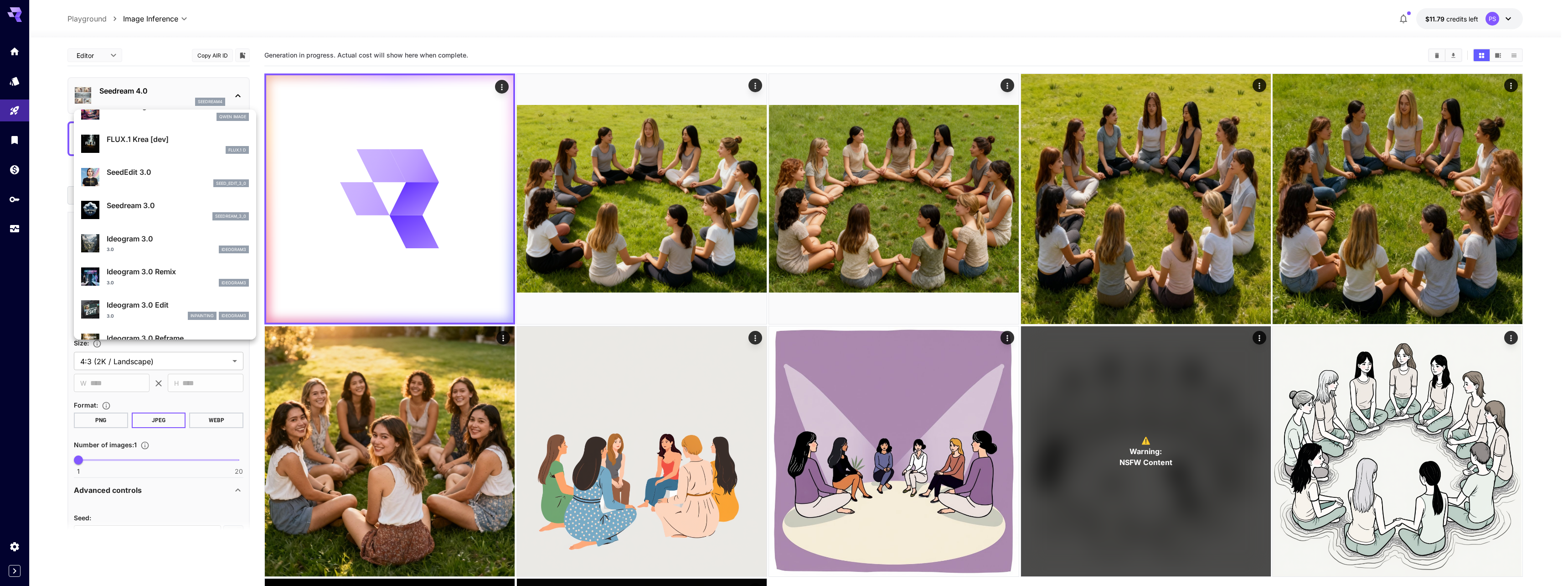
scroll to position [183, 0]
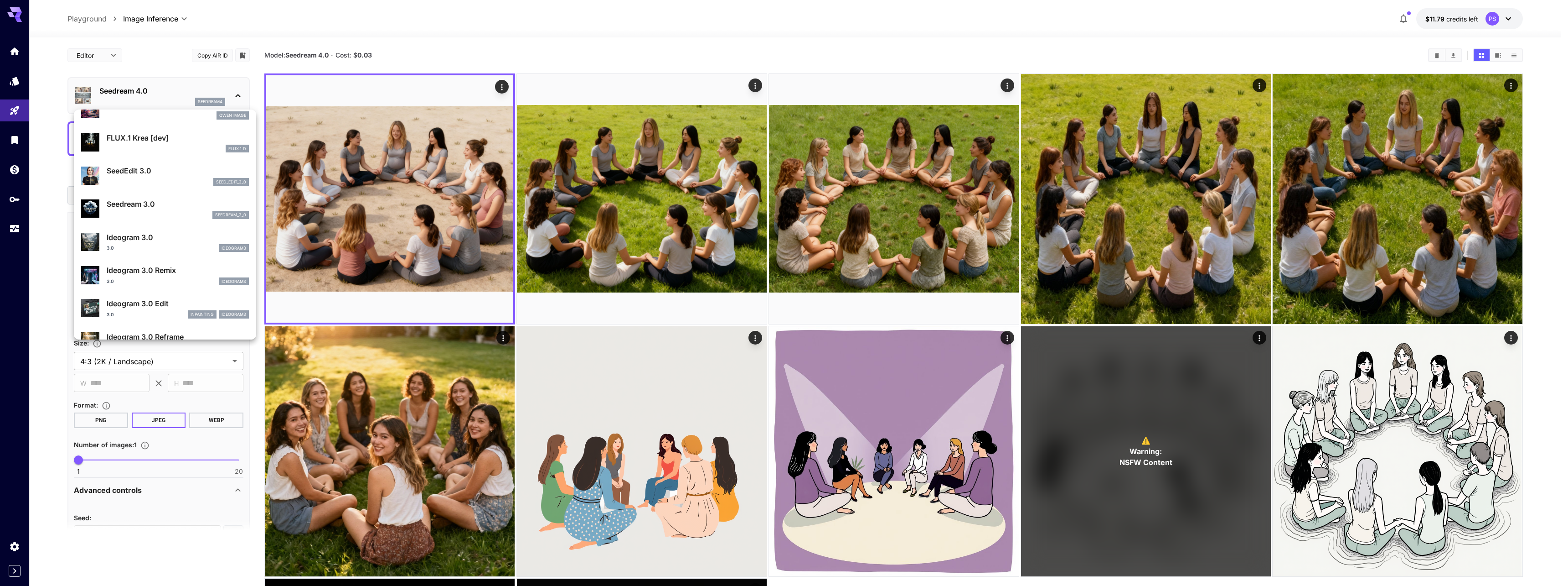
click at [167, 245] on div "3.0 ideogram3" at bounding box center [177, 248] width 142 height 8
type input "**********"
type input "****"
type input "***"
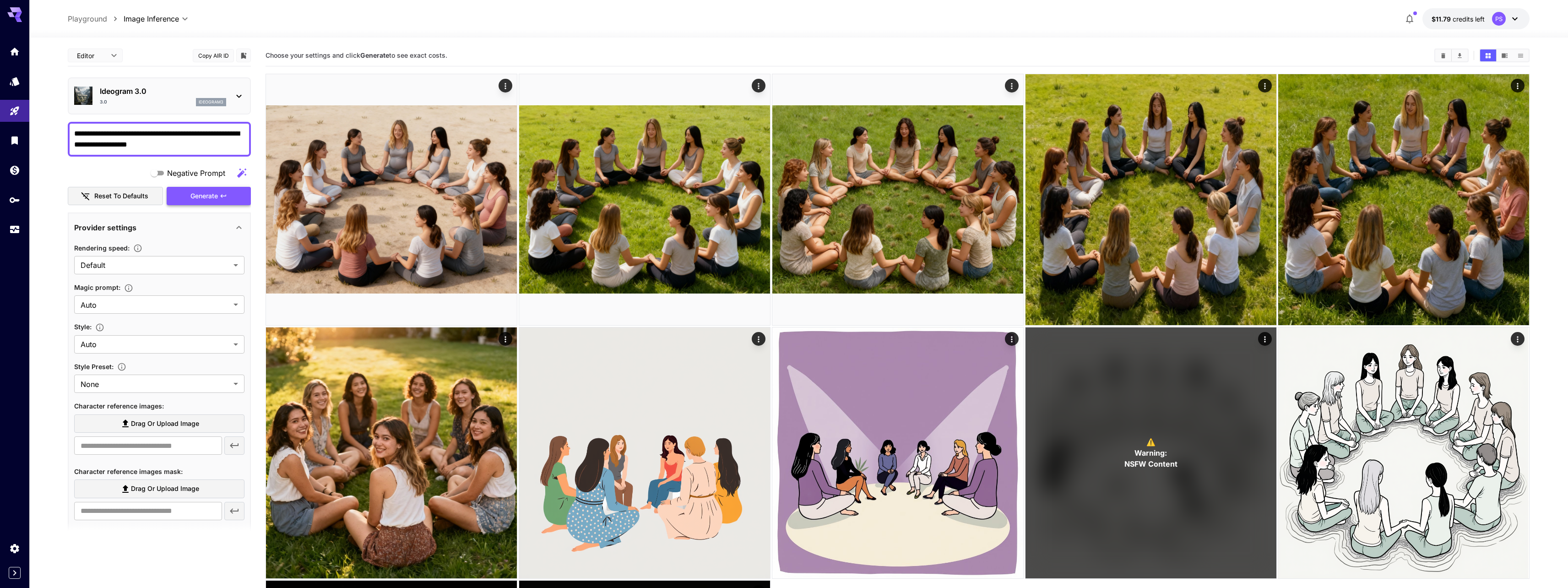
click at [185, 201] on button "Generate" at bounding box center [208, 196] width 84 height 19
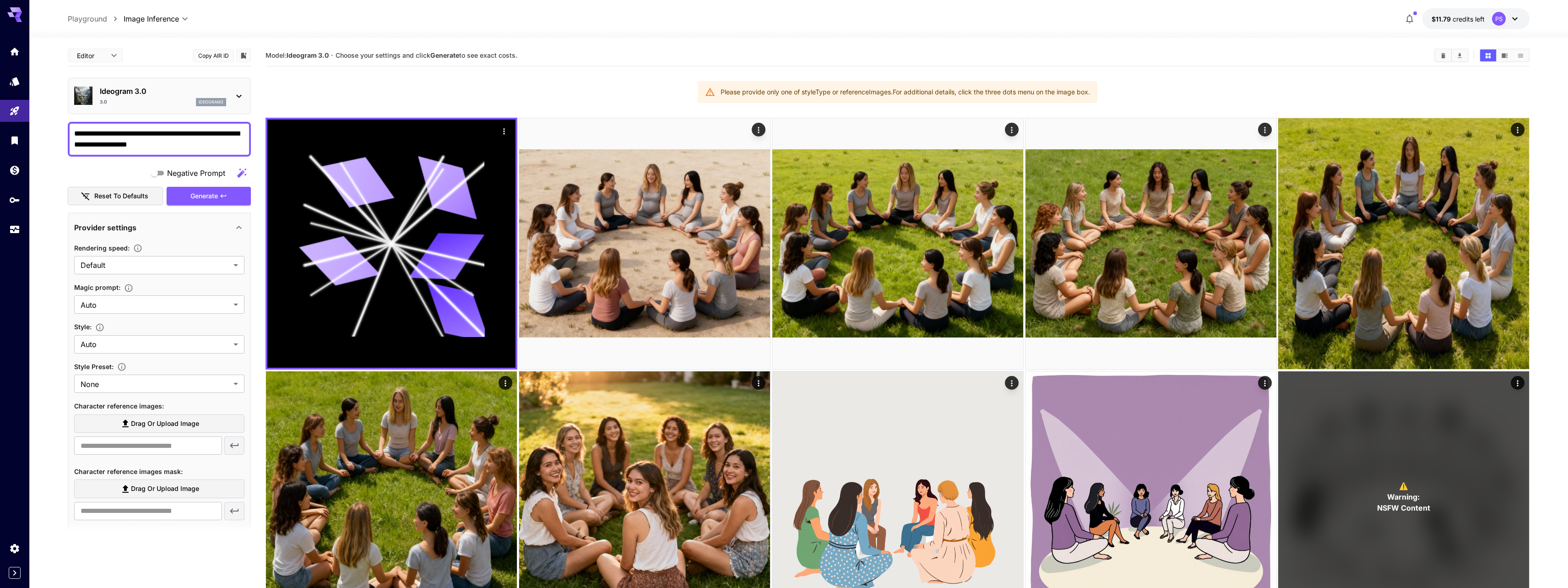
click at [123, 97] on div "Ideogram 3.0 3.0 ideogram3" at bounding box center [163, 96] width 126 height 21
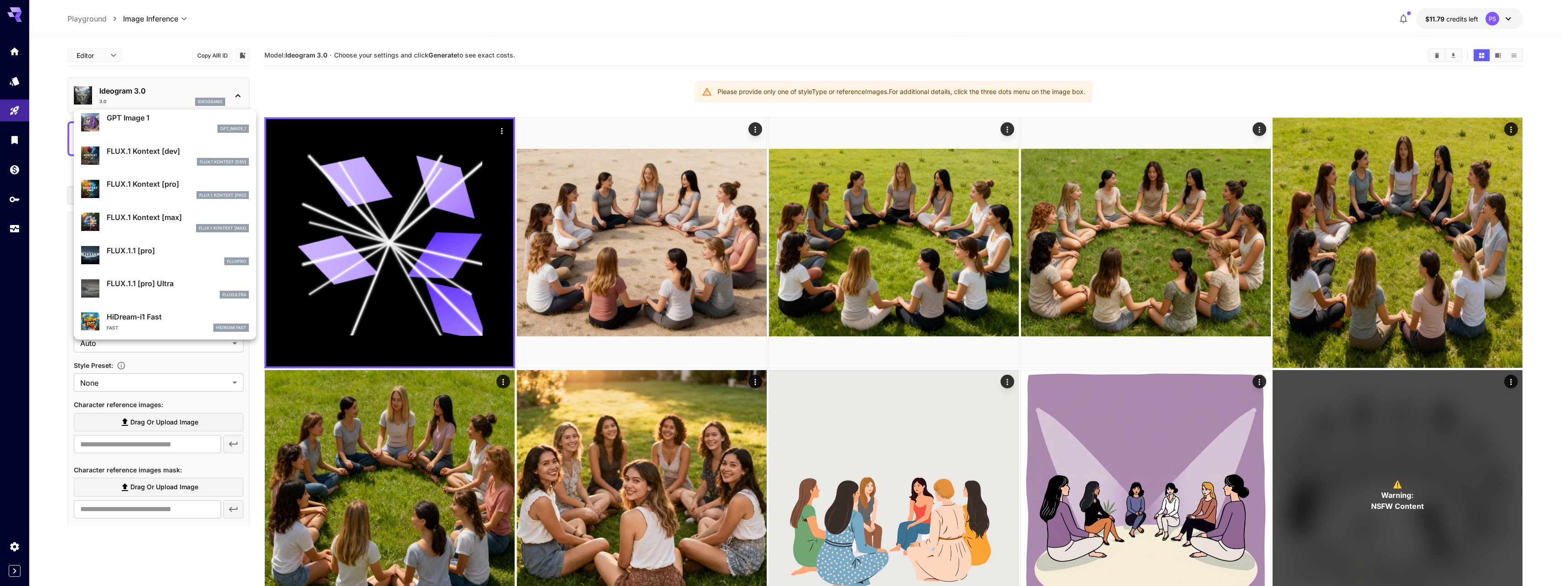
scroll to position [564, 0]
click at [153, 187] on p "FLUX.1 Kontext [pro]" at bounding box center [177, 189] width 142 height 11
type input "**********"
type input "****"
type input "***"
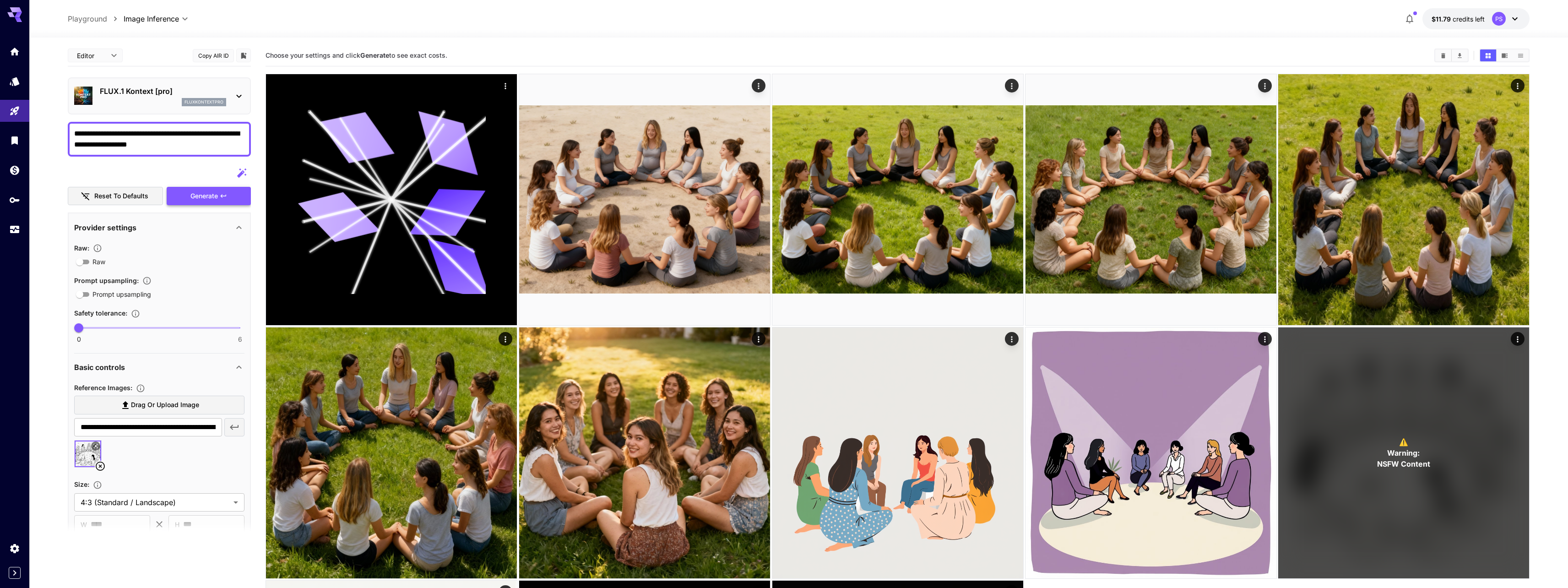
click at [204, 196] on span "Generate" at bounding box center [204, 196] width 27 height 12
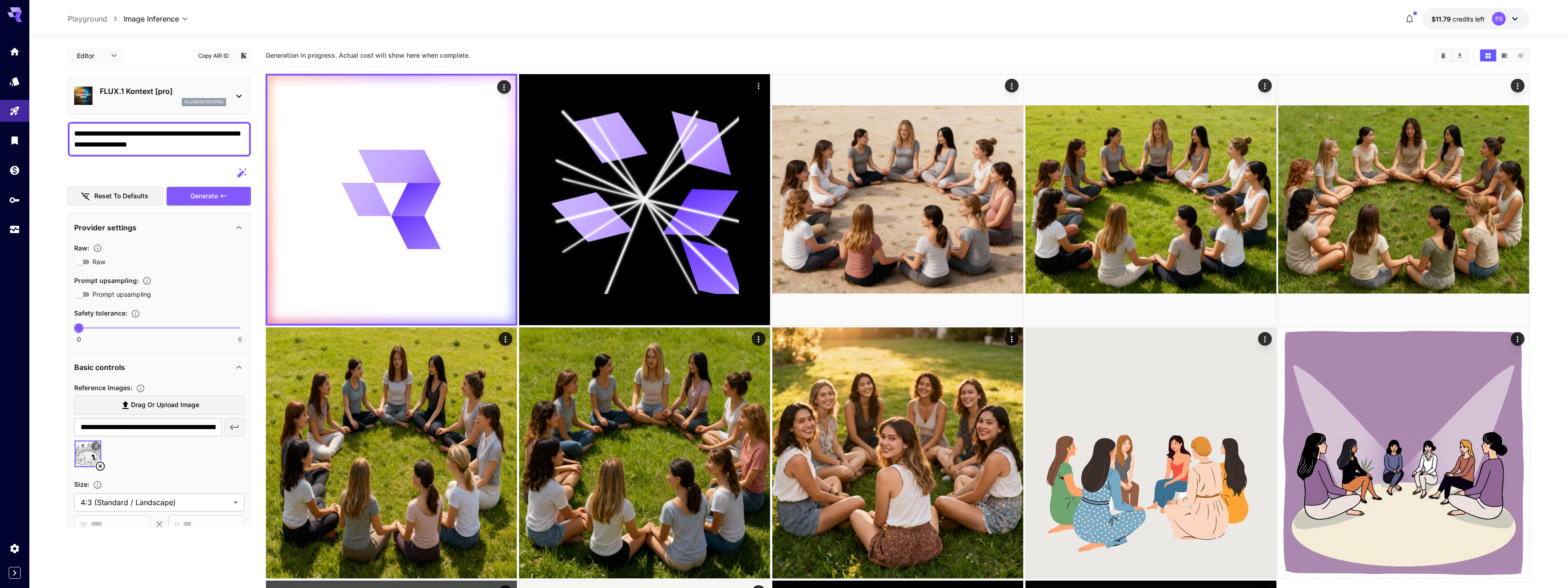
drag, startPoint x: 204, startPoint y: 196, endPoint x: 203, endPoint y: 186, distance: 10.0
click at [203, 189] on button "Generate" at bounding box center [208, 196] width 84 height 19
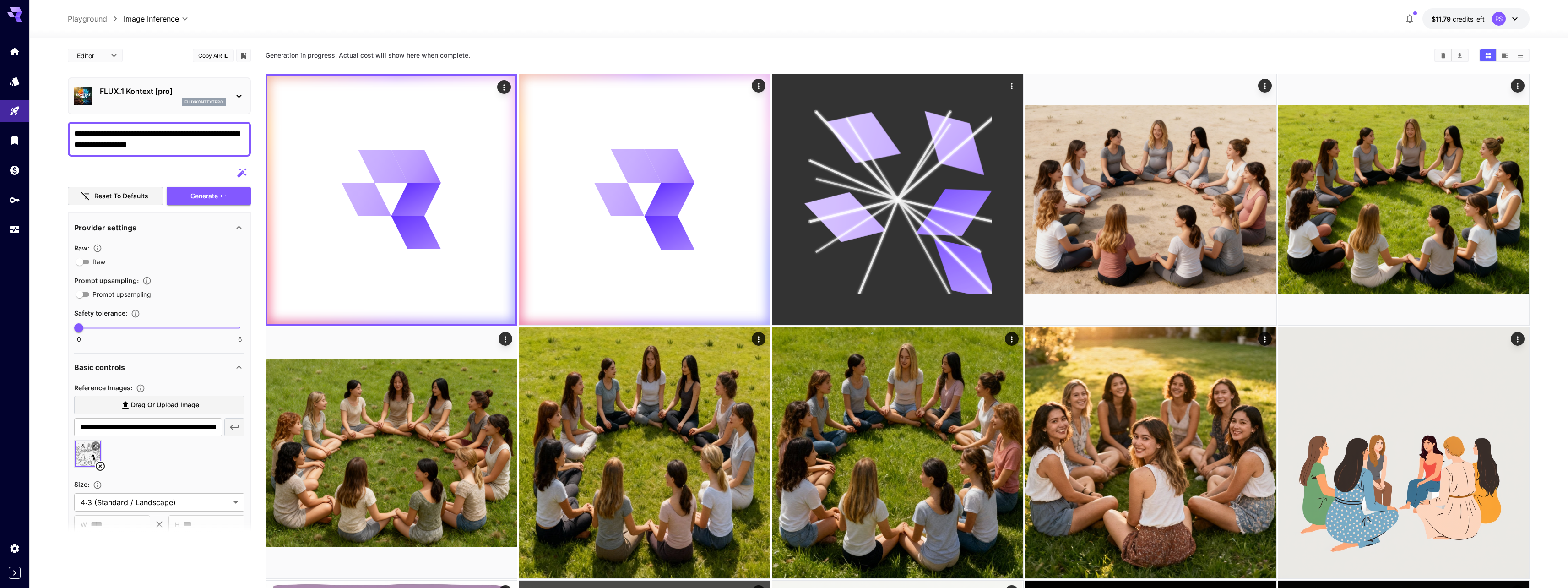
click at [886, 165] on icon at bounding box center [897, 199] width 188 height 188
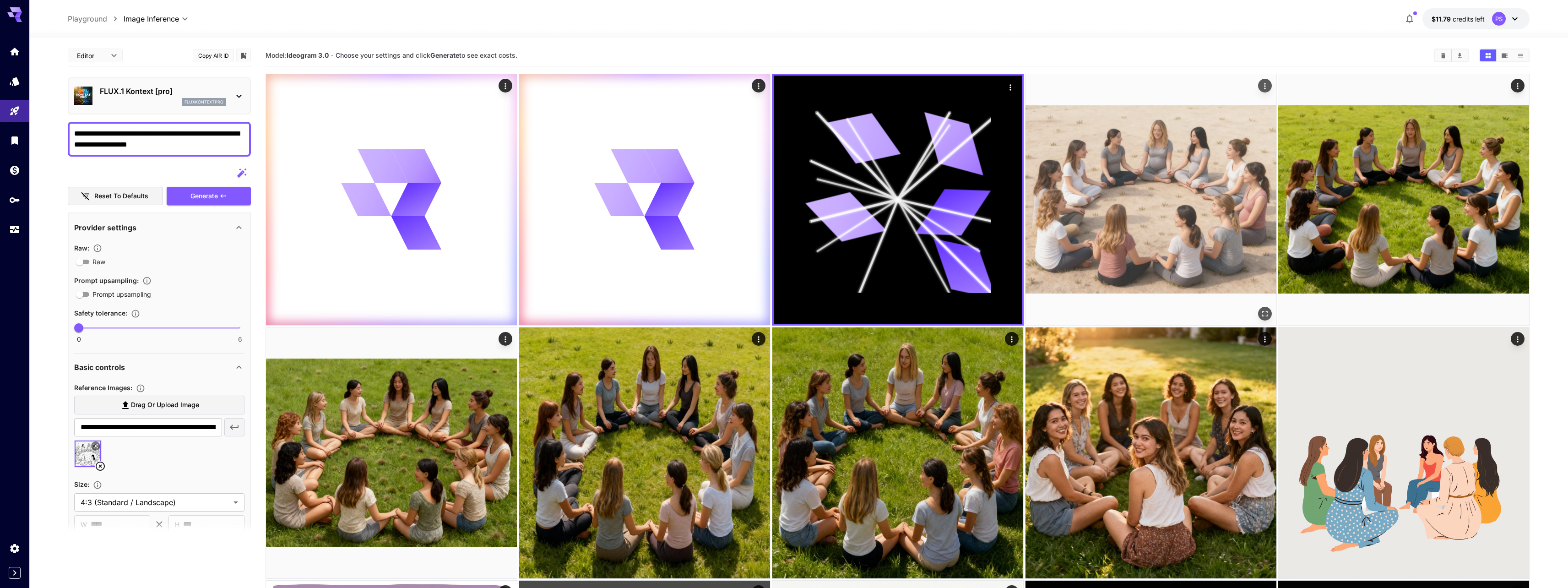
click at [1091, 187] on img at bounding box center [1151, 199] width 251 height 251
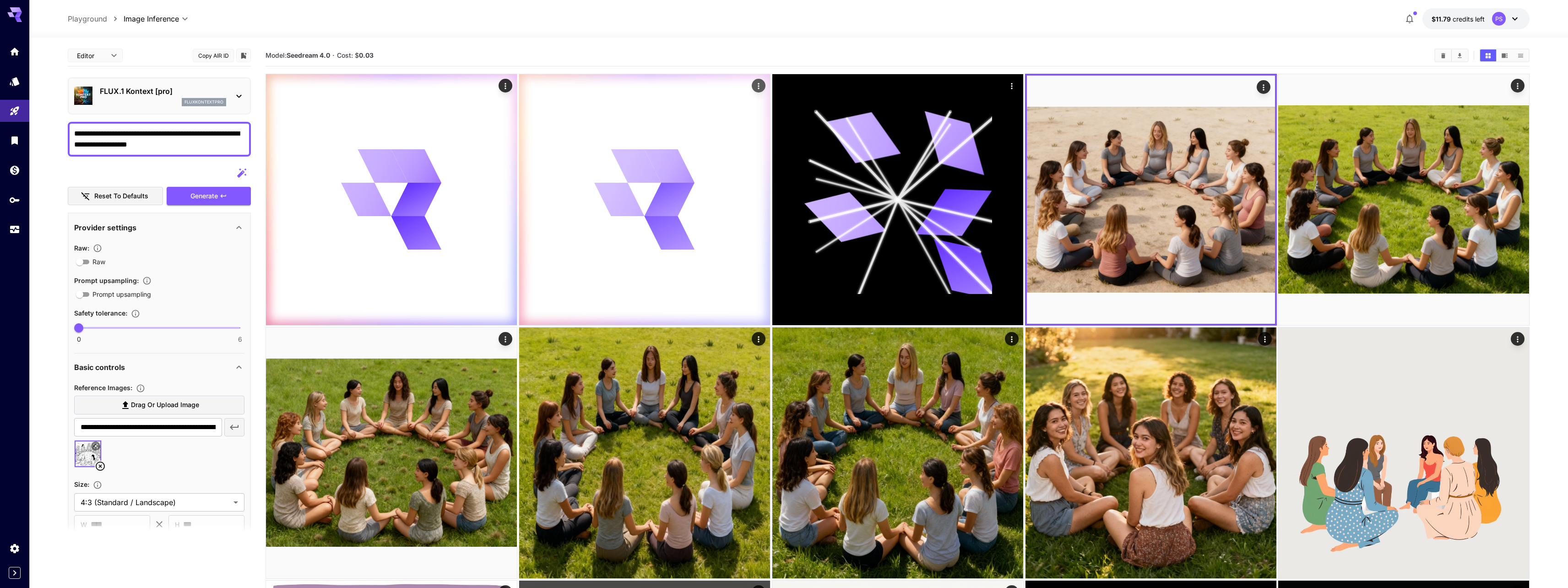
click at [684, 219] on icon at bounding box center [644, 199] width 100 height 100
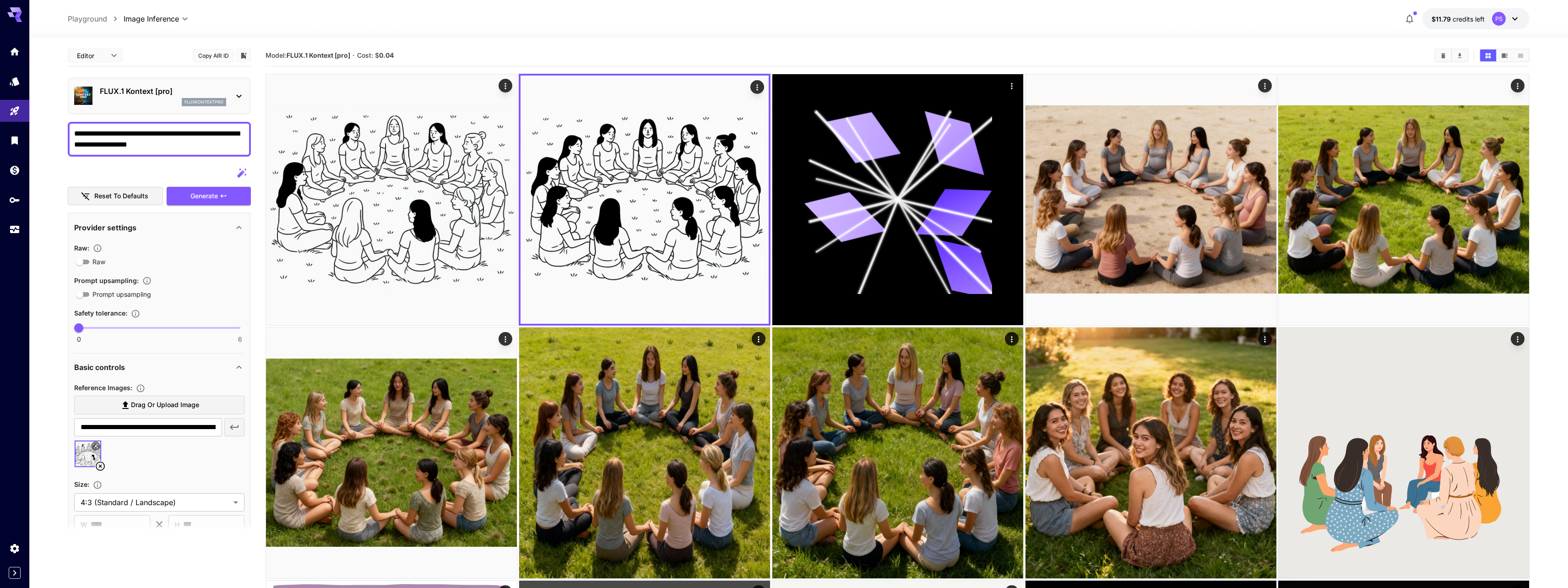
click at [141, 105] on div "fluxkontextpro" at bounding box center [163, 102] width 126 height 8
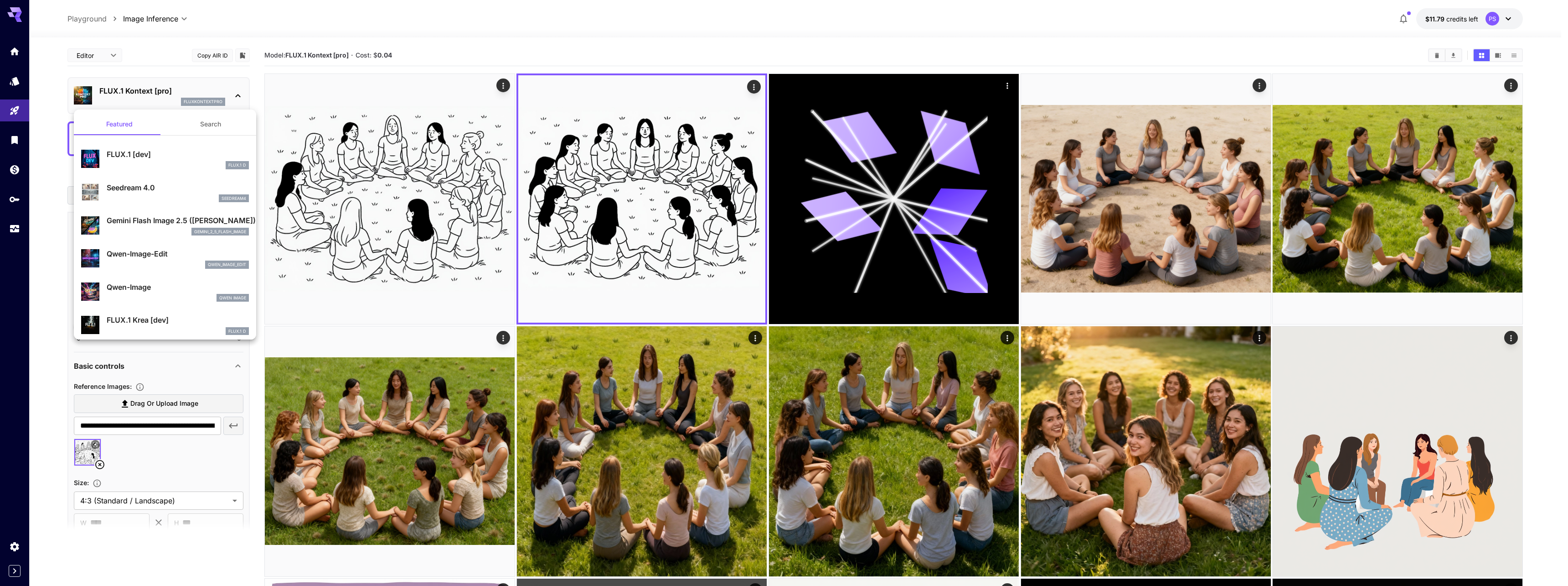
click at [163, 225] on p "Gemini Flash Image 2.5 ([PERSON_NAME])" at bounding box center [177, 220] width 142 height 11
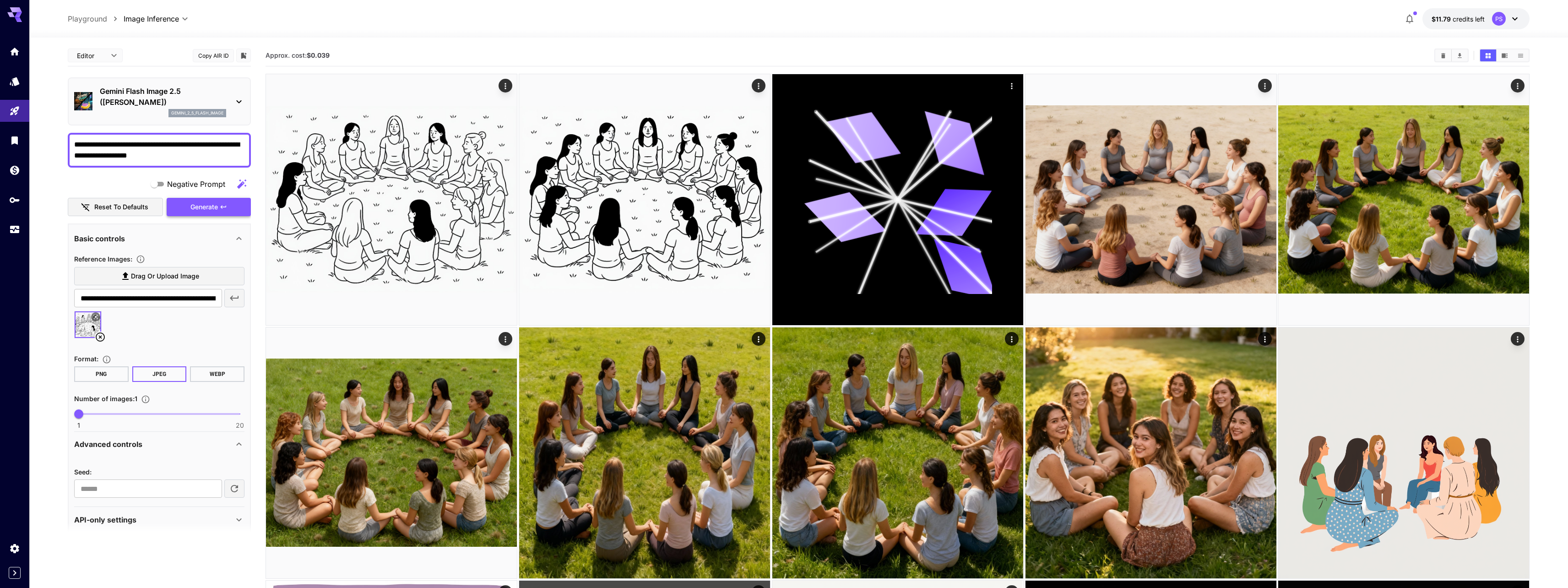
click at [202, 206] on span "Generate" at bounding box center [204, 207] width 27 height 12
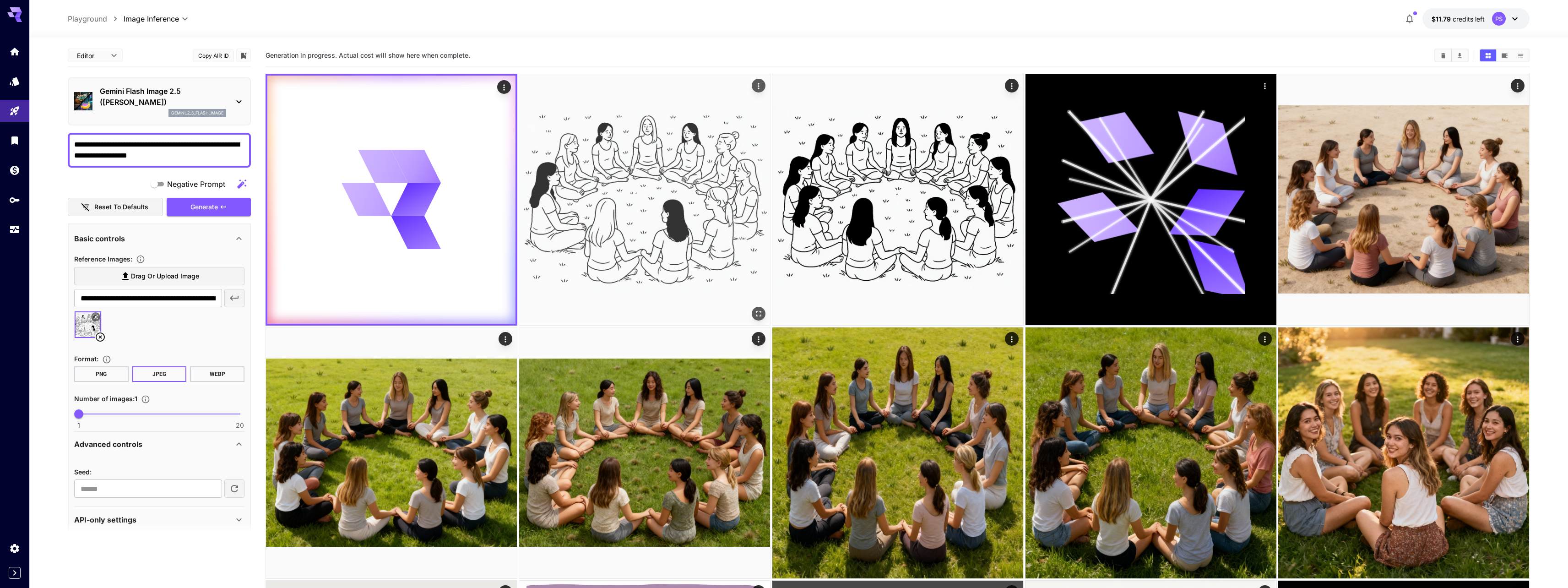
click at [677, 164] on img at bounding box center [644, 199] width 251 height 251
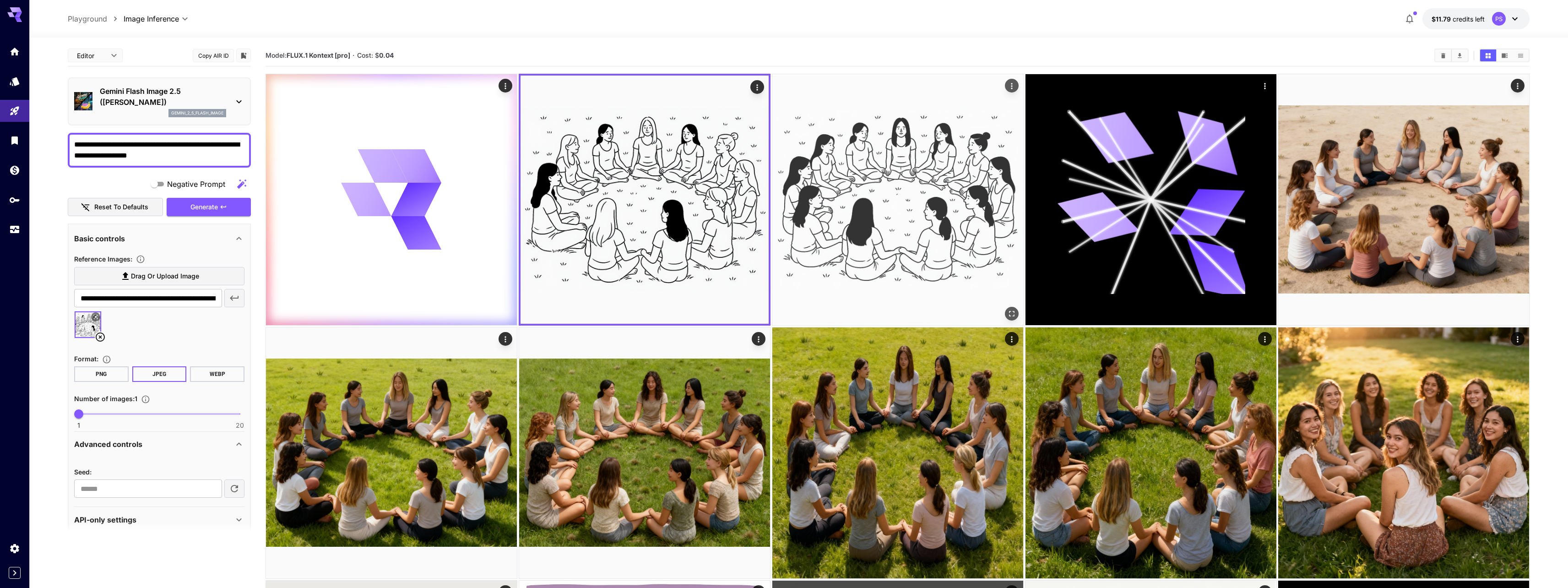
click at [801, 175] on img at bounding box center [897, 199] width 251 height 251
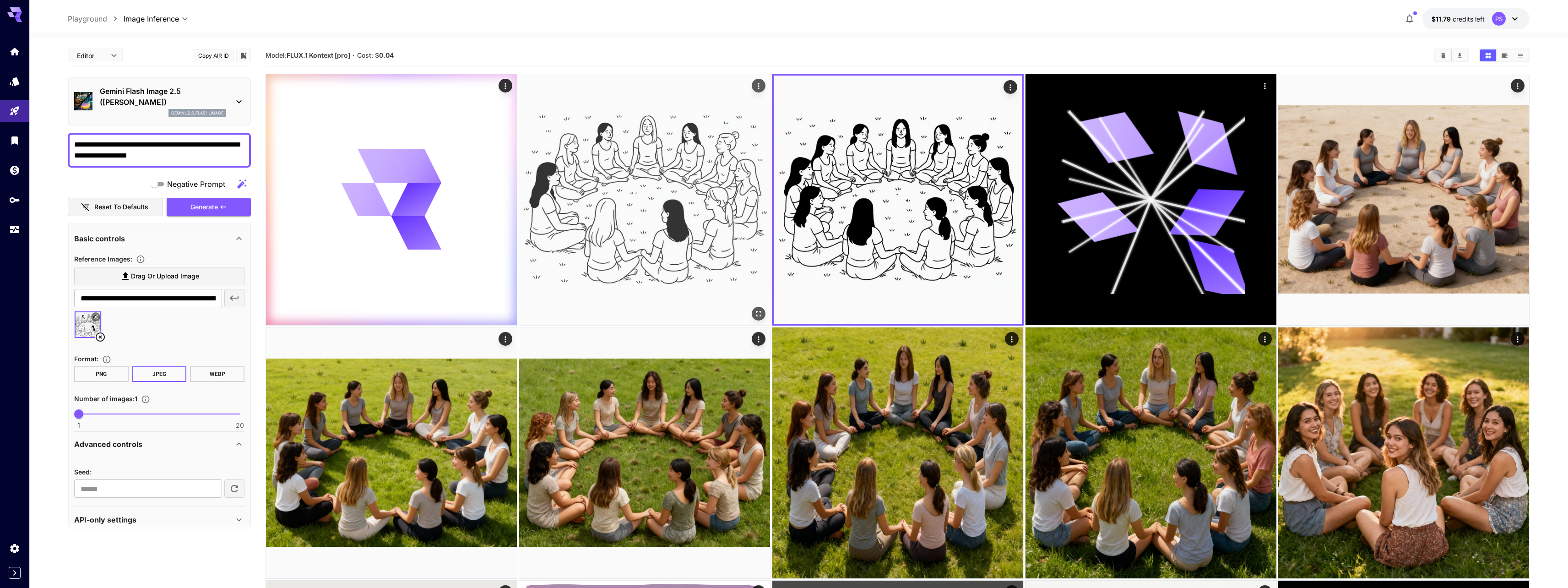
click at [604, 189] on img at bounding box center [644, 199] width 251 height 251
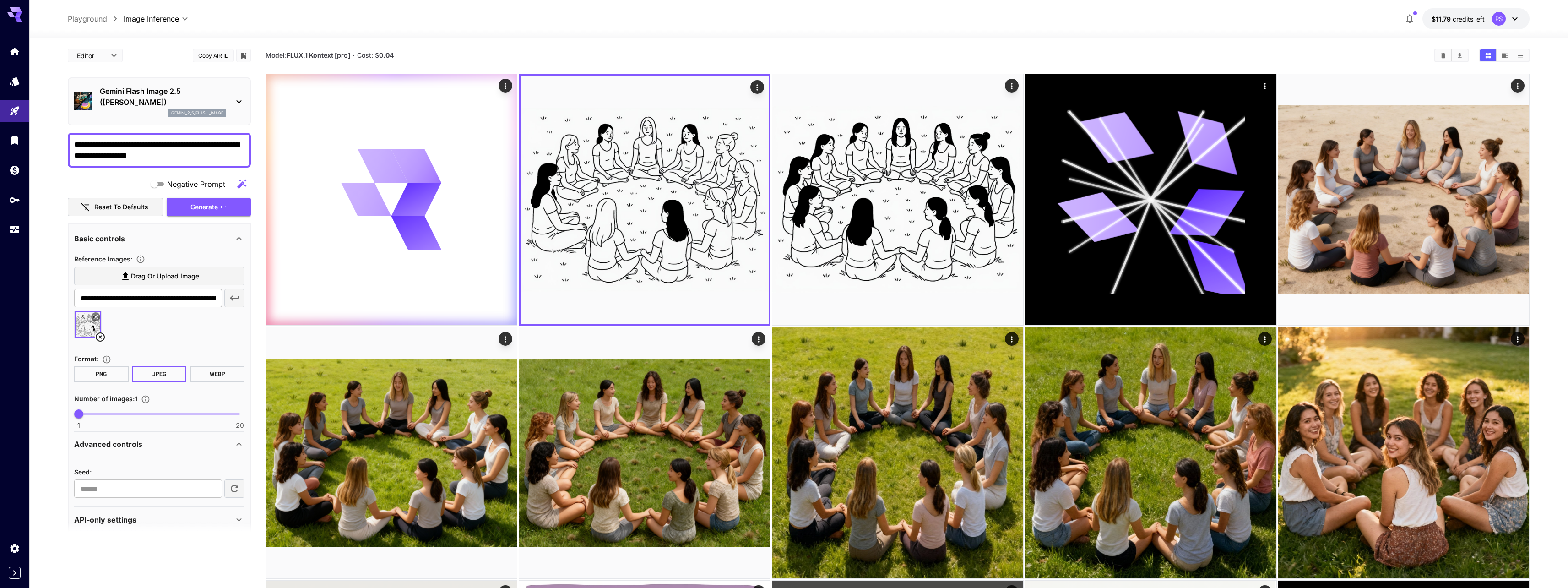
click at [124, 104] on p "Gemini Flash Image 2.5 ([PERSON_NAME])" at bounding box center [163, 96] width 126 height 22
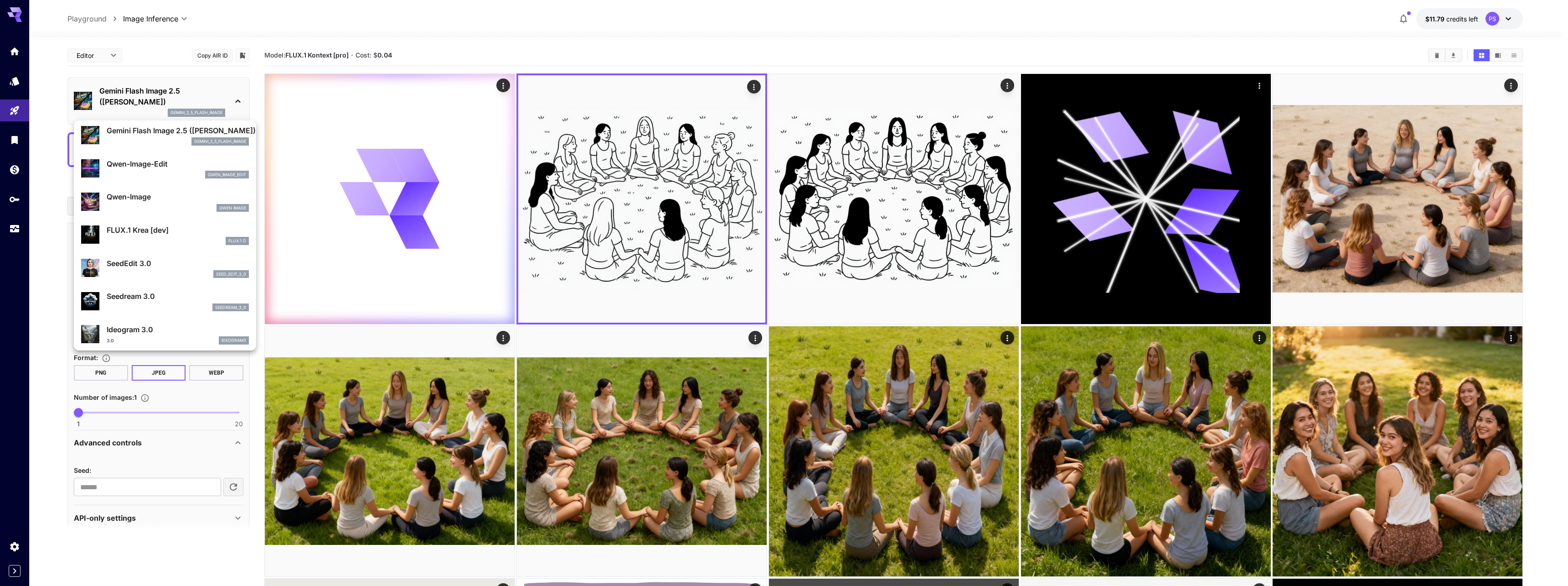
scroll to position [102, 0]
click at [122, 199] on p "Qwen-Image" at bounding box center [177, 195] width 142 height 11
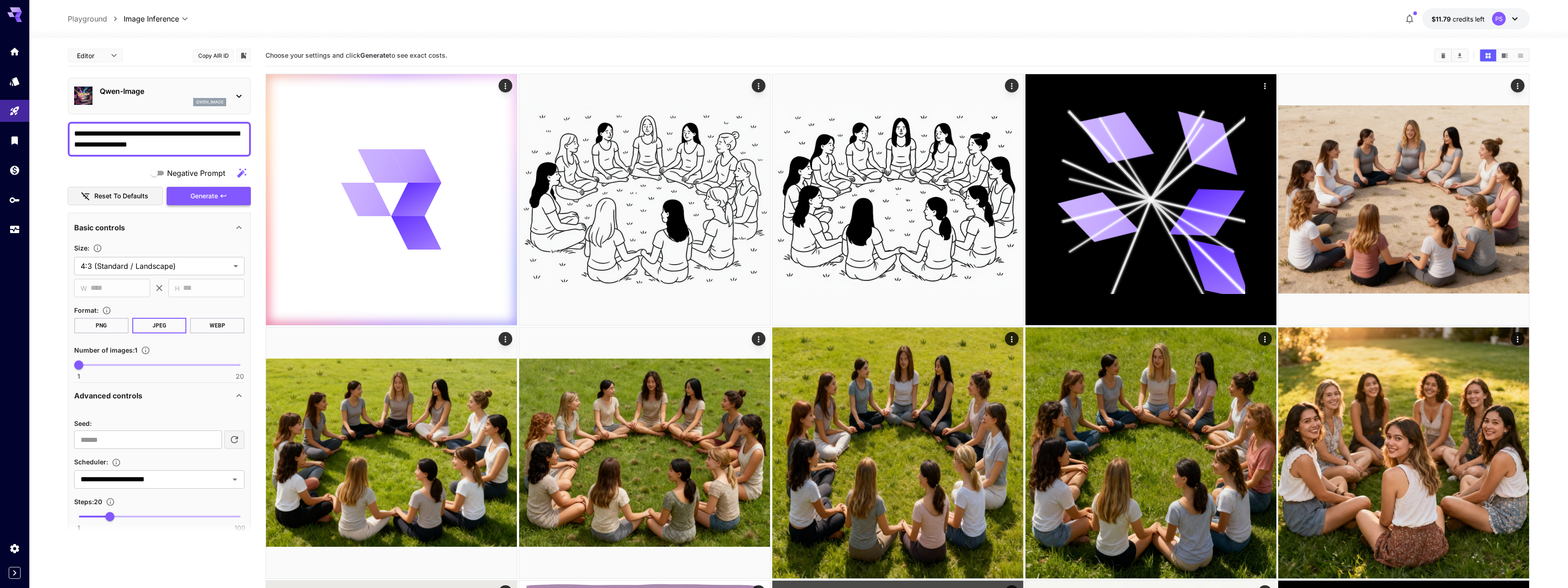
click at [215, 200] on span "Generate" at bounding box center [204, 196] width 27 height 12
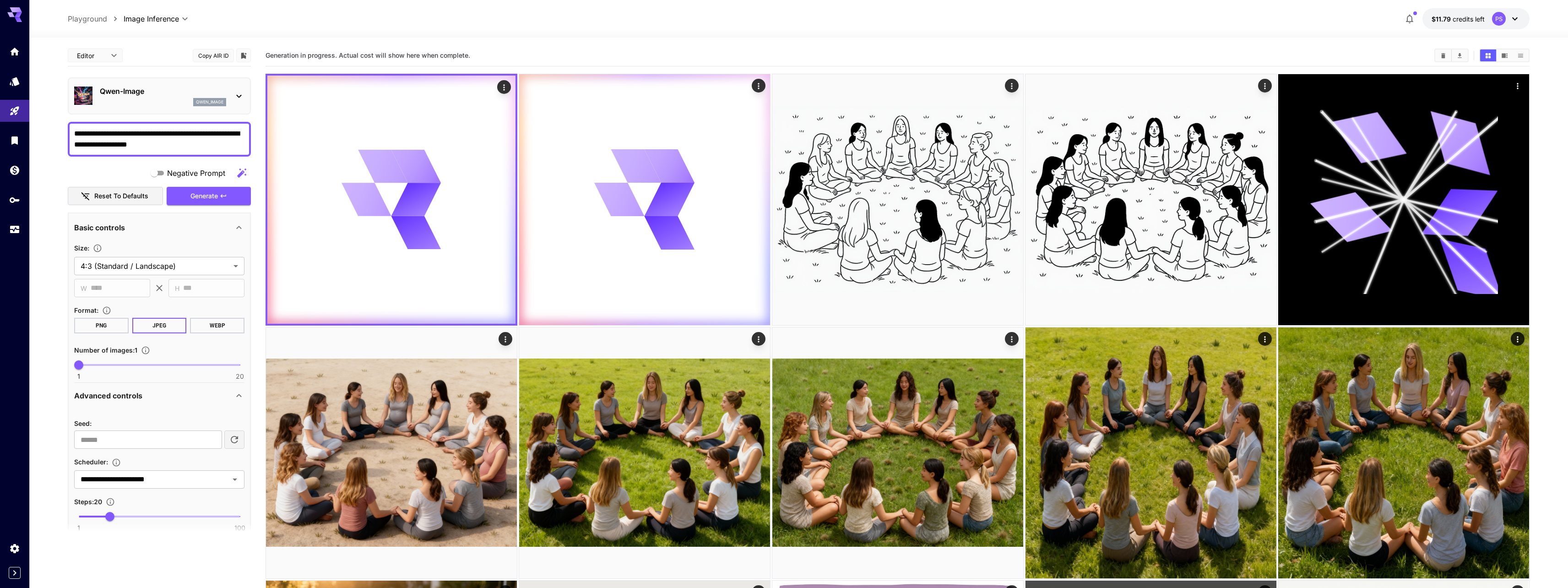
click at [149, 100] on div "qwen_image" at bounding box center [163, 102] width 126 height 8
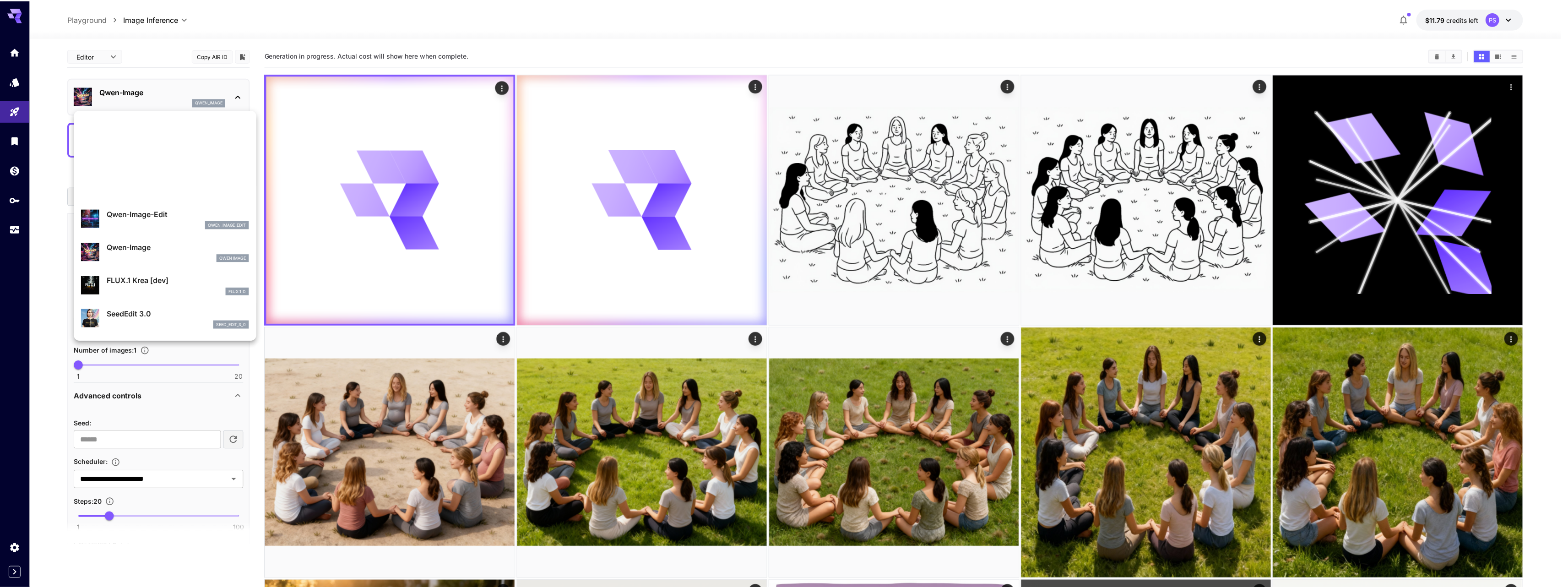
scroll to position [37, 0]
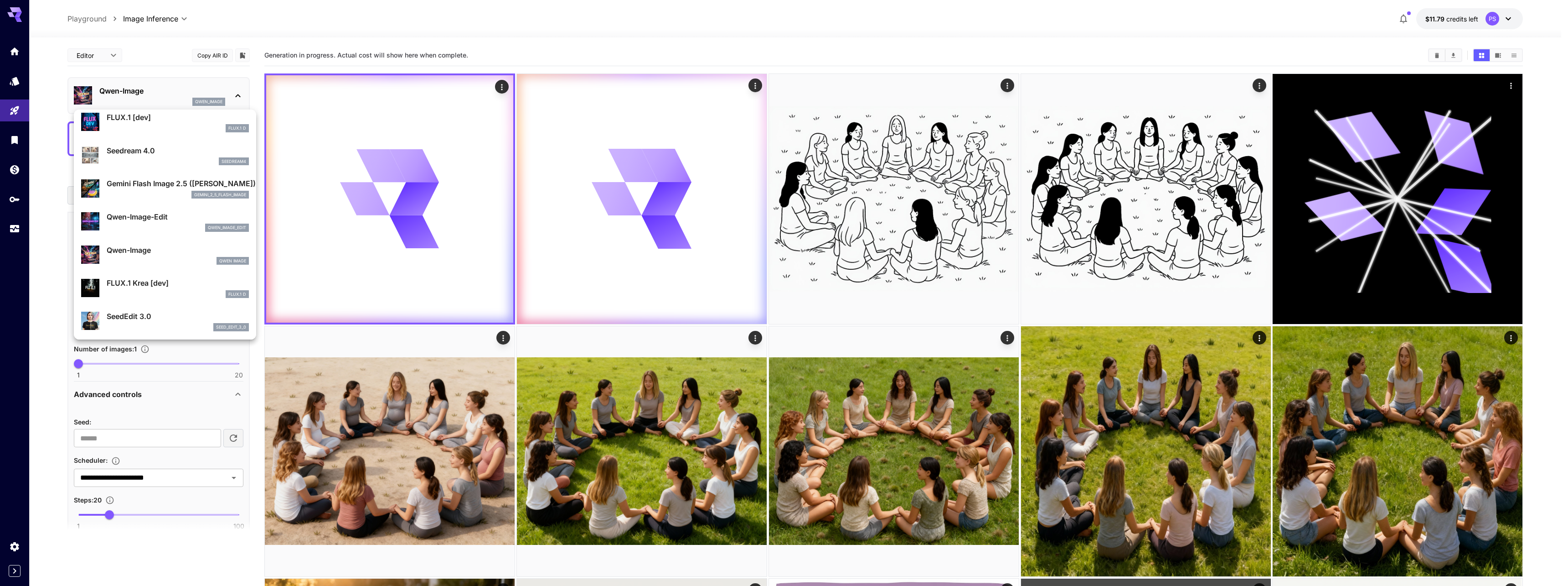
click at [43, 222] on div at bounding box center [784, 293] width 1568 height 586
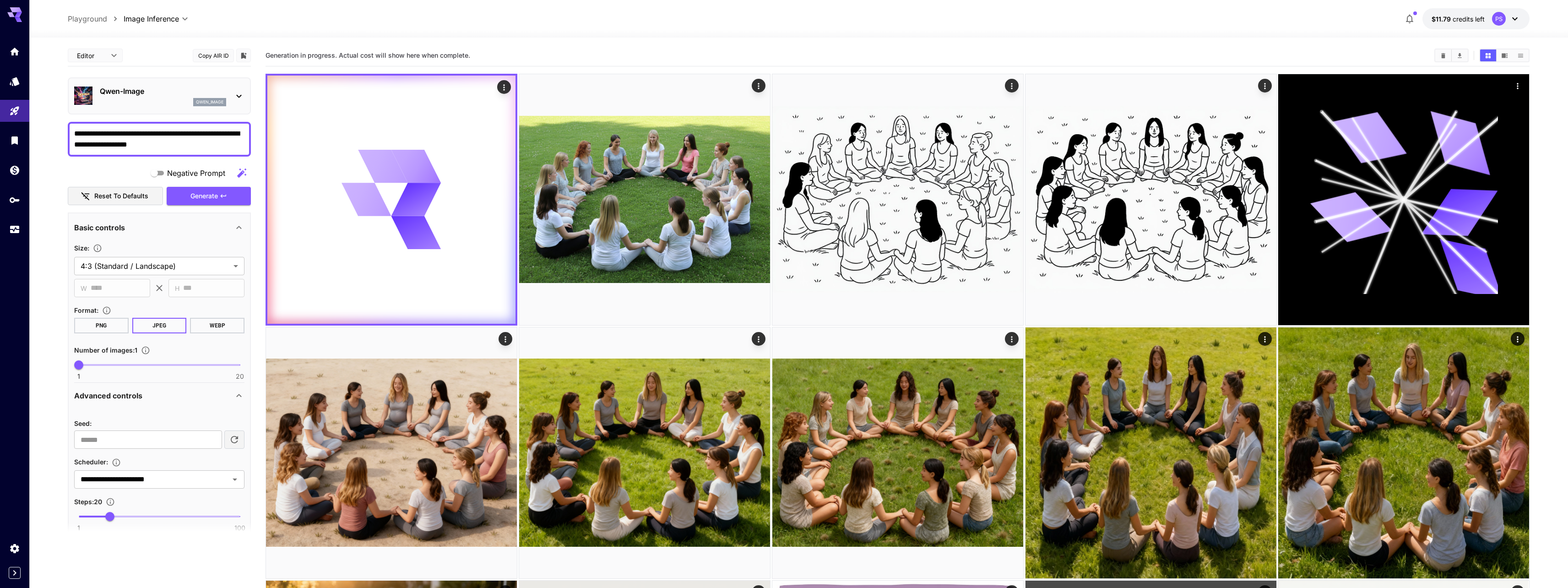
click at [175, 106] on div "[PERSON_NAME]-Image qwen_image" at bounding box center [160, 96] width 171 height 28
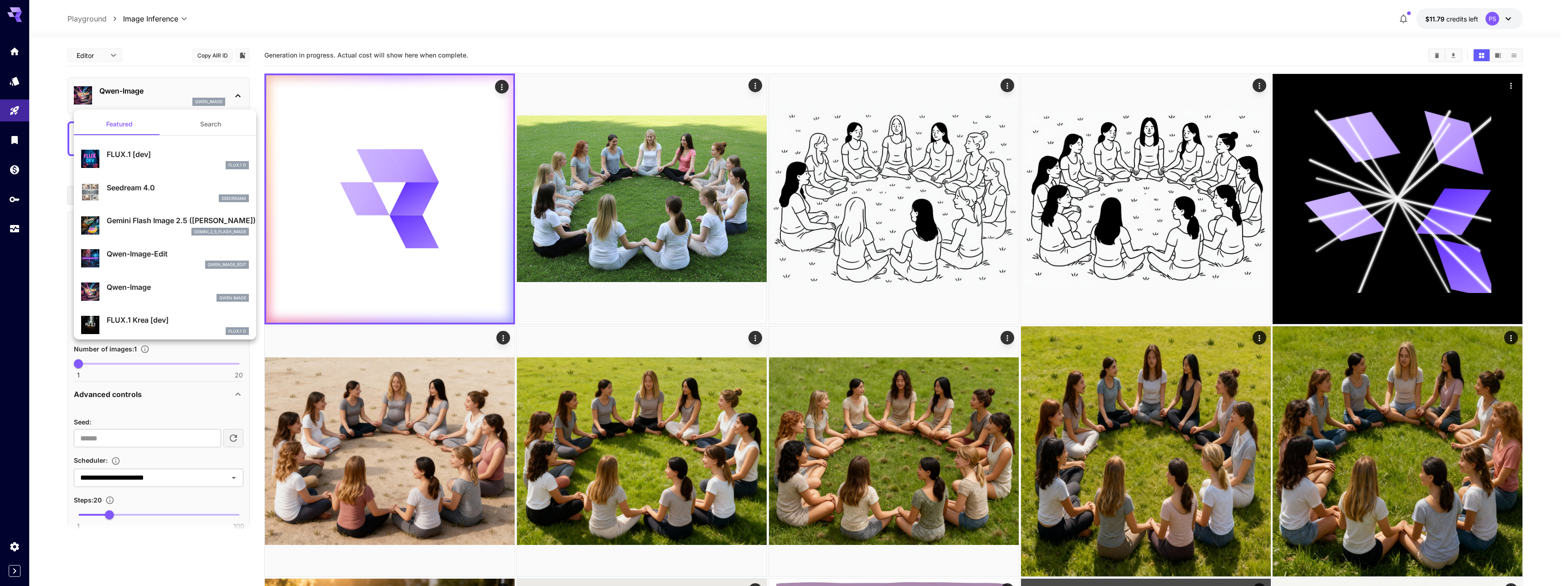
click at [169, 218] on p "Gemini Flash Image 2.5 ([PERSON_NAME])" at bounding box center [177, 220] width 142 height 11
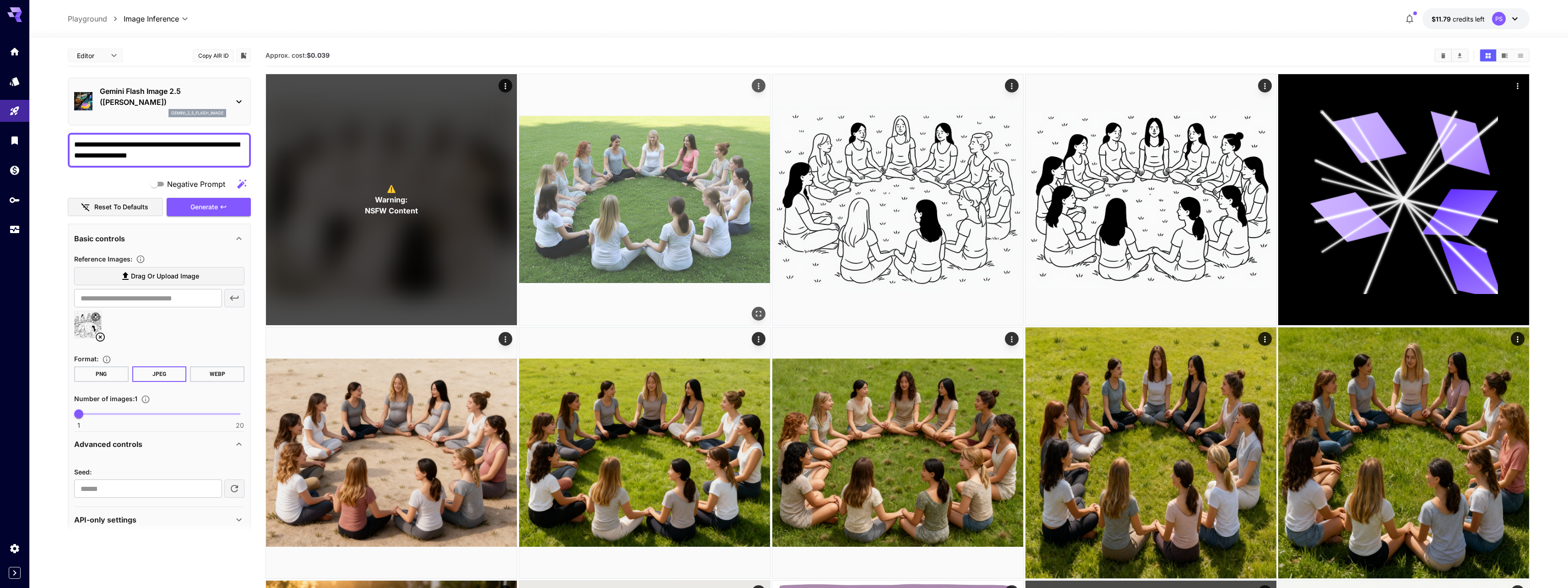
click at [746, 202] on img at bounding box center [644, 199] width 251 height 251
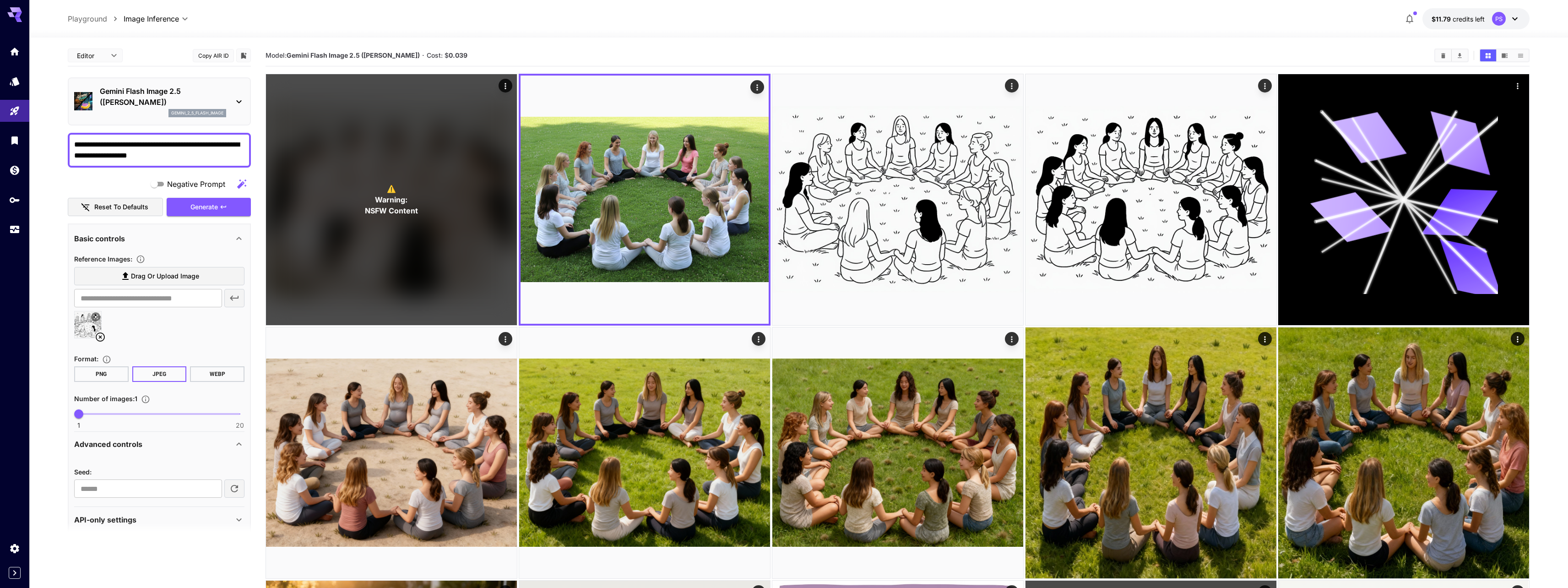
click at [148, 147] on textarea "**********" at bounding box center [160, 150] width 171 height 22
click at [228, 206] on button "Generate" at bounding box center [208, 207] width 84 height 19
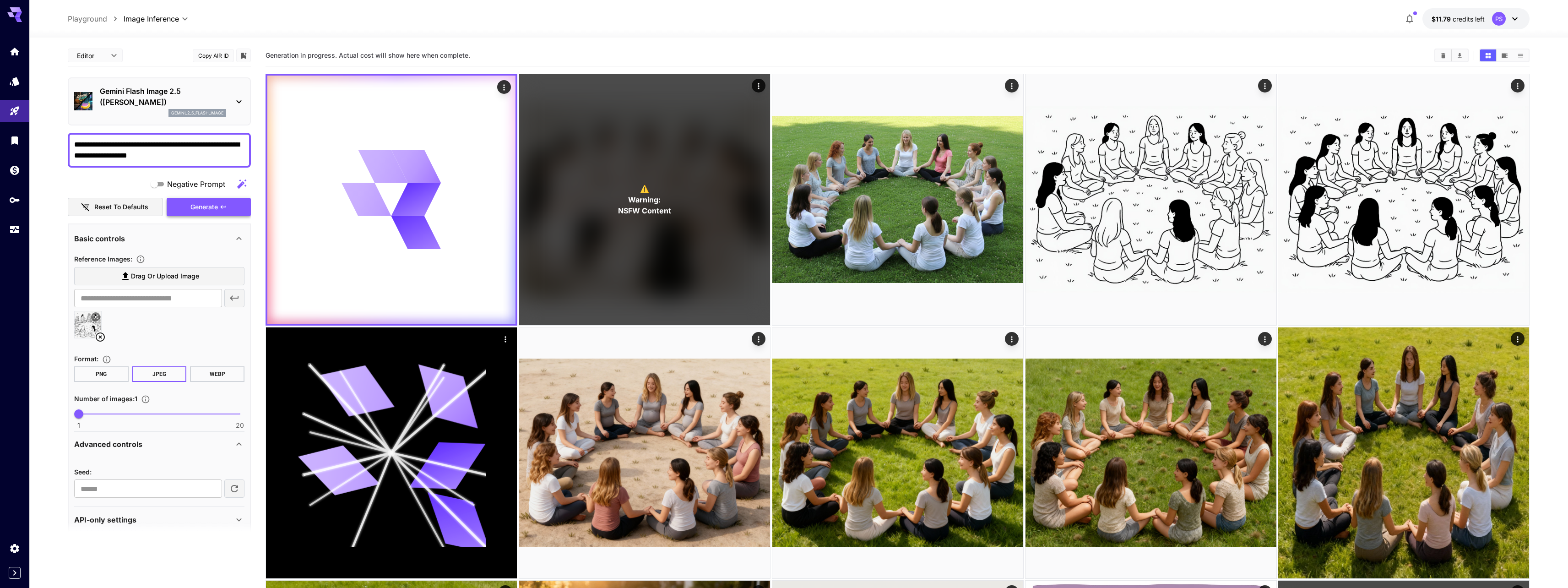
click at [227, 206] on button "Generate" at bounding box center [208, 207] width 84 height 19
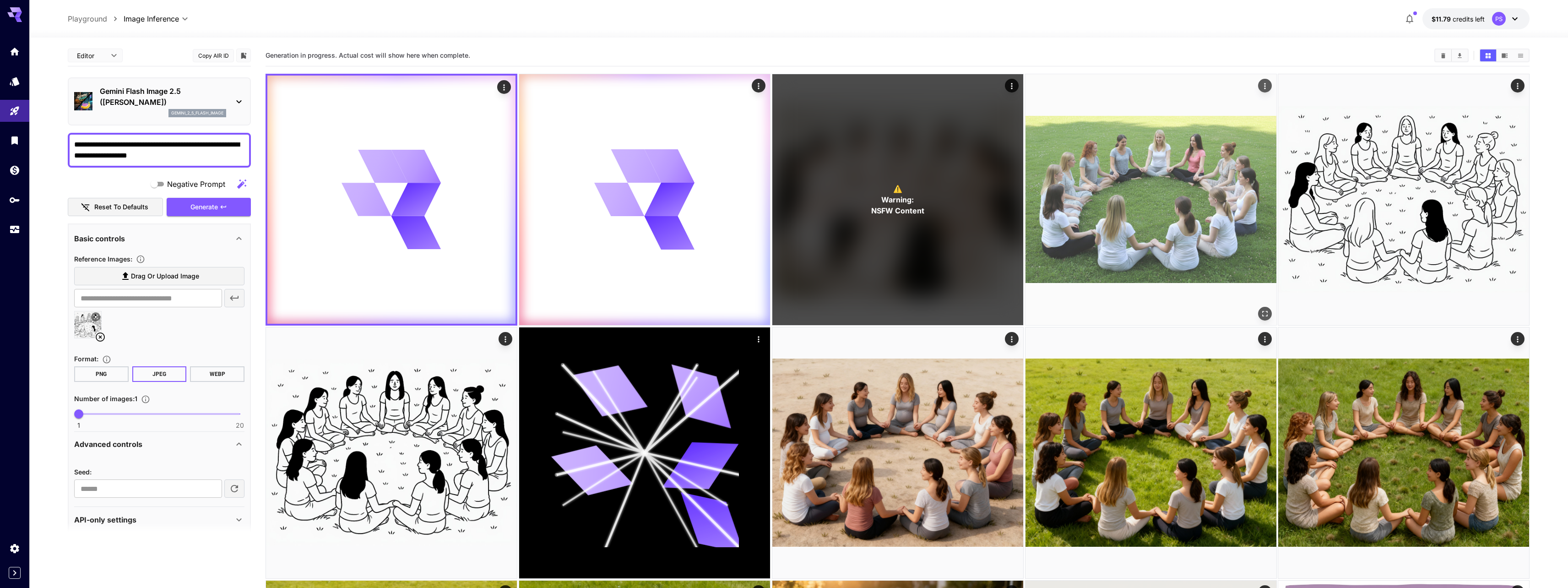
click at [1195, 203] on img at bounding box center [1151, 199] width 251 height 251
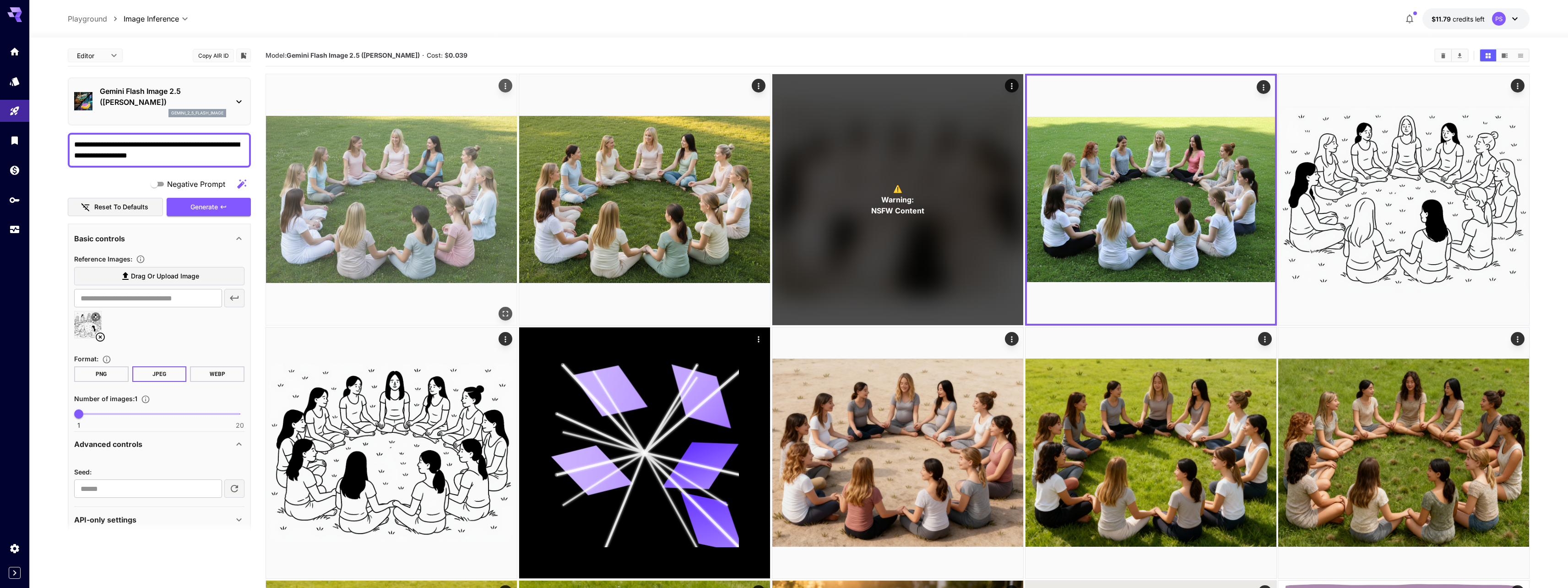
click at [419, 195] on img at bounding box center [391, 199] width 251 height 251
